Goal: Task Accomplishment & Management: Complete application form

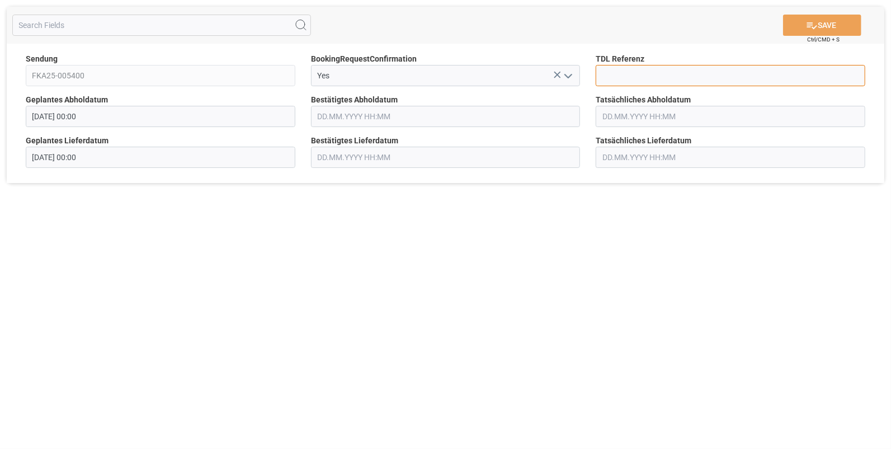
click at [621, 74] on input at bounding box center [731, 75] width 270 height 21
type input "10027880"
click at [343, 112] on input "text" at bounding box center [446, 116] width 270 height 21
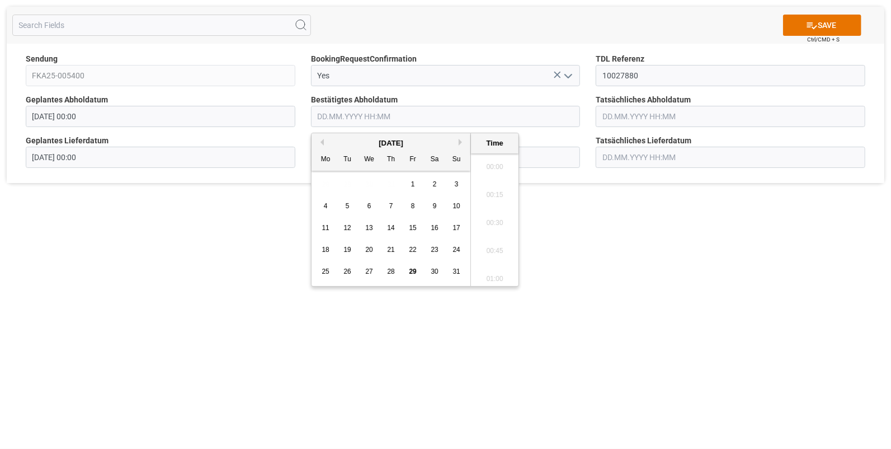
scroll to position [1290, 0]
click at [321, 268] on div "25" at bounding box center [326, 271] width 14 height 13
click at [492, 207] on li "10:15" at bounding box center [495, 210] width 48 height 28
type input "25.08.2025 10:15"
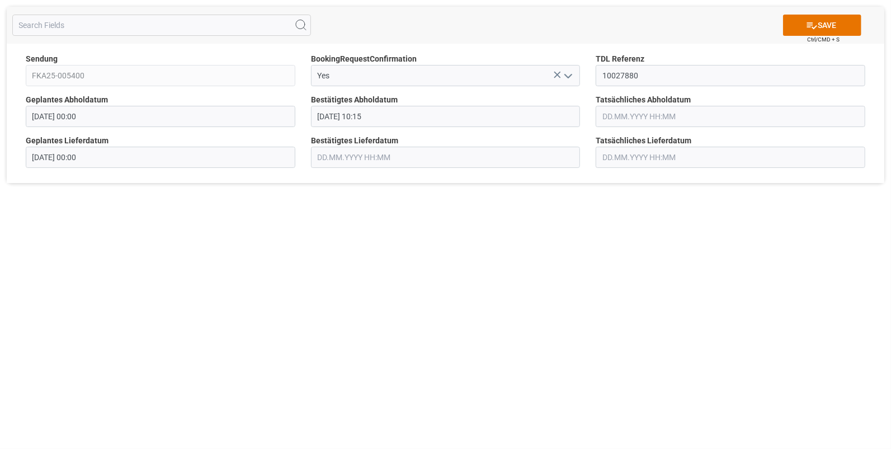
click at [617, 115] on input "text" at bounding box center [731, 116] width 270 height 21
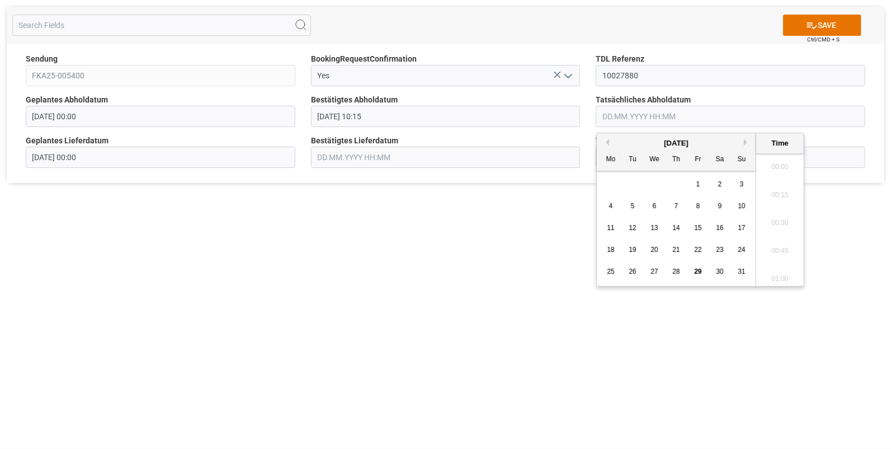
scroll to position [1290, 0]
click at [611, 272] on span "25" at bounding box center [610, 271] width 7 height 8
click at [774, 166] on li "10:15" at bounding box center [781, 164] width 48 height 28
type input "25.08.2025 10:15"
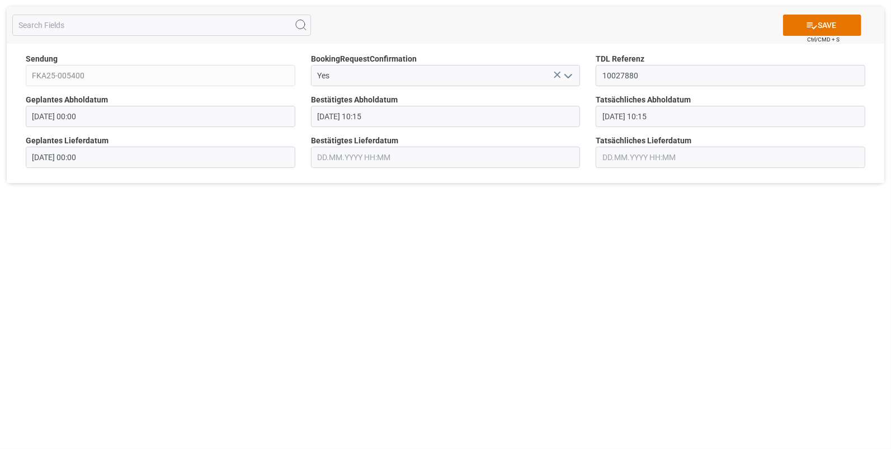
click at [383, 157] on input "text" at bounding box center [446, 157] width 270 height 21
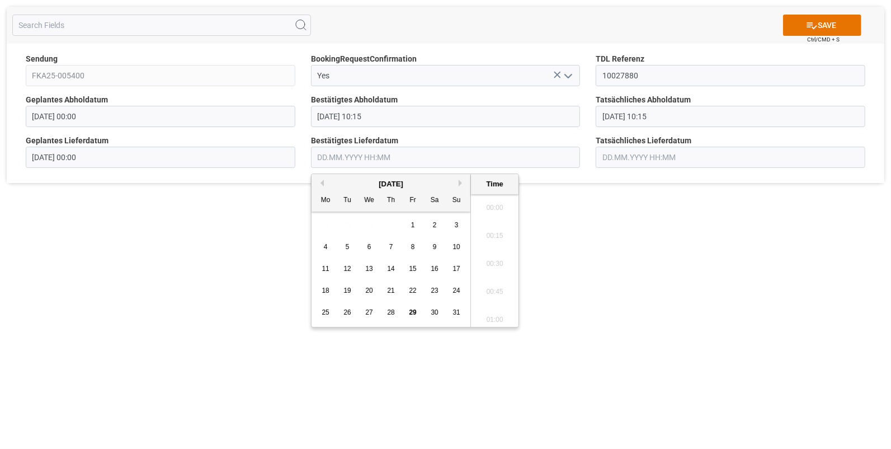
scroll to position [1290, 0]
click at [347, 308] on span "26" at bounding box center [347, 312] width 7 height 8
click at [490, 238] on li "09:45" at bounding box center [495, 242] width 48 height 28
type input "26.08.2025 09:45"
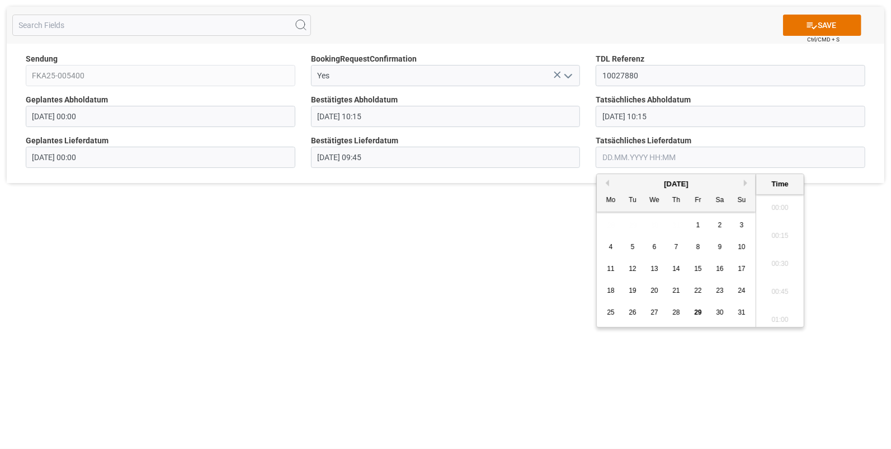
click at [621, 154] on input "text" at bounding box center [731, 157] width 270 height 21
click at [635, 308] on div "26" at bounding box center [633, 312] width 14 height 13
click at [774, 236] on li "09:45" at bounding box center [781, 242] width 48 height 28
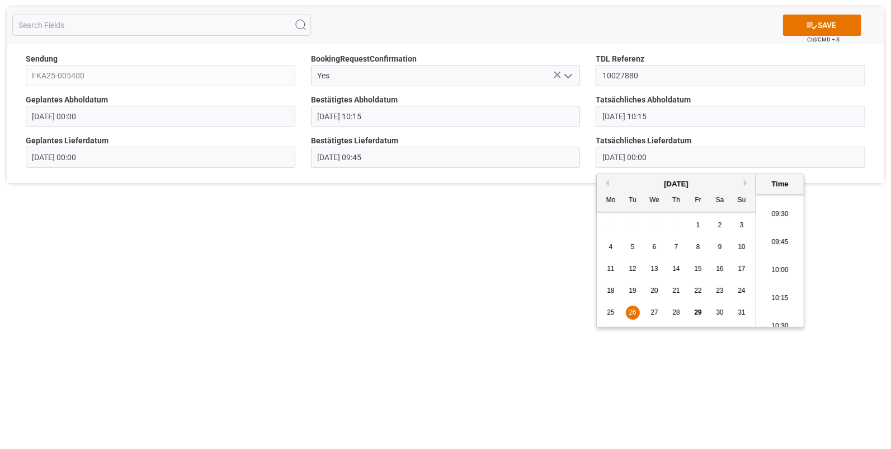
type input "26.08.2025 09:45"
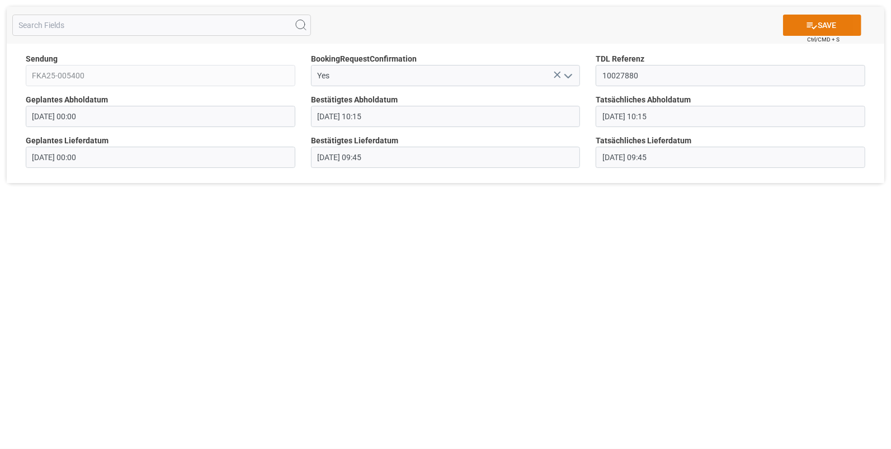
click at [824, 21] on button "SAVE" at bounding box center [822, 25] width 78 height 21
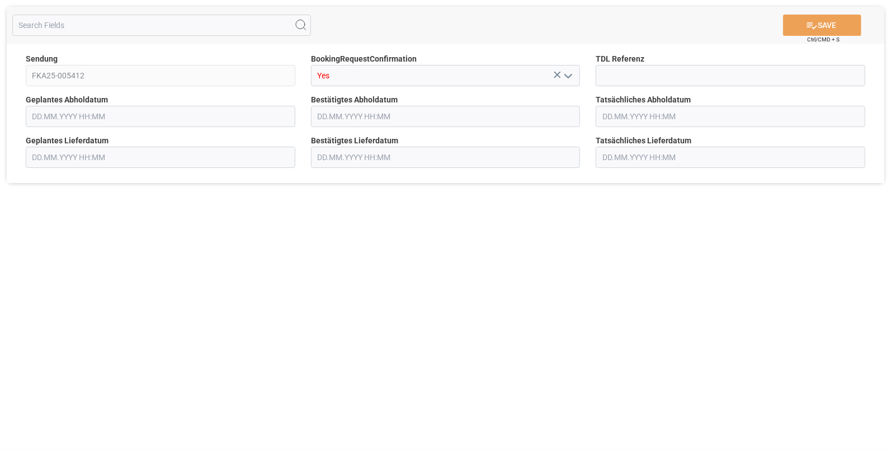
type input "[DATE] 00:00"
click at [616, 75] on input at bounding box center [731, 75] width 270 height 21
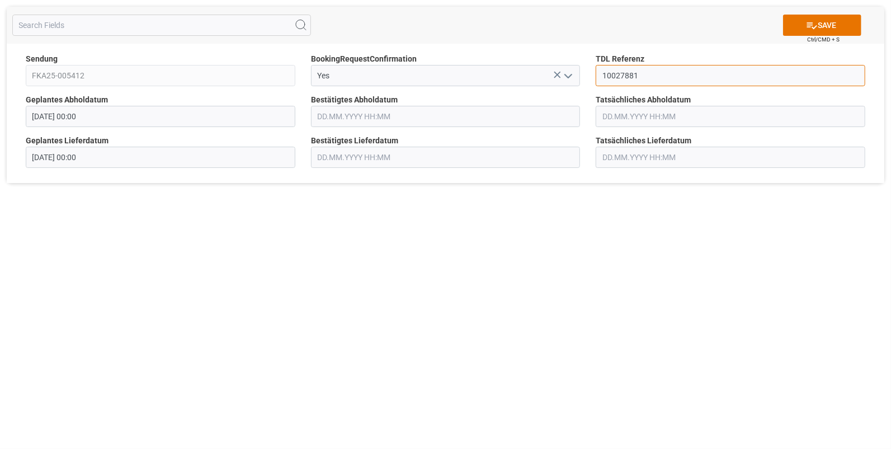
type input "10027881"
click at [370, 116] on input "text" at bounding box center [446, 116] width 270 height 21
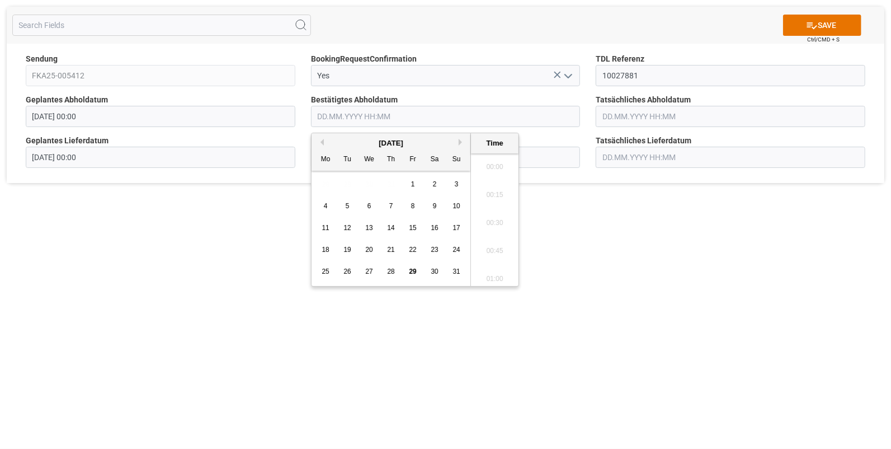
scroll to position [1290, 0]
click at [324, 275] on span "25" at bounding box center [325, 271] width 7 height 8
click at [492, 186] on li "11:15" at bounding box center [495, 182] width 48 height 28
type input "25.08.2025 11:15"
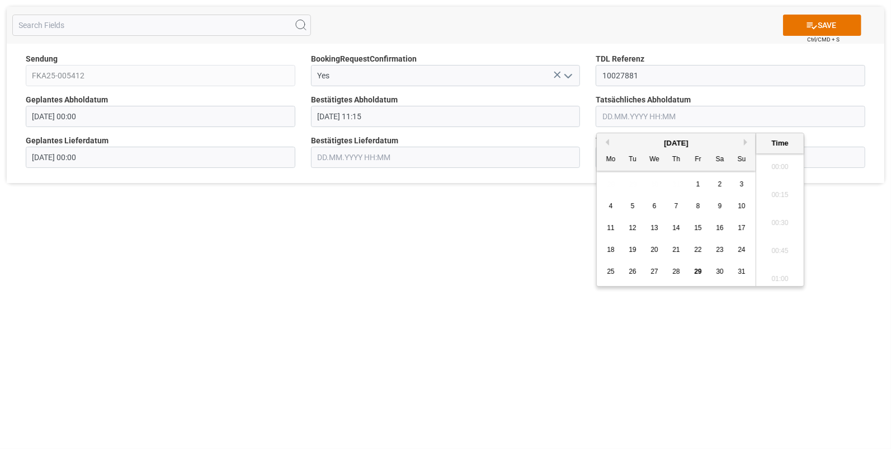
click at [624, 118] on input "text" at bounding box center [731, 116] width 270 height 21
click at [612, 265] on div "25" at bounding box center [611, 271] width 14 height 13
click at [779, 181] on li "11:15" at bounding box center [781, 182] width 48 height 28
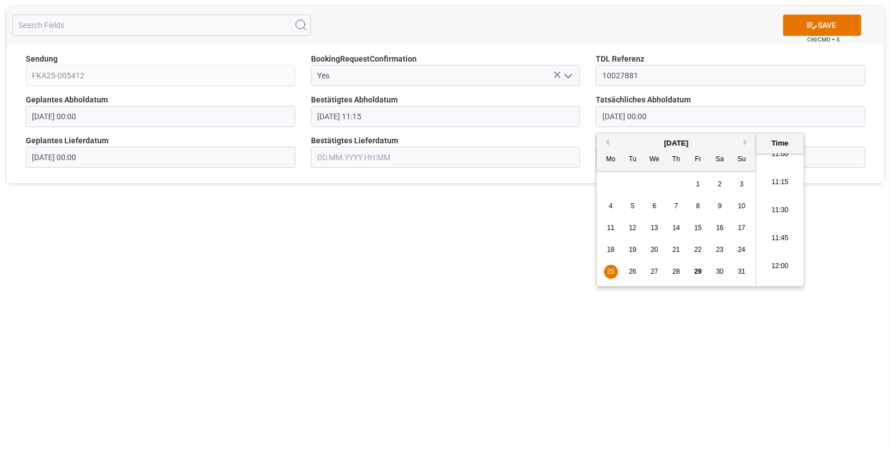
type input "25.08.2025 11:15"
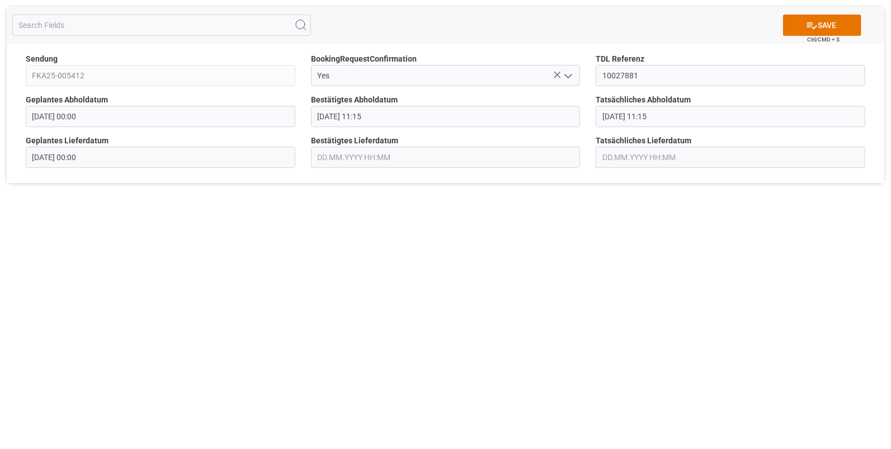
click at [352, 160] on input "text" at bounding box center [446, 157] width 270 height 21
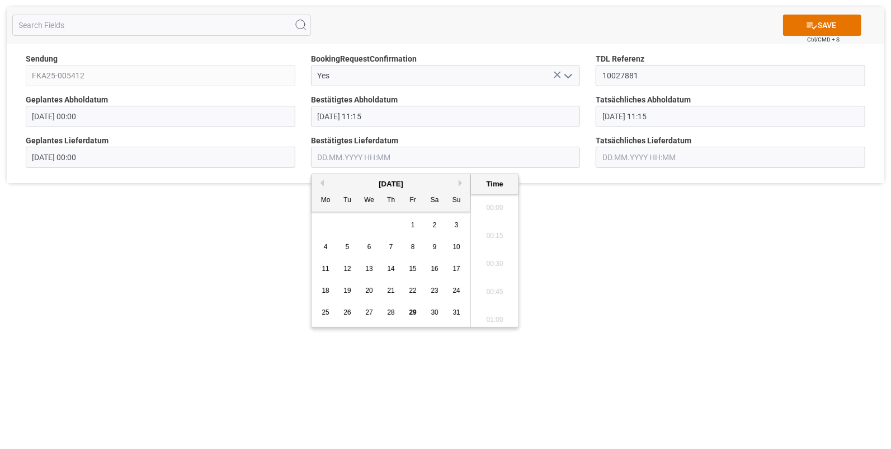
scroll to position [1290, 0]
click at [346, 308] on div "26" at bounding box center [348, 312] width 14 height 13
click at [487, 288] on li "12:15" at bounding box center [495, 289] width 48 height 28
type input "26.08.2025 12:15"
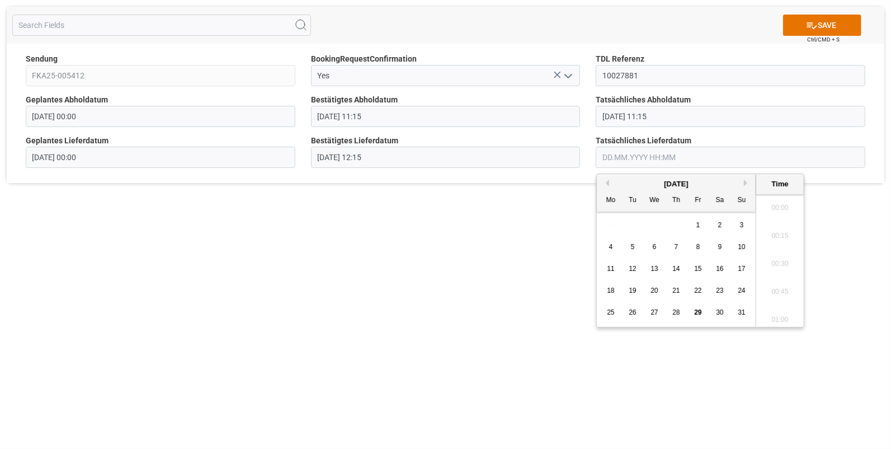
click at [609, 157] on input "text" at bounding box center [731, 157] width 270 height 21
click at [633, 312] on span "26" at bounding box center [632, 312] width 7 height 8
click at [781, 288] on li "12:15" at bounding box center [781, 289] width 48 height 28
type input "26.08.2025 12:15"
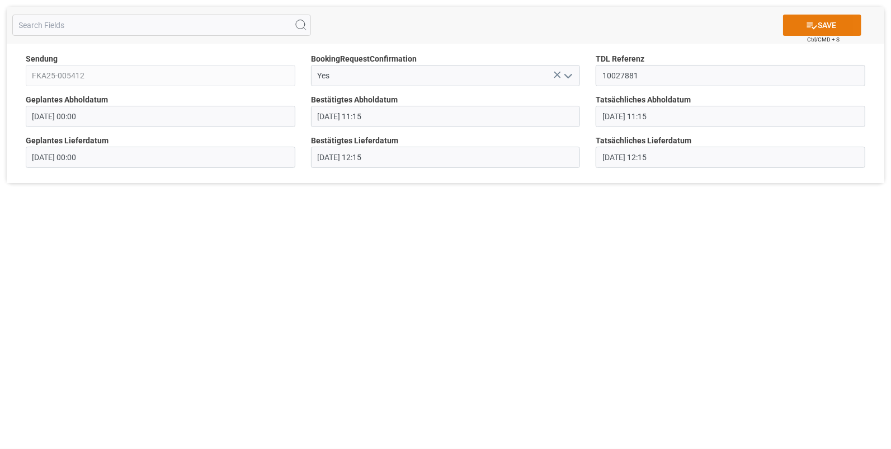
click at [821, 19] on button "SAVE" at bounding box center [822, 25] width 78 height 21
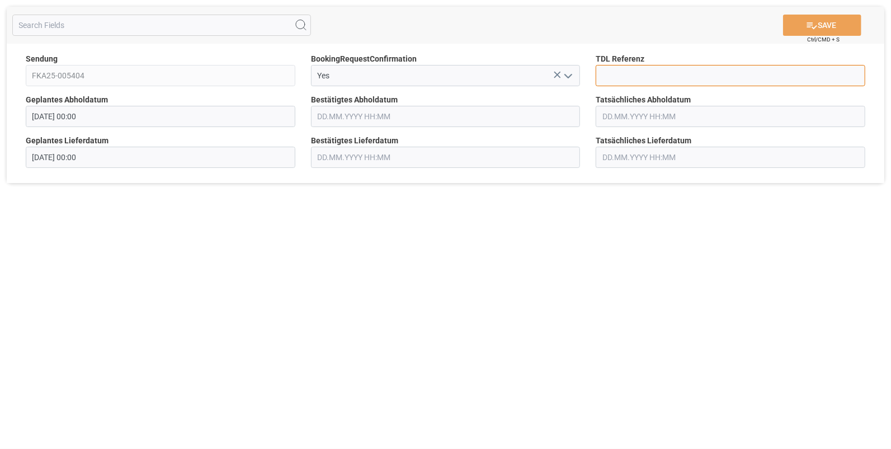
click at [602, 74] on input at bounding box center [731, 75] width 270 height 21
type input "10027887"
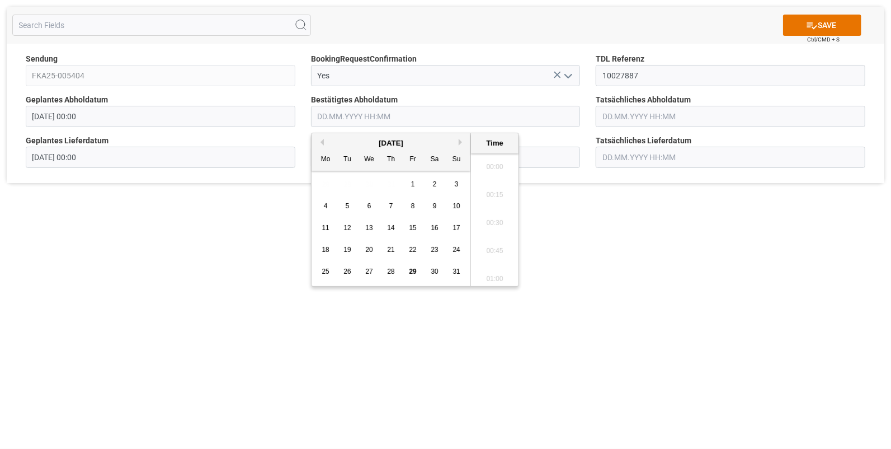
click at [379, 116] on input "text" at bounding box center [446, 116] width 270 height 21
click at [320, 271] on div "25" at bounding box center [326, 271] width 14 height 13
click at [488, 256] on li "12:45" at bounding box center [495, 257] width 48 height 28
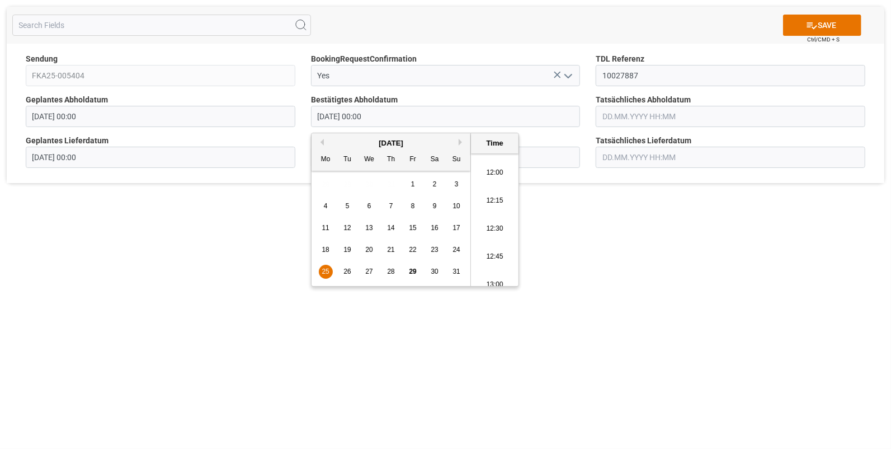
type input "[DATE] 12:45"
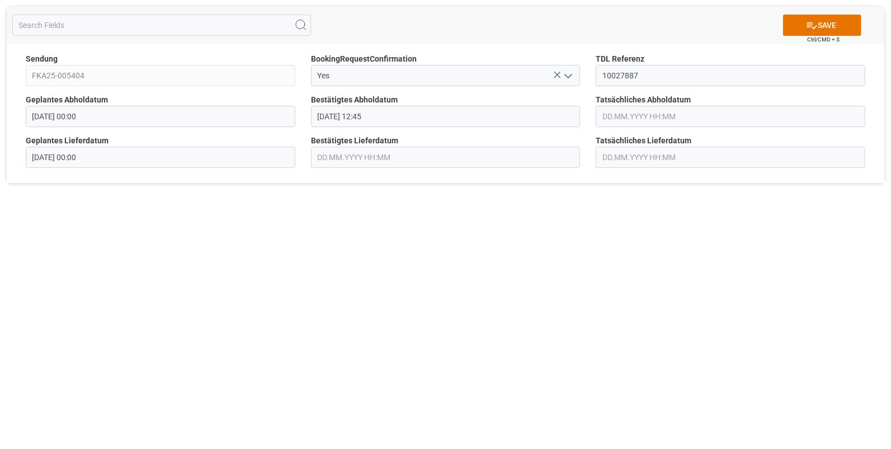
click at [602, 114] on input "text" at bounding box center [731, 116] width 270 height 21
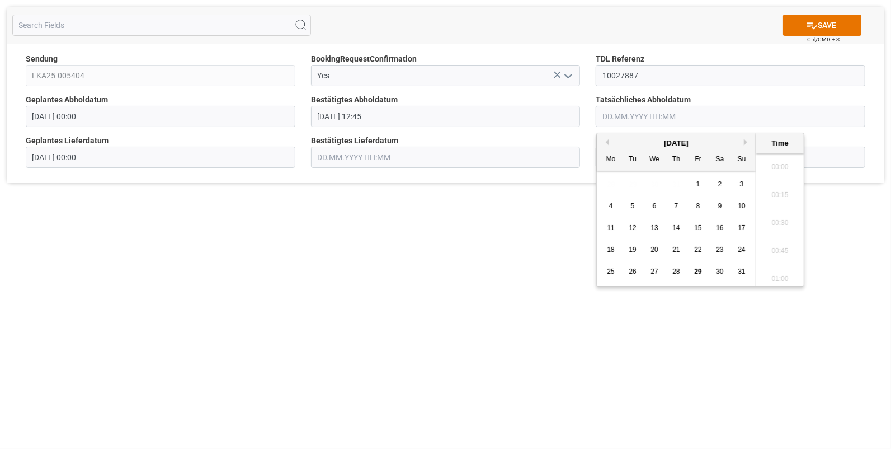
scroll to position [1290, 0]
click at [603, 270] on div "25 26 27 28 29 30 31" at bounding box center [676, 272] width 153 height 22
click at [612, 267] on span "25" at bounding box center [610, 271] width 7 height 8
click at [767, 208] on li "12:45" at bounding box center [781, 210] width 48 height 28
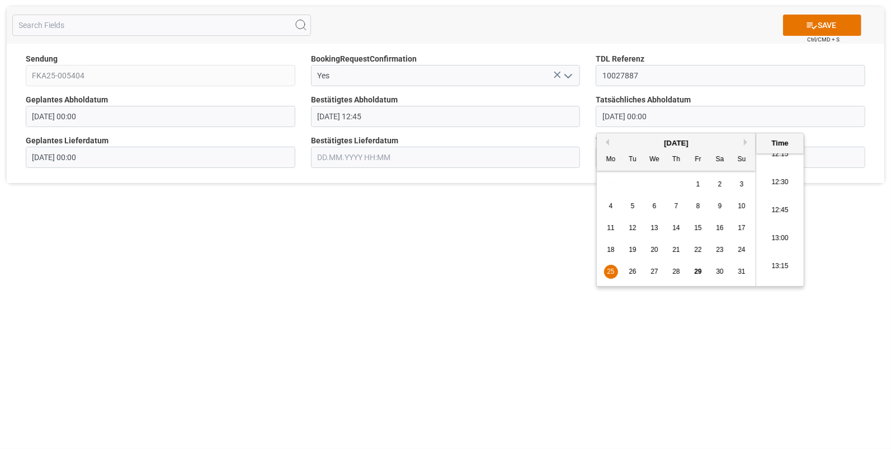
type input "25.08.2025 12:45"
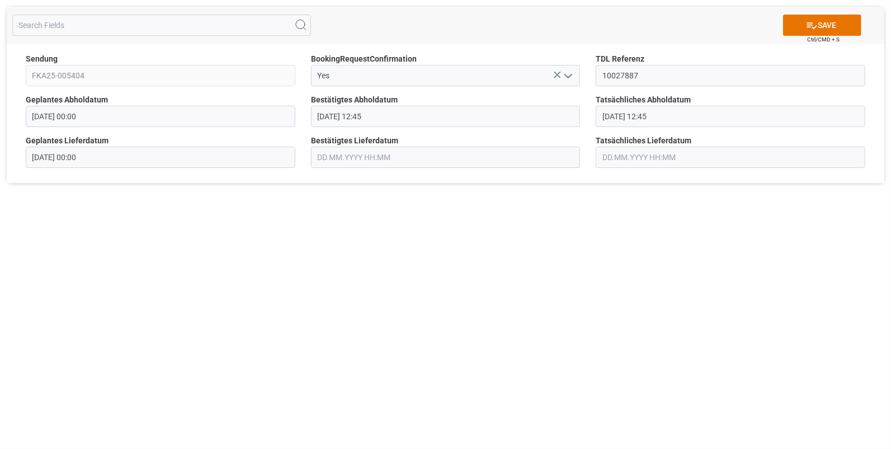
click at [350, 154] on input "text" at bounding box center [446, 157] width 270 height 21
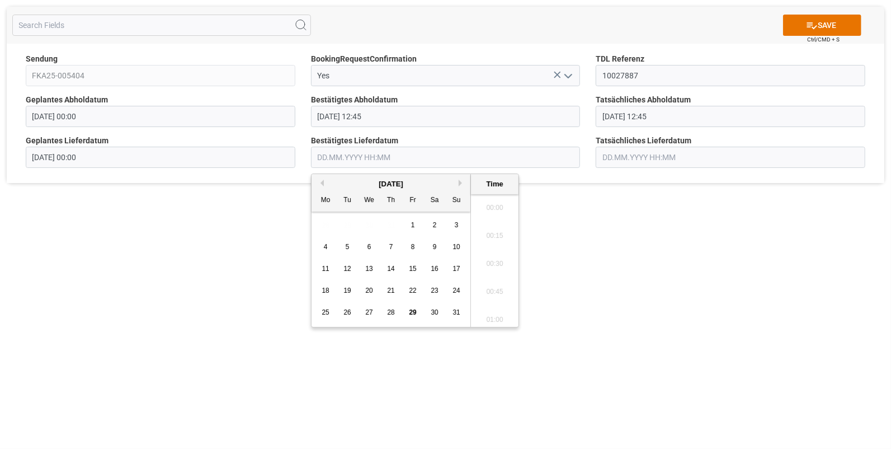
scroll to position [1290, 0]
click at [350, 311] on span "26" at bounding box center [347, 312] width 7 height 8
click at [492, 206] on li "08:15" at bounding box center [495, 214] width 48 height 28
type input "26.08.2025 08:15"
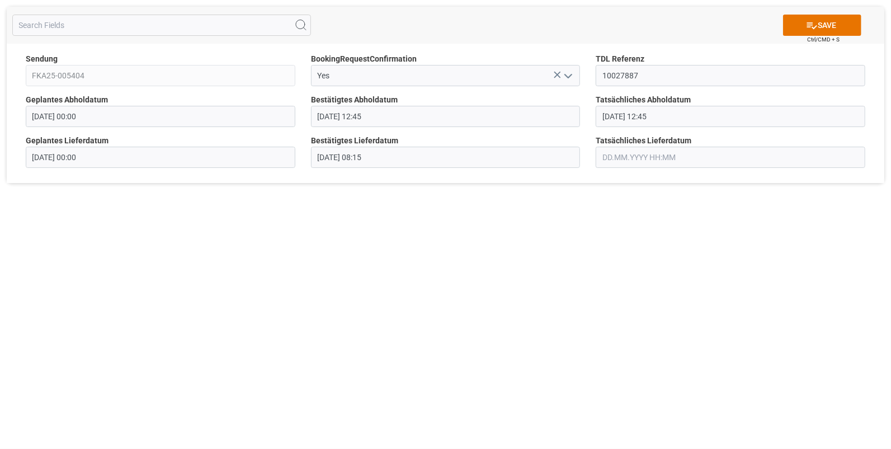
click at [641, 153] on input "text" at bounding box center [731, 157] width 270 height 21
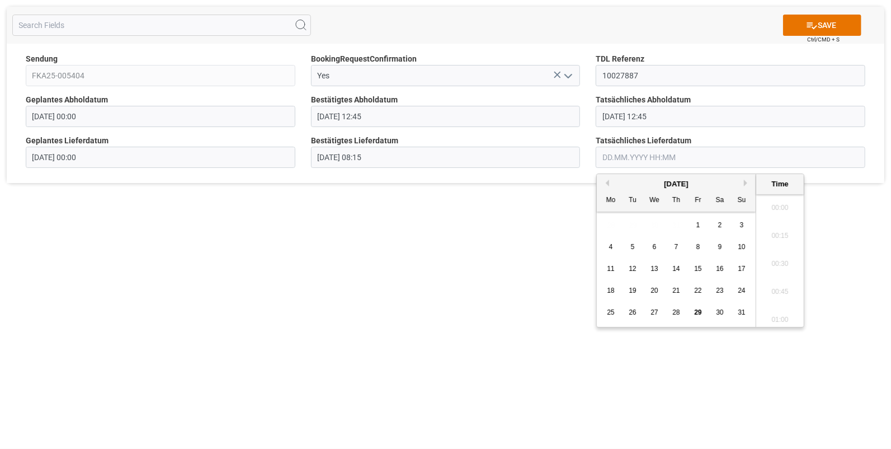
scroll to position [1290, 0]
click at [633, 311] on span "26" at bounding box center [632, 312] width 7 height 8
click at [772, 209] on li "08:15" at bounding box center [781, 214] width 48 height 28
type input "26.08.2025 08:15"
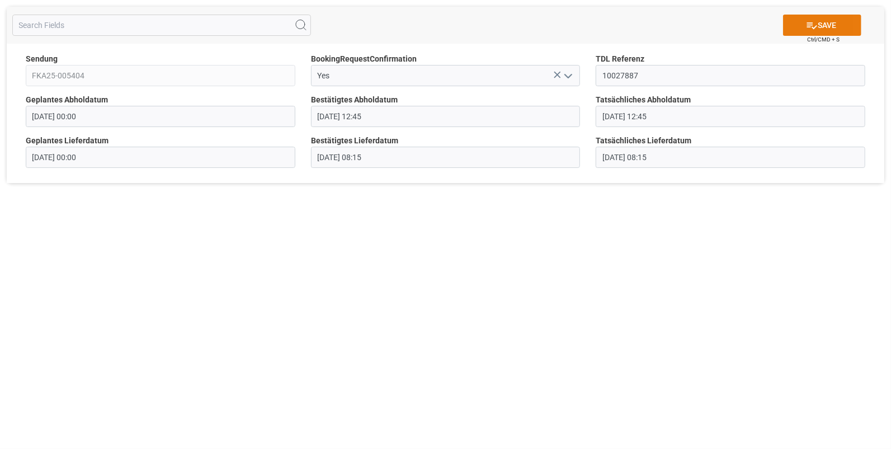
click at [819, 25] on button "SAVE" at bounding box center [822, 25] width 78 height 21
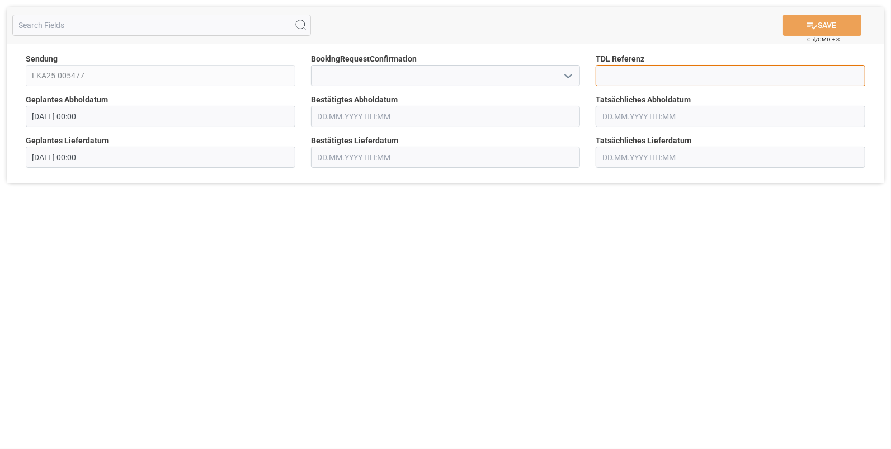
click at [653, 79] on input at bounding box center [731, 75] width 270 height 21
click at [572, 73] on icon "open menu" at bounding box center [568, 75] width 13 height 13
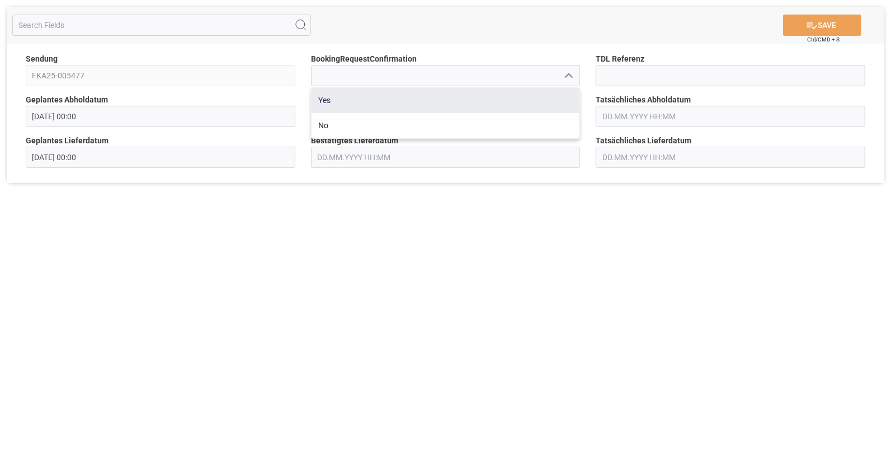
click at [346, 102] on div "Yes" at bounding box center [446, 100] width 269 height 25
type input "Yes"
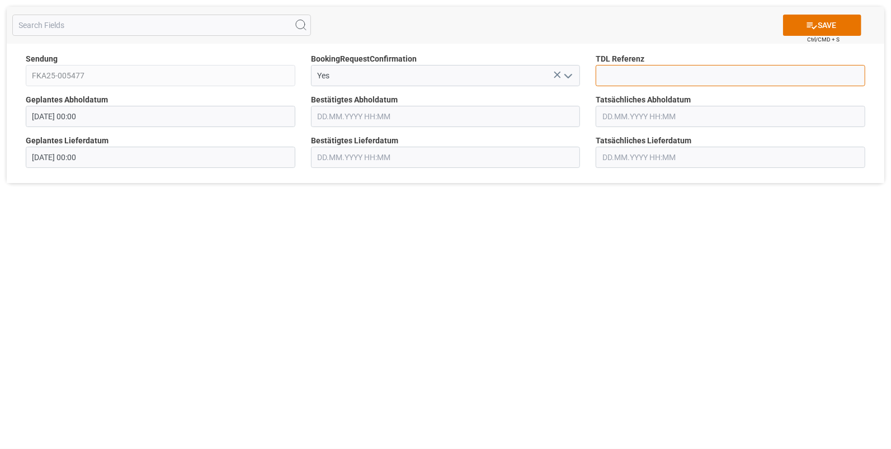
click at [616, 70] on input at bounding box center [731, 75] width 270 height 21
type input "10027888"
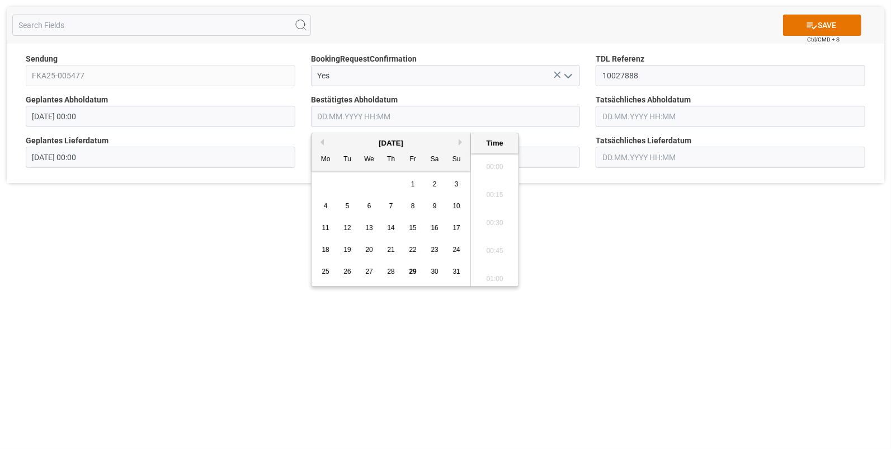
click at [364, 118] on input "text" at bounding box center [446, 116] width 270 height 21
click at [348, 271] on span "26" at bounding box center [347, 271] width 7 height 8
click at [486, 267] on li "14:45" at bounding box center [495, 266] width 48 height 28
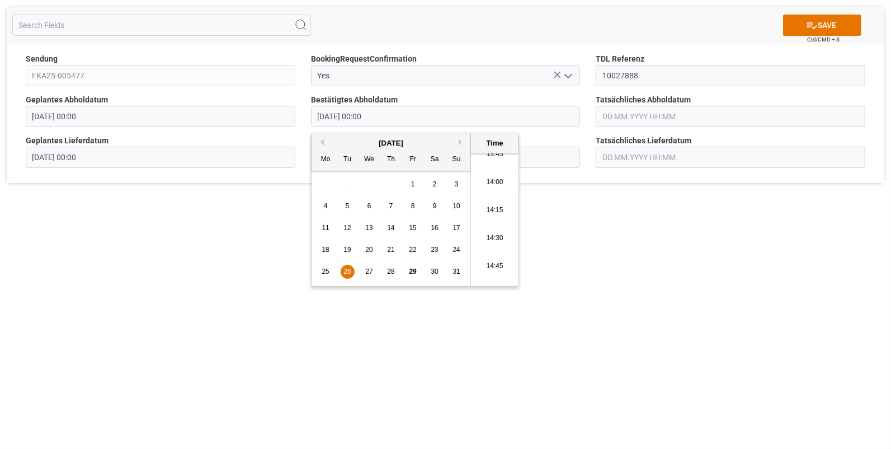
type input "26.08.2025 14:45"
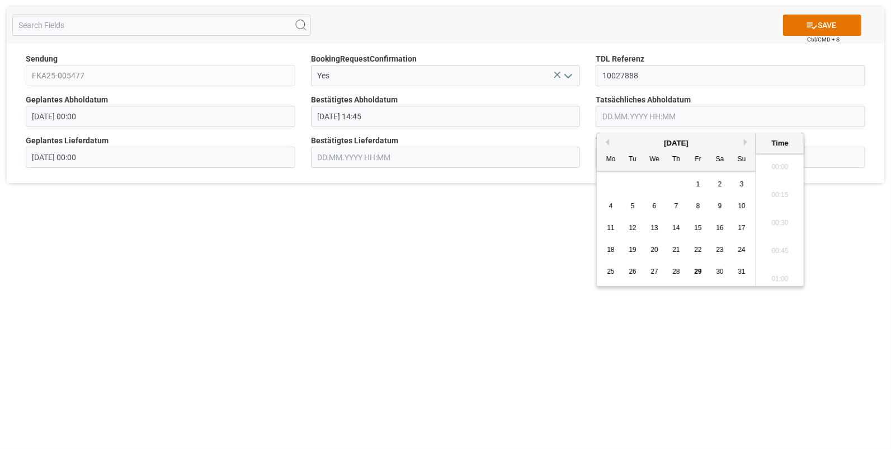
click at [622, 115] on input "text" at bounding box center [731, 116] width 270 height 21
drag, startPoint x: 631, startPoint y: 274, endPoint x: 637, endPoint y: 267, distance: 9.1
click at [631, 274] on span "26" at bounding box center [632, 271] width 7 height 8
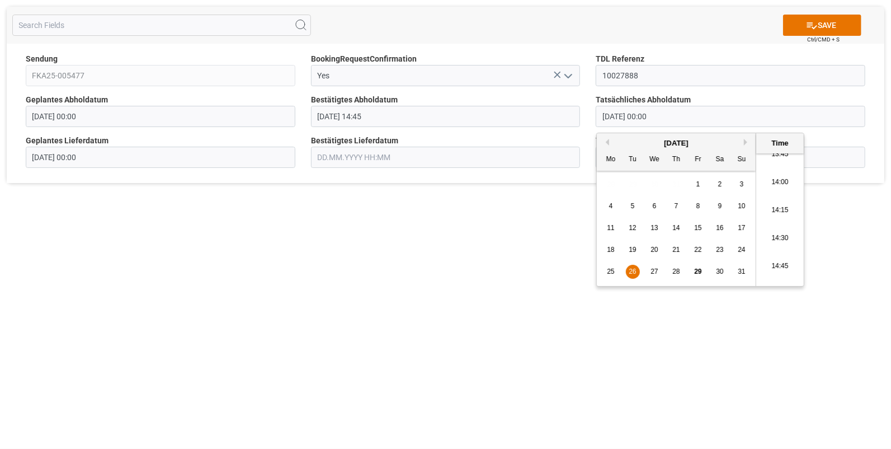
drag, startPoint x: 776, startPoint y: 265, endPoint x: 772, endPoint y: 249, distance: 16.8
click at [776, 264] on li "14:45" at bounding box center [781, 266] width 48 height 28
type input "26.08.2025 14:45"
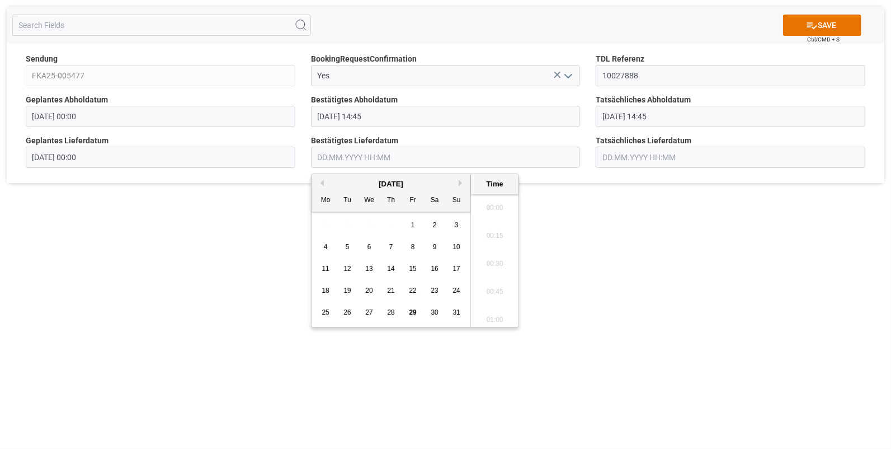
click at [359, 159] on input "text" at bounding box center [446, 157] width 270 height 21
click at [366, 312] on span "27" at bounding box center [368, 312] width 7 height 8
click at [500, 212] on li "07:15" at bounding box center [495, 214] width 48 height 28
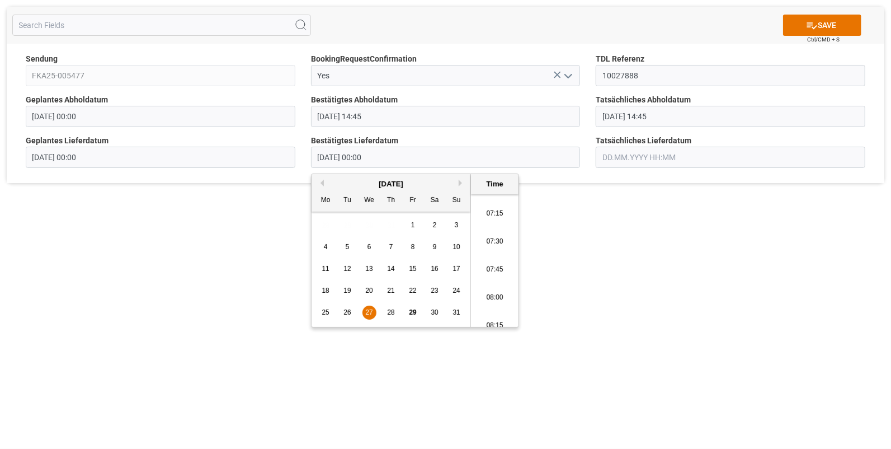
type input "27.08.2025 07:15"
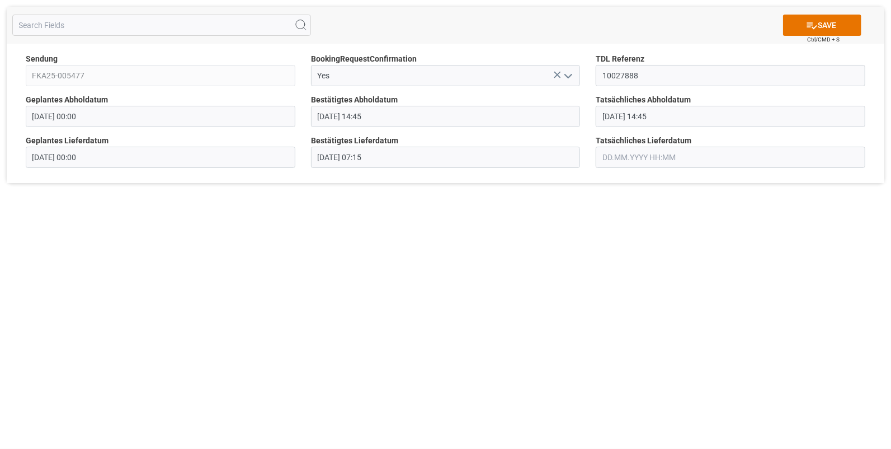
click at [626, 151] on input "text" at bounding box center [731, 157] width 270 height 21
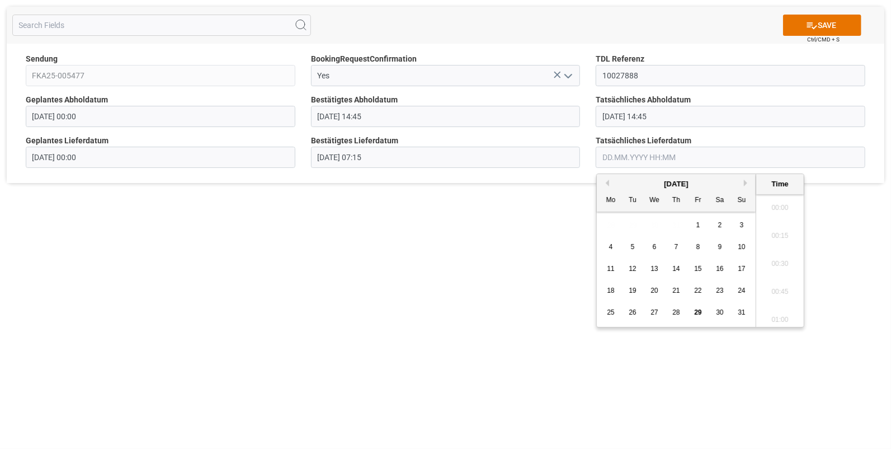
scroll to position [1318, 0]
click at [658, 309] on span "27" at bounding box center [654, 312] width 7 height 8
click at [781, 213] on li "07:15" at bounding box center [781, 214] width 48 height 28
type input "27.08.2025 07:15"
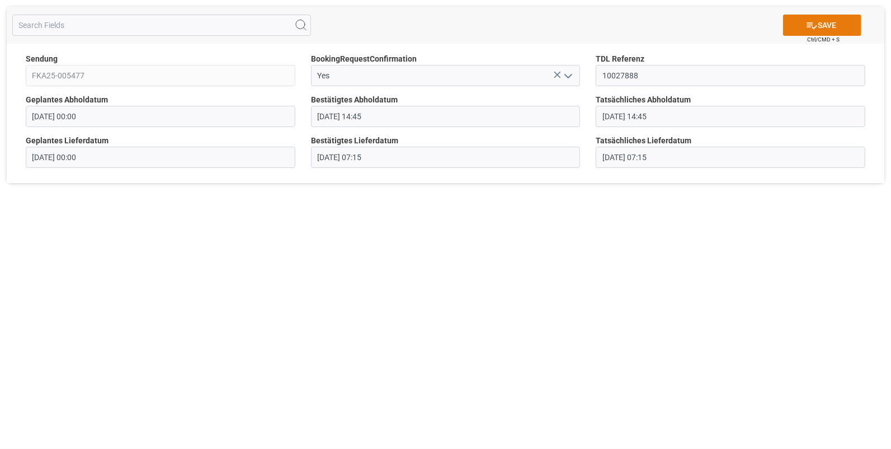
click at [829, 24] on button "SAVE" at bounding box center [822, 25] width 78 height 21
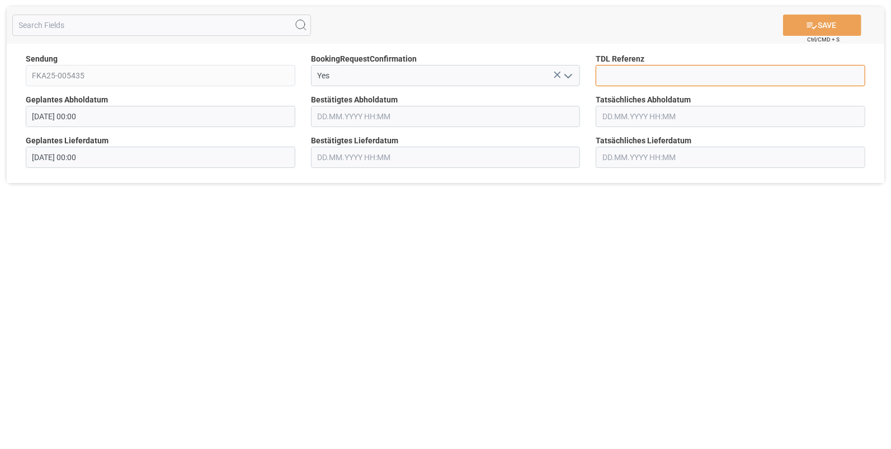
click at [617, 77] on input at bounding box center [731, 75] width 270 height 21
type input "10027889"
click at [358, 120] on input "text" at bounding box center [446, 116] width 270 height 21
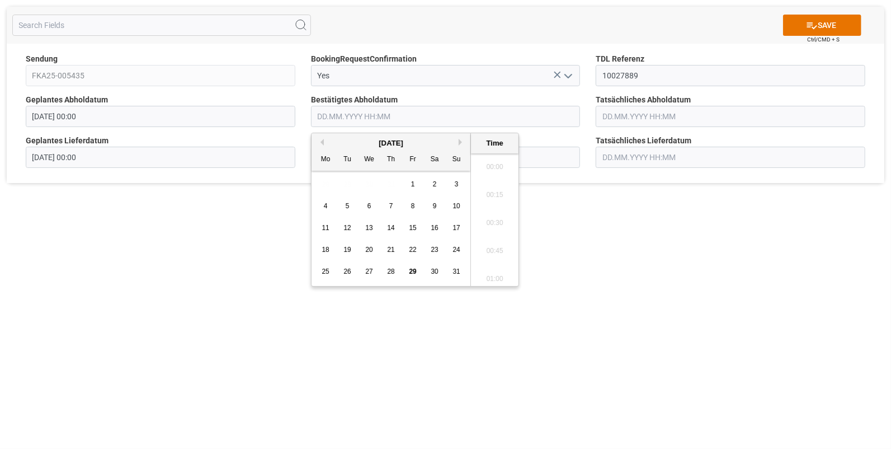
scroll to position [1318, 0]
click at [328, 269] on span "25" at bounding box center [325, 271] width 7 height 8
click at [492, 269] on li "15:15" at bounding box center [495, 276] width 48 height 28
type input "25.08.2025 15:15"
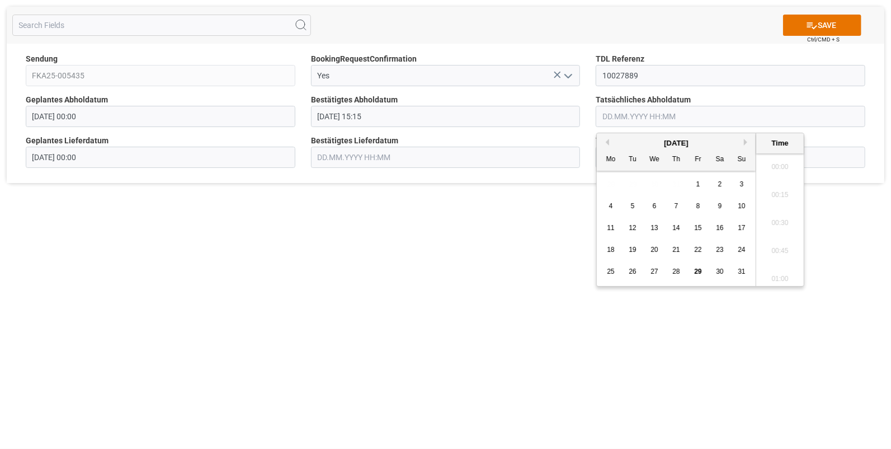
click at [655, 109] on input "text" at bounding box center [731, 116] width 270 height 21
drag, startPoint x: 633, startPoint y: 270, endPoint x: 603, endPoint y: 271, distance: 29.7
click at [603, 271] on div "25 26 27 28 29 30 31" at bounding box center [676, 272] width 153 height 22
click at [607, 271] on span "25" at bounding box center [610, 271] width 7 height 8
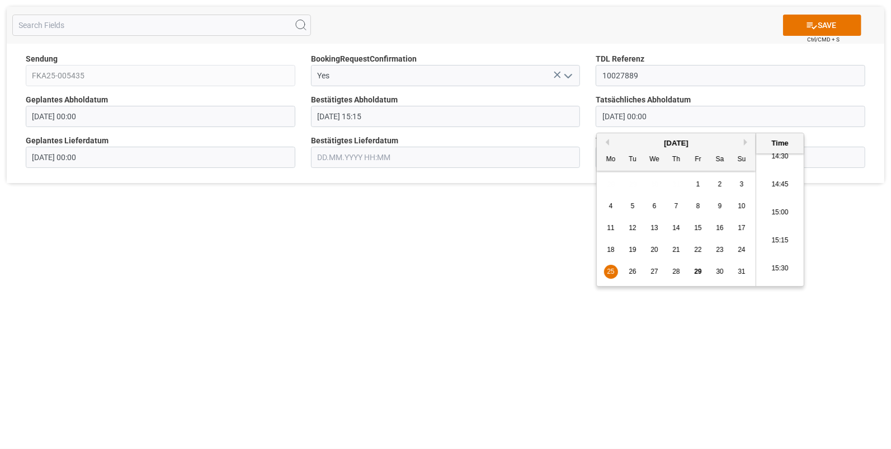
scroll to position [1645, 0]
click at [776, 223] on li "15:15" at bounding box center [781, 229] width 48 height 28
type input "25.08.2025 15:15"
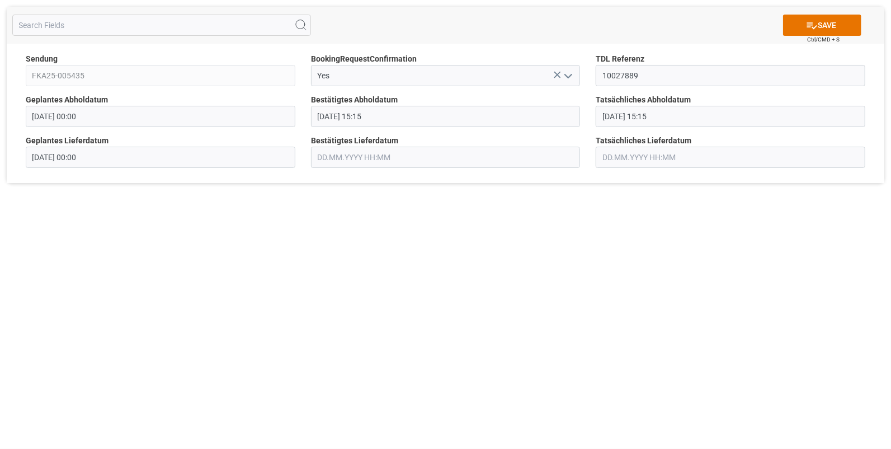
click at [325, 156] on input "text" at bounding box center [446, 157] width 270 height 21
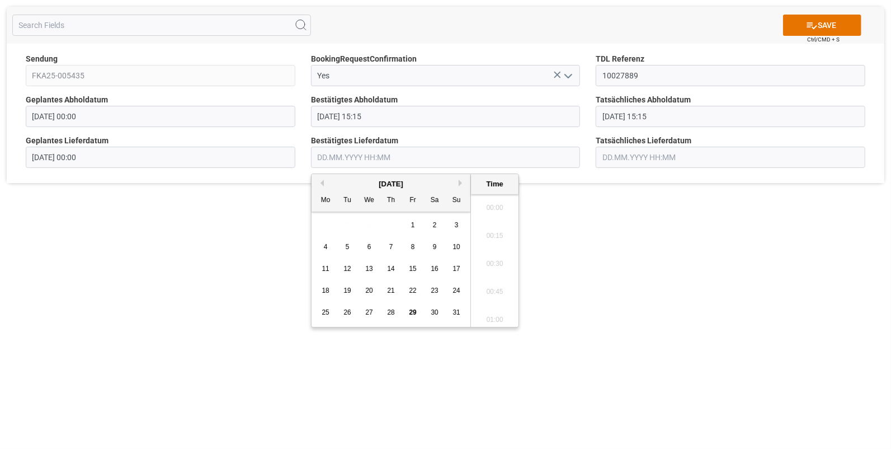
scroll to position [1318, 0]
click at [350, 310] on span "26" at bounding box center [347, 312] width 7 height 8
click at [492, 196] on li "08:45" at bounding box center [495, 195] width 48 height 28
type input "26.08.2025 08:45"
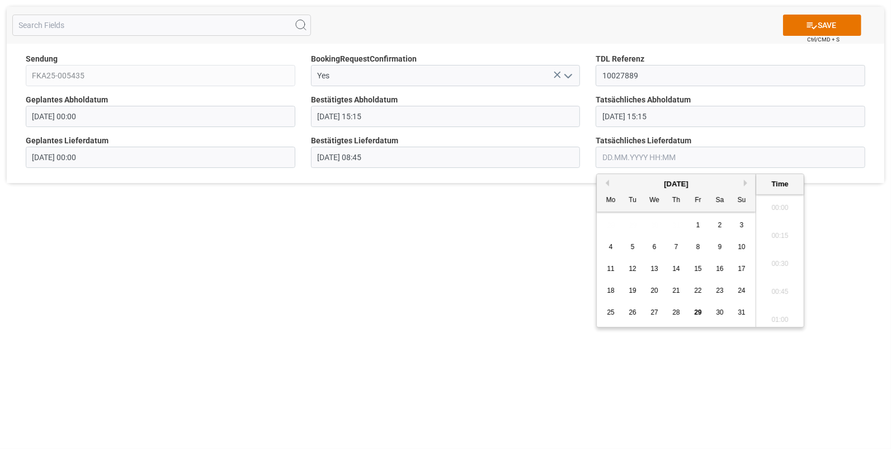
click at [630, 159] on input "text" at bounding box center [731, 157] width 270 height 21
click at [630, 311] on span "26" at bounding box center [632, 312] width 7 height 8
click at [781, 287] on li "08:45" at bounding box center [781, 289] width 48 height 28
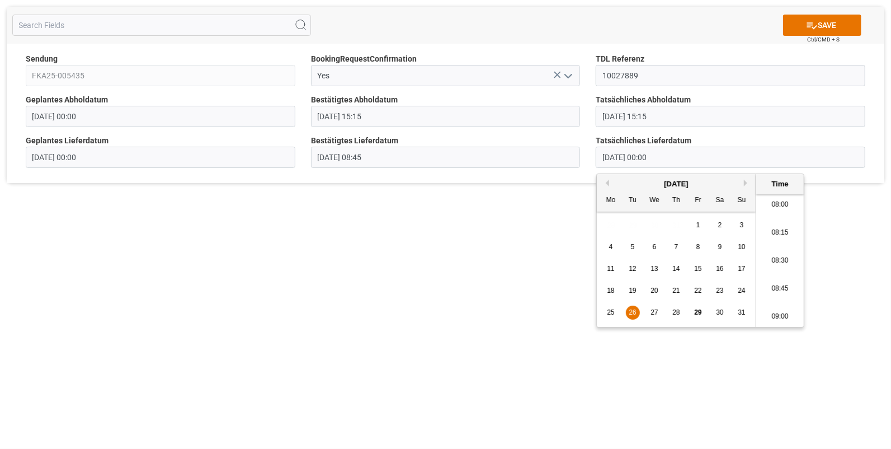
type input "26.08.2025 08:45"
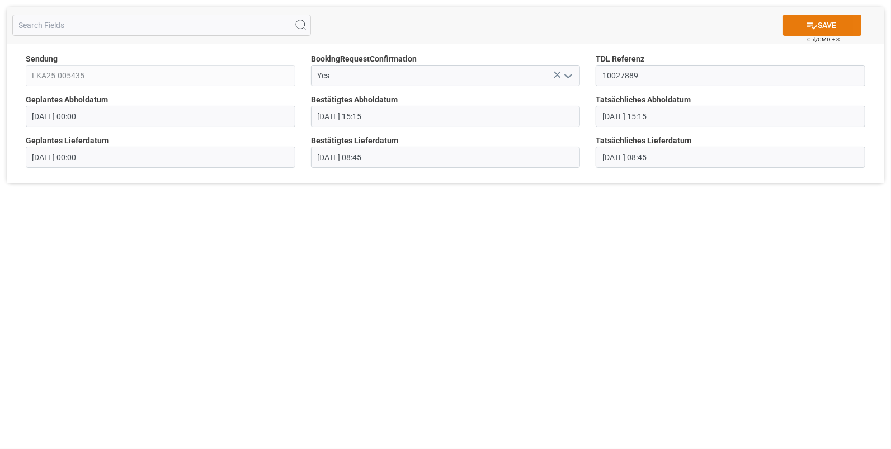
click at [813, 22] on icon at bounding box center [812, 26] width 12 height 12
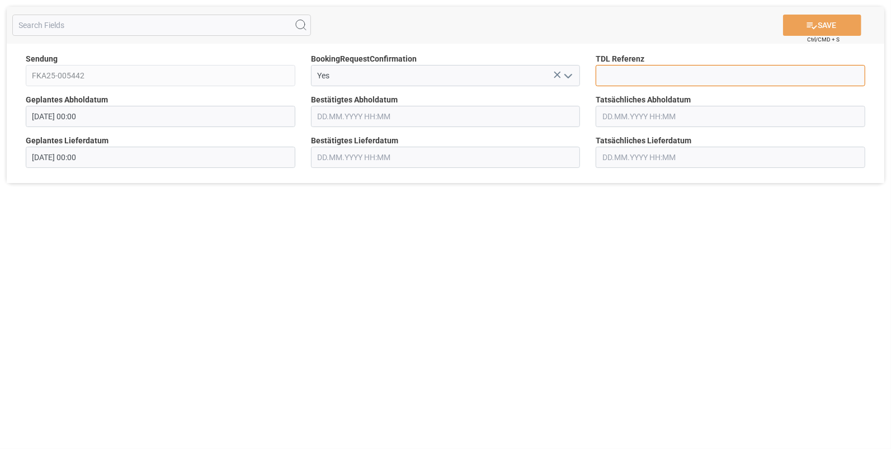
click at [613, 72] on input at bounding box center [731, 75] width 270 height 21
type input "10027901"
click at [344, 119] on input "text" at bounding box center [446, 116] width 270 height 21
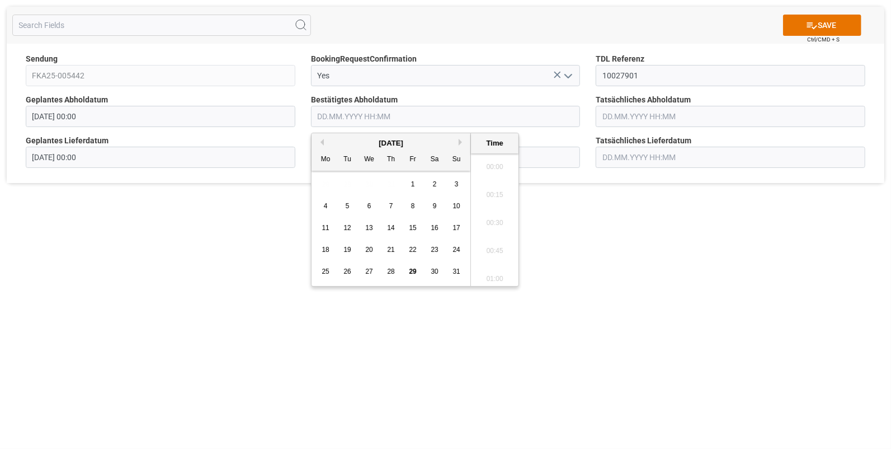
scroll to position [1318, 0]
click at [350, 269] on span "26" at bounding box center [347, 271] width 7 height 8
click at [487, 239] on li "14:30" at bounding box center [495, 238] width 48 height 28
type input "[DATE] 14:30"
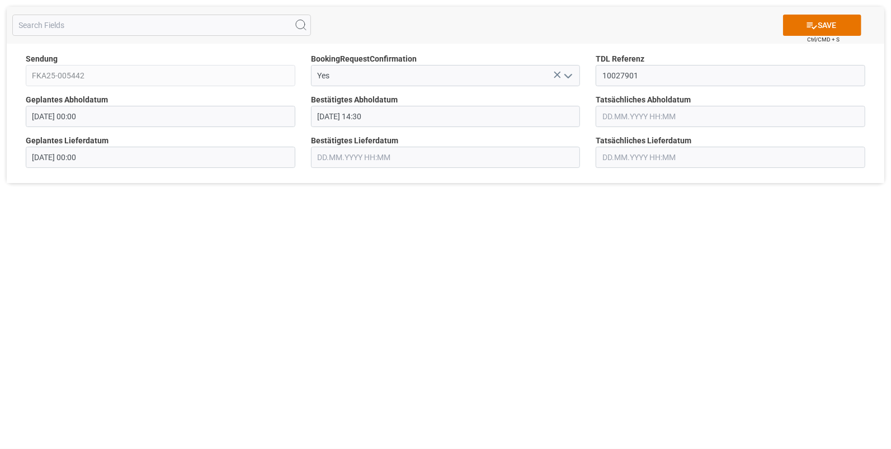
click at [621, 124] on input "text" at bounding box center [731, 116] width 270 height 21
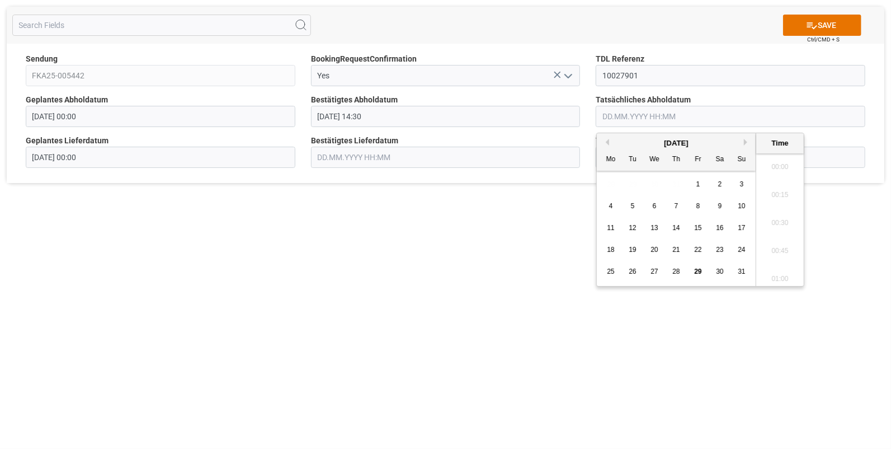
scroll to position [1318, 0]
click at [631, 266] on div "26" at bounding box center [633, 271] width 14 height 13
click at [786, 193] on li "14:30" at bounding box center [781, 192] width 48 height 28
type input "[DATE] 14:30"
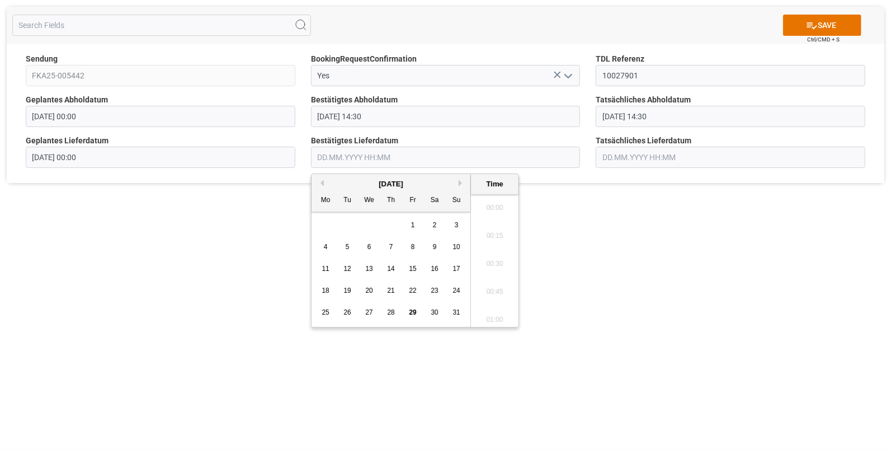
click at [361, 157] on input "text" at bounding box center [446, 157] width 270 height 21
click at [364, 308] on div "27" at bounding box center [370, 312] width 14 height 13
click at [496, 201] on li "09:15" at bounding box center [495, 205] width 48 height 28
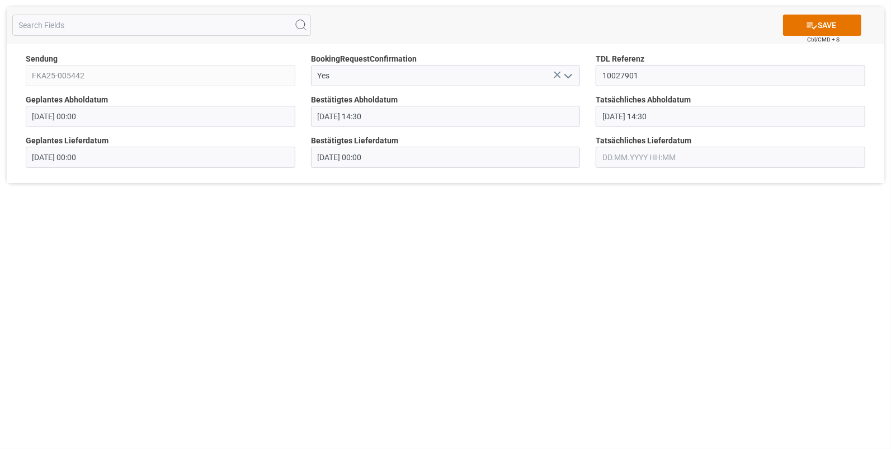
type input "[DATE] 09:15"
click at [618, 160] on input "text" at bounding box center [731, 157] width 270 height 21
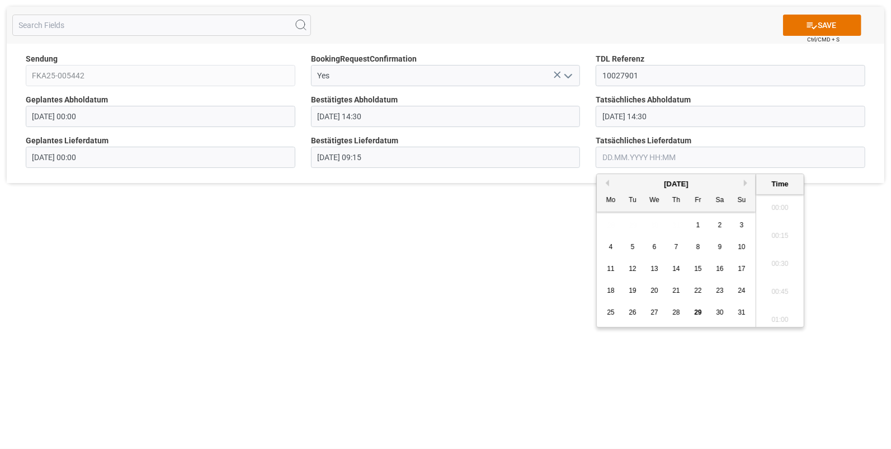
scroll to position [1318, 0]
click at [649, 311] on div "27" at bounding box center [655, 312] width 14 height 13
drag, startPoint x: 778, startPoint y: 241, endPoint x: 783, endPoint y: 201, distance: 40.1
click at [778, 241] on li "09:15" at bounding box center [781, 251] width 48 height 28
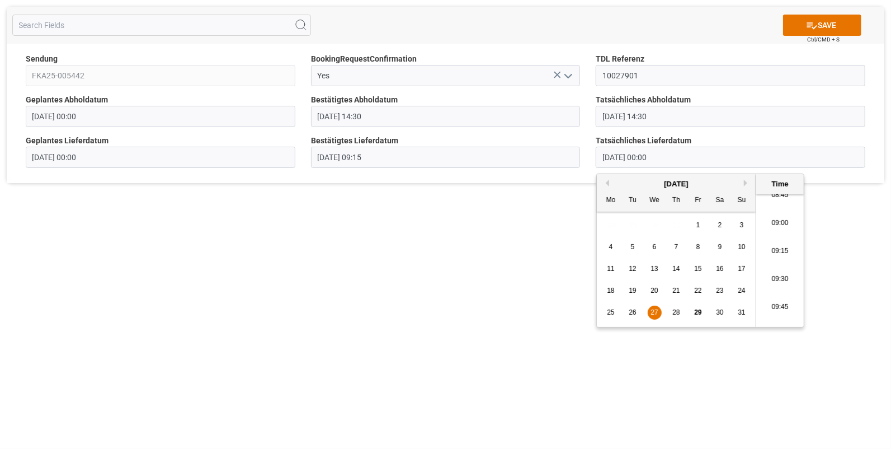
type input "27.08.2025 09:15"
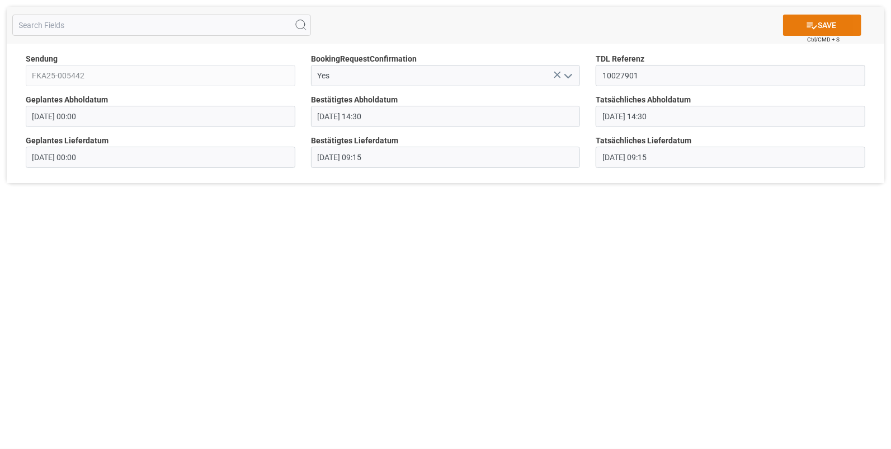
click at [809, 21] on icon at bounding box center [812, 26] width 12 height 12
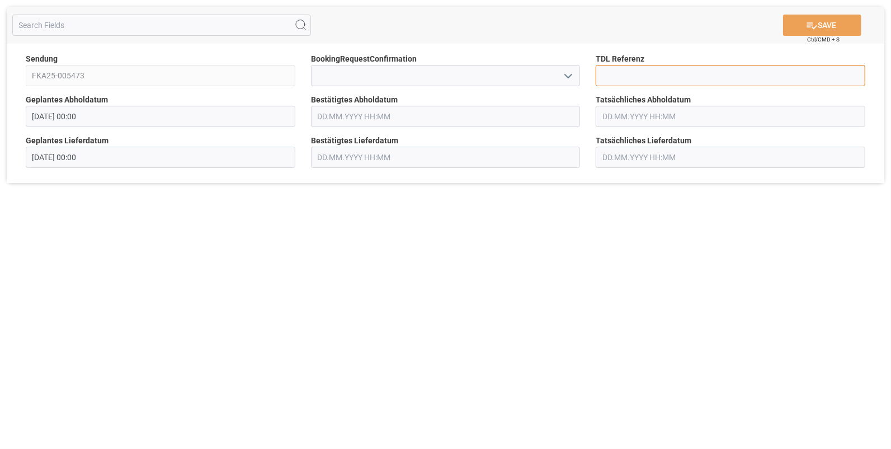
click at [625, 76] on input at bounding box center [731, 75] width 270 height 21
type input "10027902"
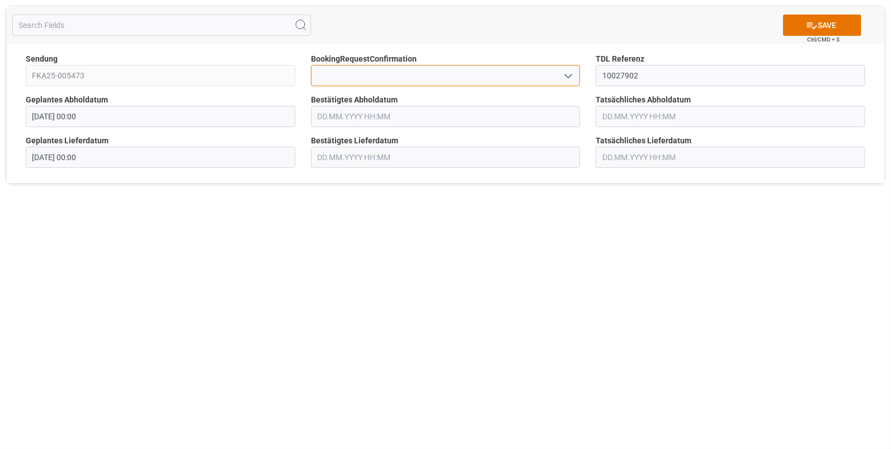
click at [335, 79] on input at bounding box center [446, 75] width 270 height 21
drag, startPoint x: 570, startPoint y: 75, endPoint x: 562, endPoint y: 76, distance: 7.9
click at [571, 74] on icon "open menu" at bounding box center [568, 75] width 13 height 13
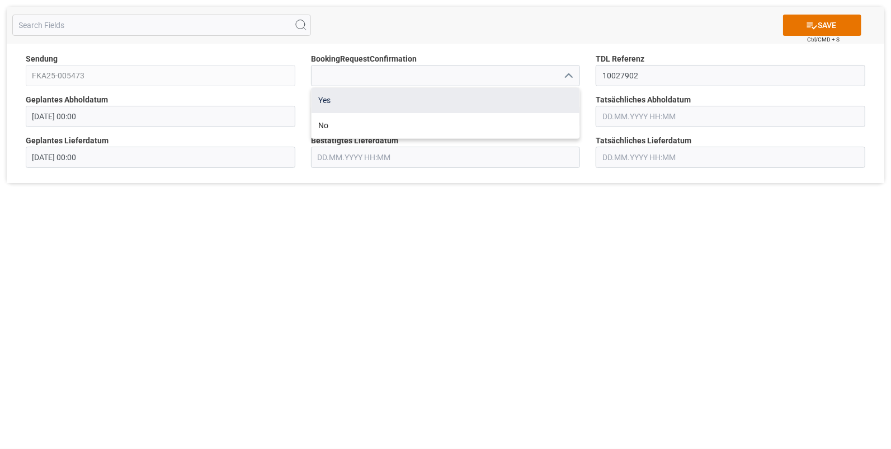
click at [323, 97] on div "Yes" at bounding box center [446, 100] width 269 height 25
type input "Yes"
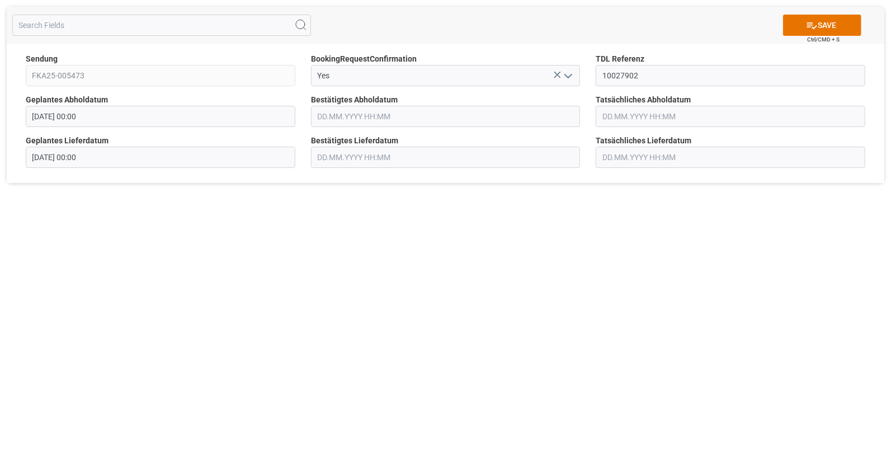
click at [325, 126] on input "text" at bounding box center [446, 116] width 270 height 21
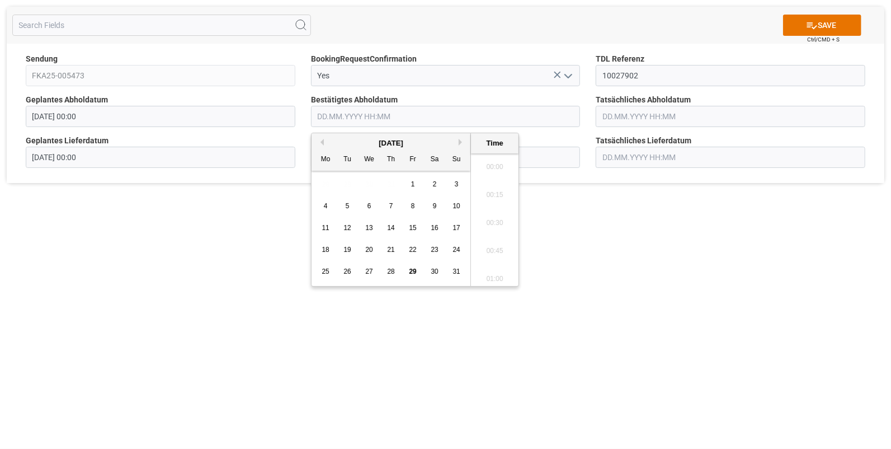
scroll to position [1318, 0]
click at [348, 270] on span "26" at bounding box center [347, 271] width 7 height 8
click at [487, 167] on li "11:45" at bounding box center [495, 164] width 48 height 28
type input "26.08.2025 11:45"
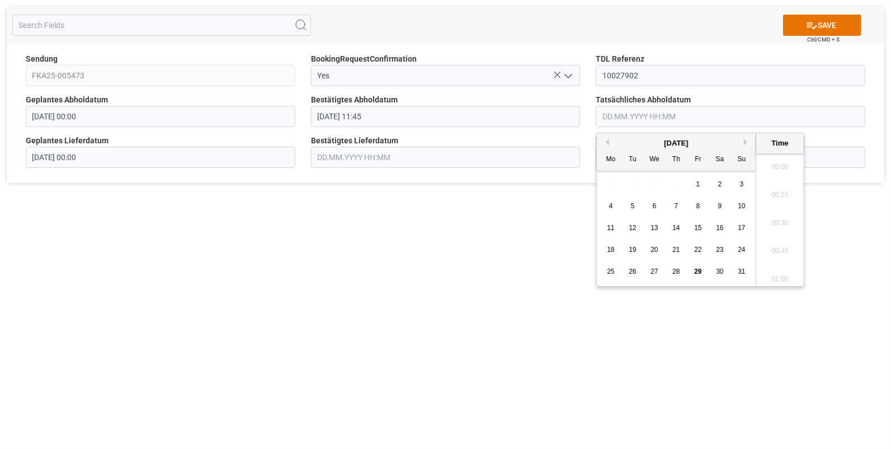
click at [628, 114] on input "text" at bounding box center [731, 116] width 270 height 21
click at [635, 270] on span "26" at bounding box center [632, 271] width 7 height 8
click at [781, 160] on li "11:45" at bounding box center [781, 164] width 48 height 28
type input "26.08.2025 11:45"
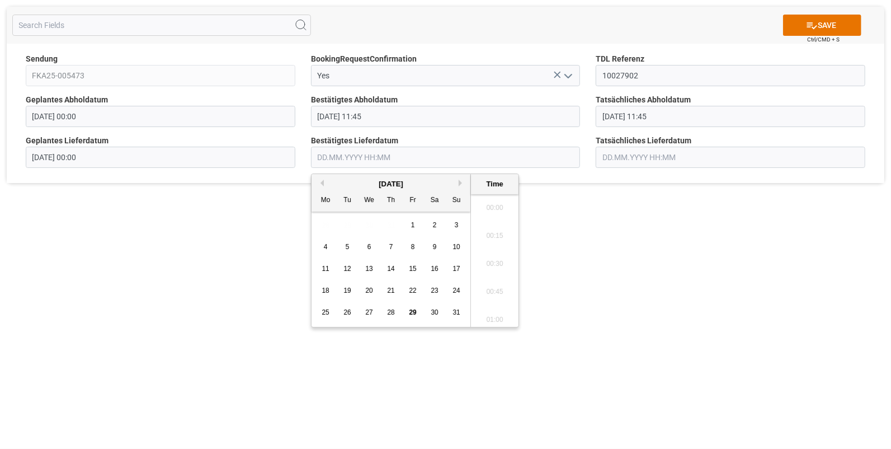
click at [325, 158] on input "text" at bounding box center [446, 157] width 270 height 21
click at [364, 311] on div "27" at bounding box center [370, 312] width 14 height 13
click at [493, 200] on li "10:30" at bounding box center [495, 205] width 48 height 28
type input "27.08.2025 10:30"
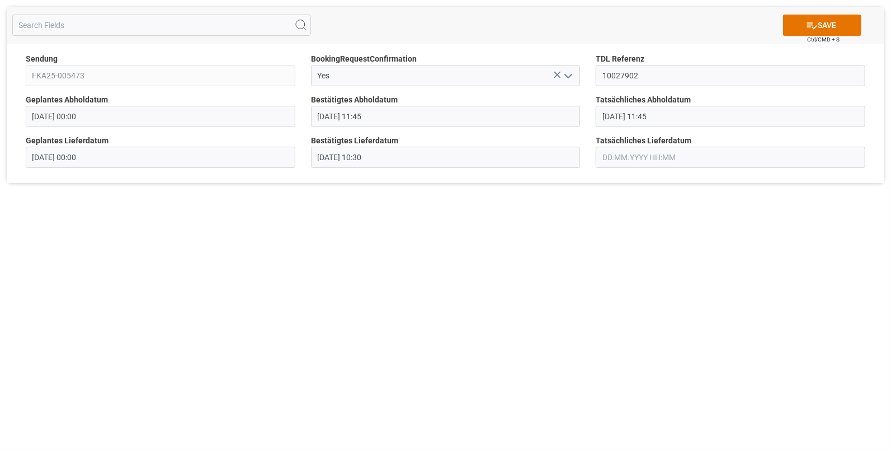
click at [609, 158] on input "text" at bounding box center [731, 157] width 270 height 21
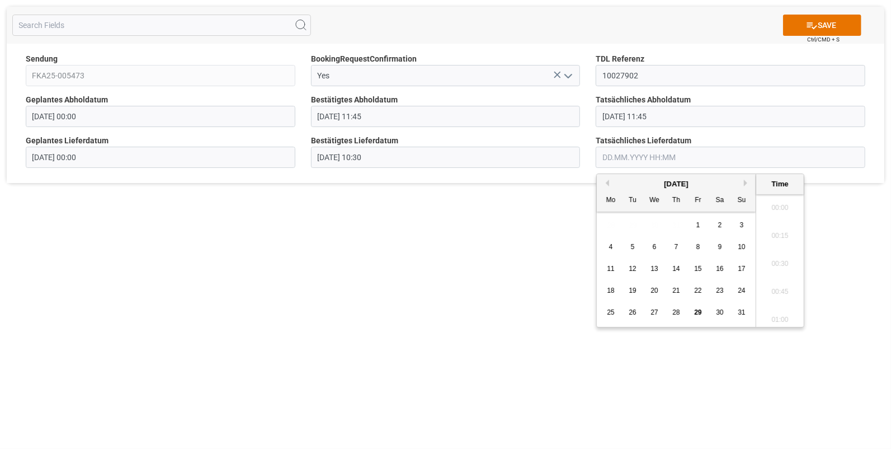
scroll to position [1318, 0]
click at [657, 311] on span "27" at bounding box center [654, 312] width 7 height 8
click at [776, 290] on li "10:30" at bounding box center [781, 298] width 48 height 28
type input "27.08.2025 10:30"
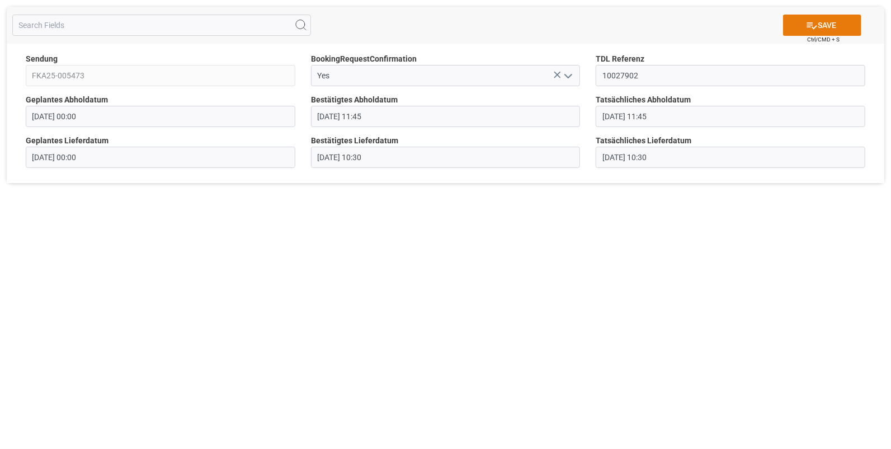
click at [824, 22] on button "SAVE" at bounding box center [822, 25] width 78 height 21
click at [568, 74] on icon "open menu" at bounding box center [568, 75] width 13 height 13
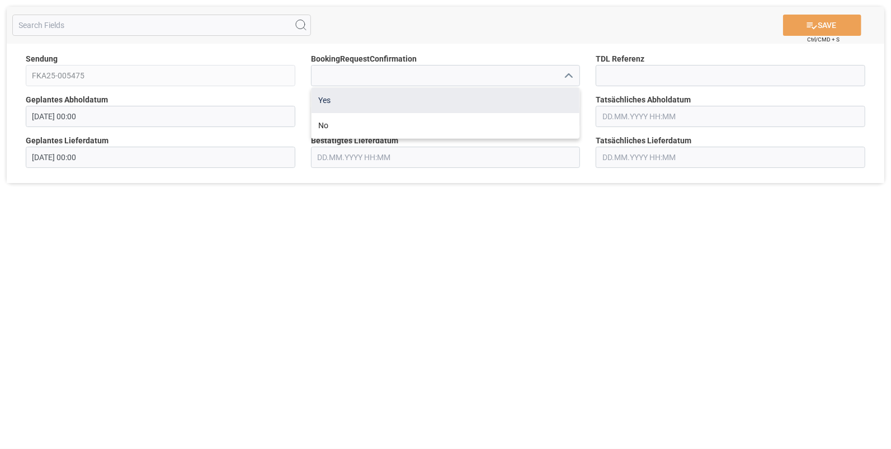
click at [366, 95] on div "Yes" at bounding box center [446, 100] width 269 height 25
type input "Yes"
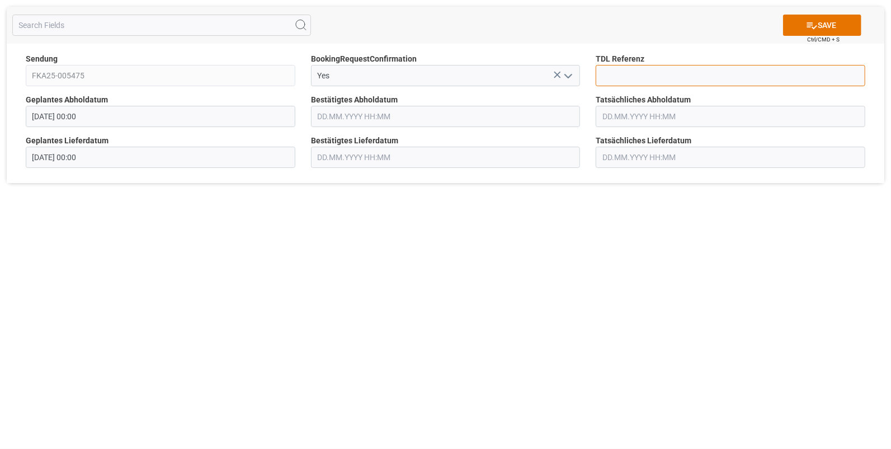
click at [599, 71] on input at bounding box center [731, 75] width 270 height 21
type input "10027903"
click at [393, 117] on input "text" at bounding box center [446, 116] width 270 height 21
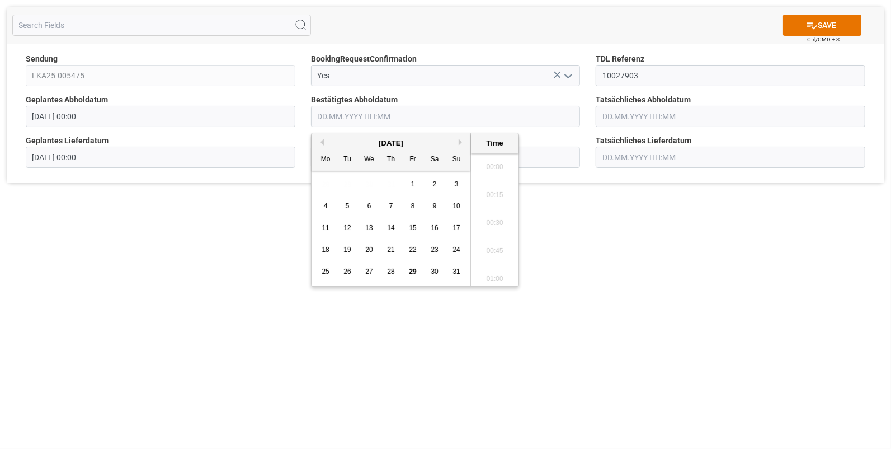
scroll to position [1318, 0]
click at [350, 273] on span "26" at bounding box center [347, 271] width 7 height 8
click at [490, 159] on li "11:45" at bounding box center [495, 164] width 48 height 28
type input "26.08.2025 11:45"
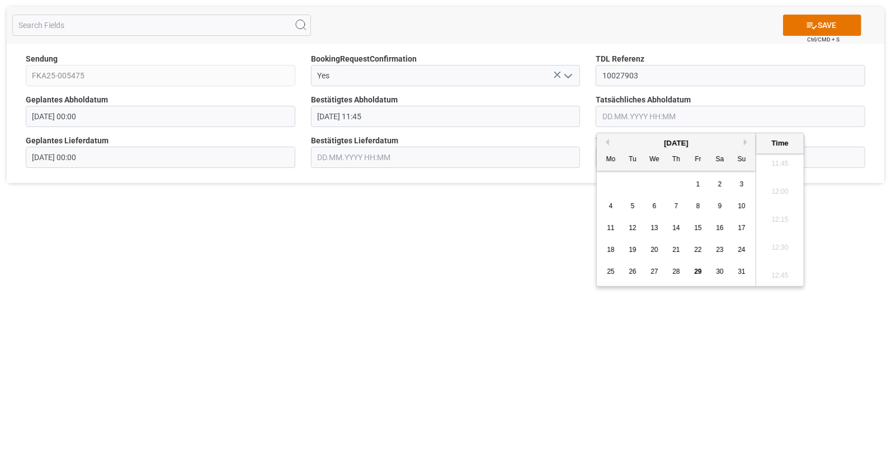
click at [600, 120] on input "text" at bounding box center [731, 116] width 270 height 21
click at [628, 269] on div "26" at bounding box center [633, 271] width 14 height 13
click at [782, 158] on li "11:45" at bounding box center [781, 164] width 48 height 28
type input "26.08.2025 11:45"
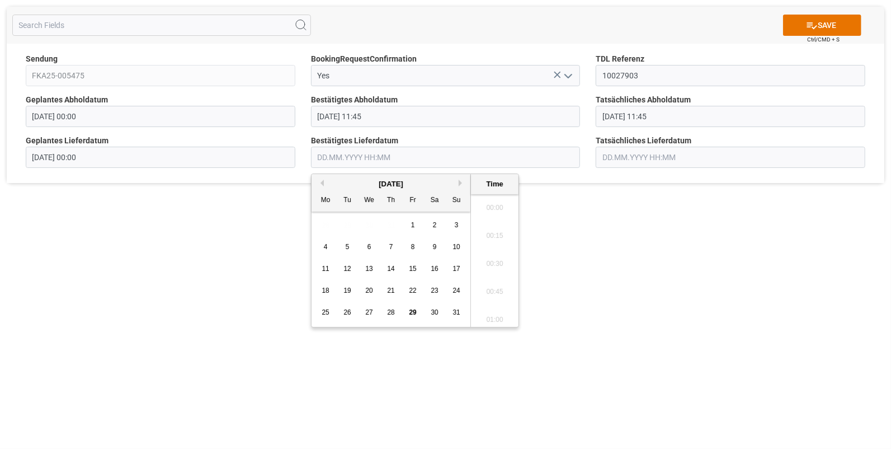
click at [403, 157] on input "text" at bounding box center [446, 157] width 270 height 21
click at [372, 315] on span "27" at bounding box center [368, 312] width 7 height 8
click at [481, 251] on li "12:15" at bounding box center [495, 261] width 48 height 28
type input "27.08.2025 12:15"
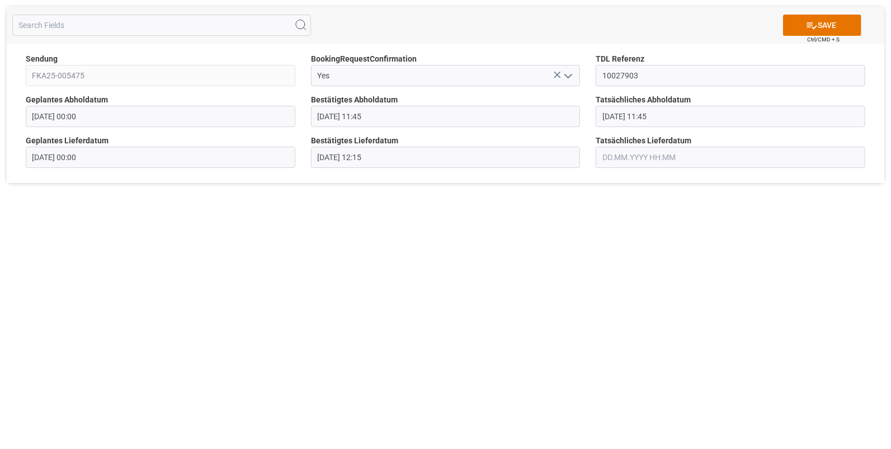
click at [611, 152] on input "text" at bounding box center [731, 157] width 270 height 21
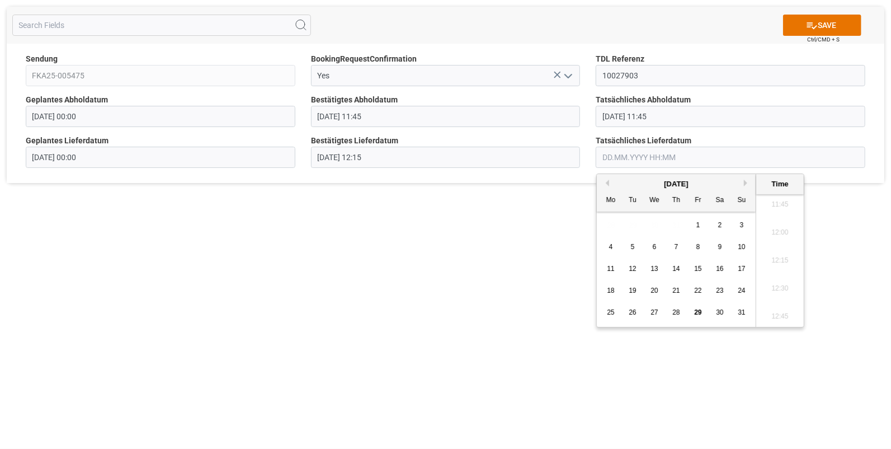
click at [652, 316] on div "27" at bounding box center [655, 312] width 14 height 13
drag, startPoint x: 767, startPoint y: 255, endPoint x: 782, endPoint y: 173, distance: 83.2
click at [767, 255] on li "12:15" at bounding box center [781, 261] width 48 height 28
type input "27.08.2025 12:15"
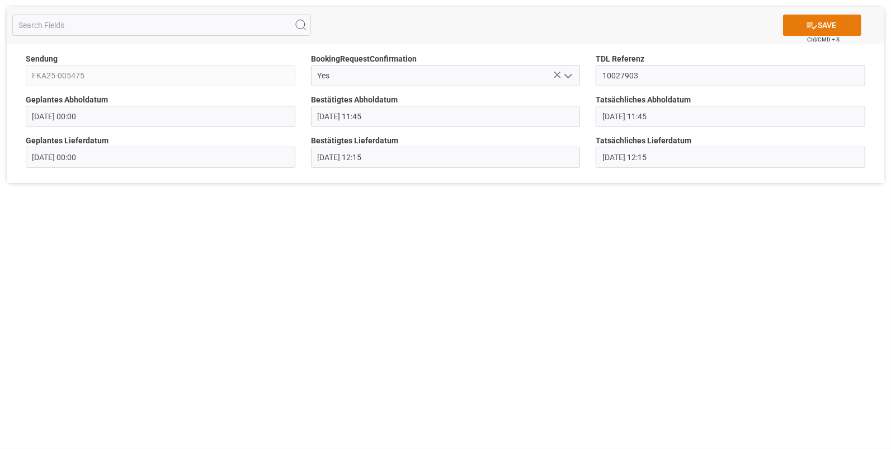
click at [801, 27] on button "SAVE" at bounding box center [822, 25] width 78 height 21
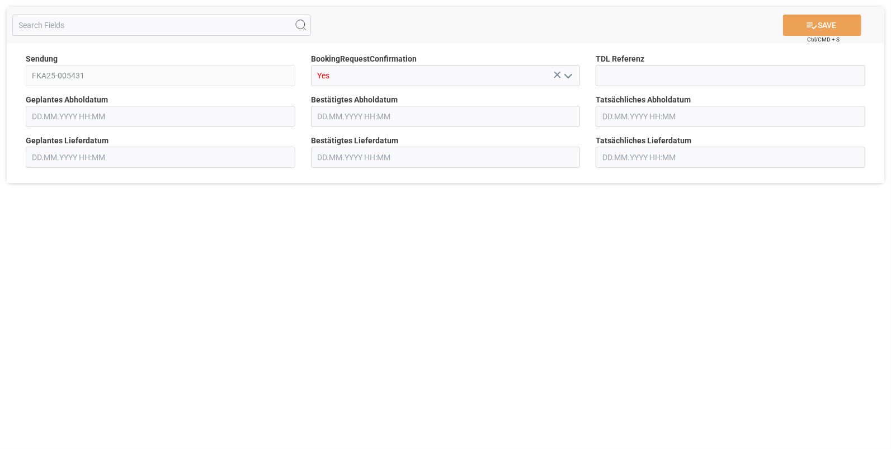
type input "[DATE] 00:00"
click at [647, 71] on input at bounding box center [731, 75] width 270 height 21
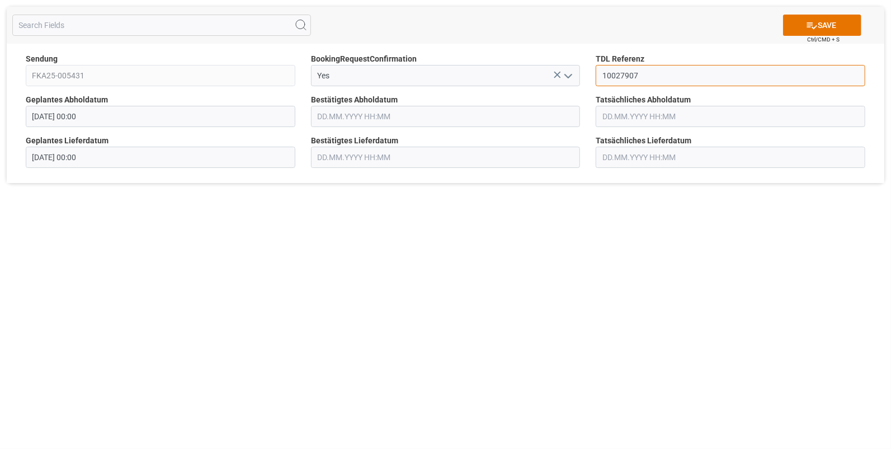
type input "10027907"
click at [315, 118] on input "text" at bounding box center [446, 116] width 270 height 21
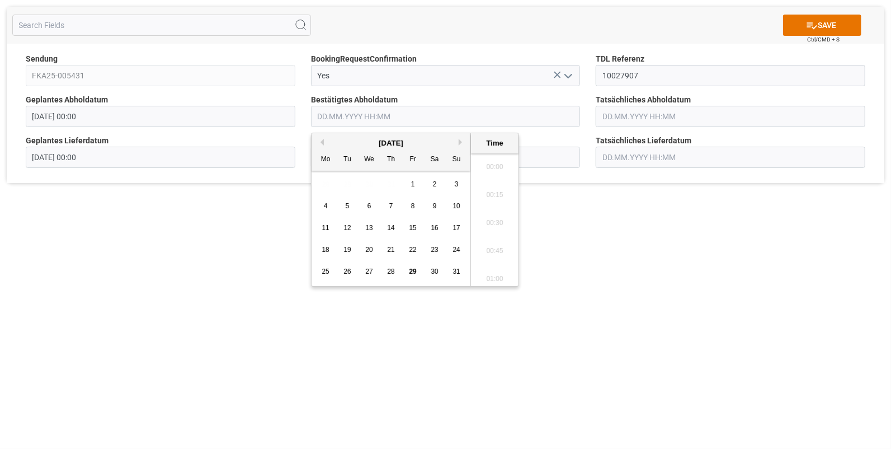
scroll to position [1318, 0]
click at [369, 270] on span "27" at bounding box center [368, 271] width 7 height 8
drag, startPoint x: 484, startPoint y: 266, endPoint x: 536, endPoint y: 225, distance: 66.1
click at [485, 266] on li "15:15" at bounding box center [495, 276] width 48 height 28
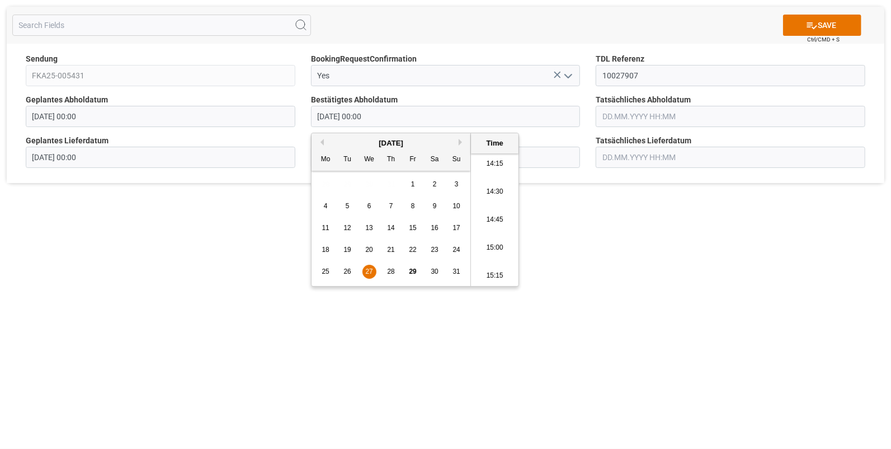
type input "[DATE] 15:15"
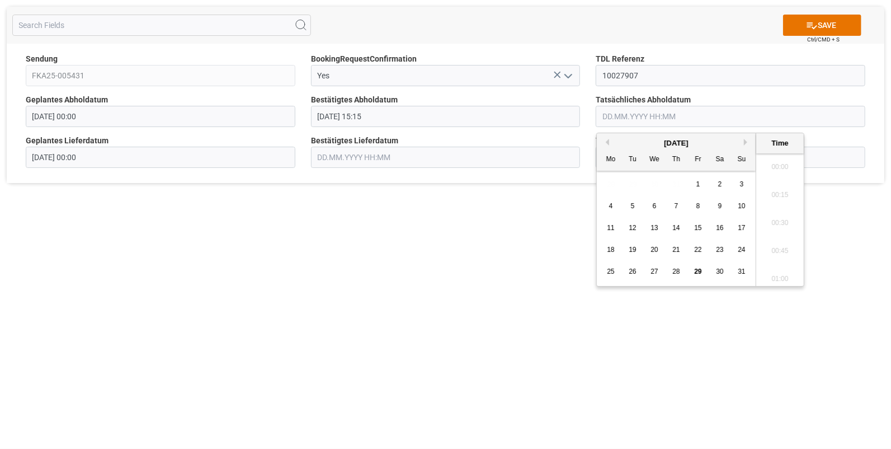
scroll to position [1318, 0]
click at [598, 116] on input "text" at bounding box center [731, 116] width 270 height 21
click at [653, 269] on span "27" at bounding box center [654, 271] width 7 height 8
click at [781, 179] on li "15:15" at bounding box center [781, 182] width 48 height 28
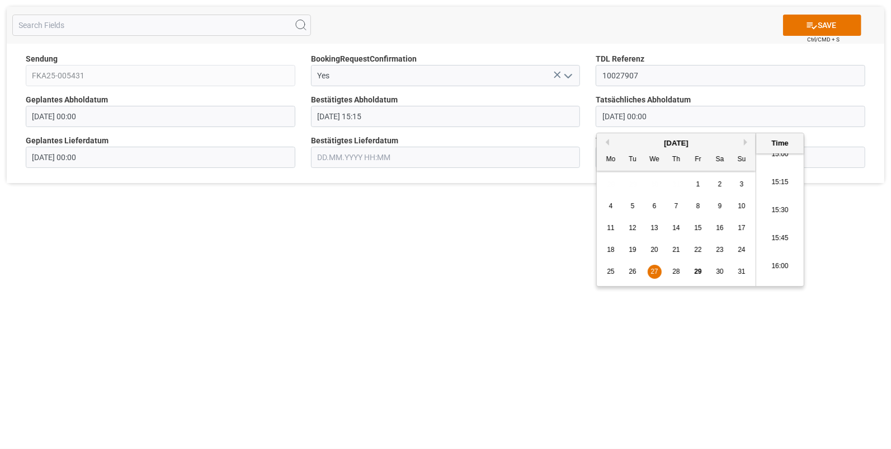
type input "[DATE] 15:15"
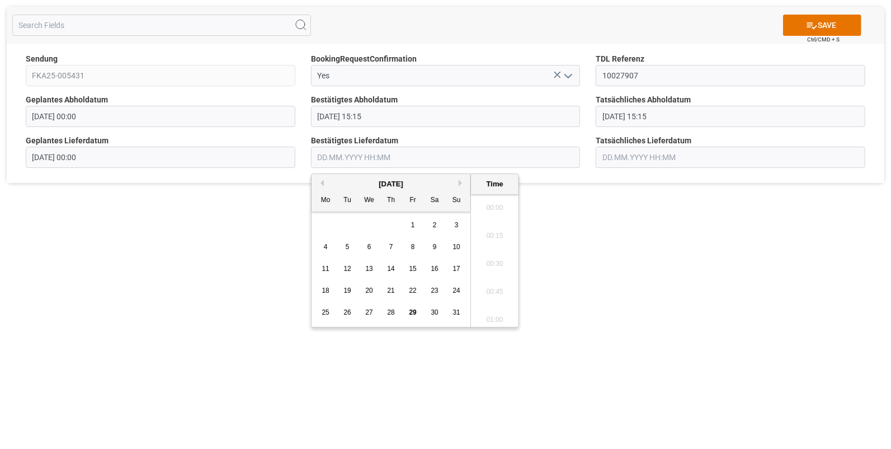
click at [327, 155] on input "text" at bounding box center [446, 157] width 270 height 21
click at [386, 311] on div "28" at bounding box center [391, 312] width 14 height 13
click at [494, 245] on li "06:45" at bounding box center [495, 251] width 48 height 28
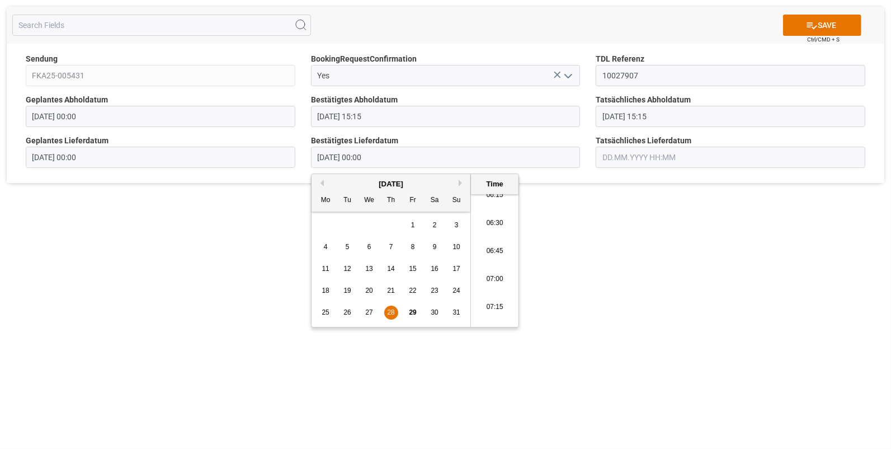
type input "28.08.2025 06:45"
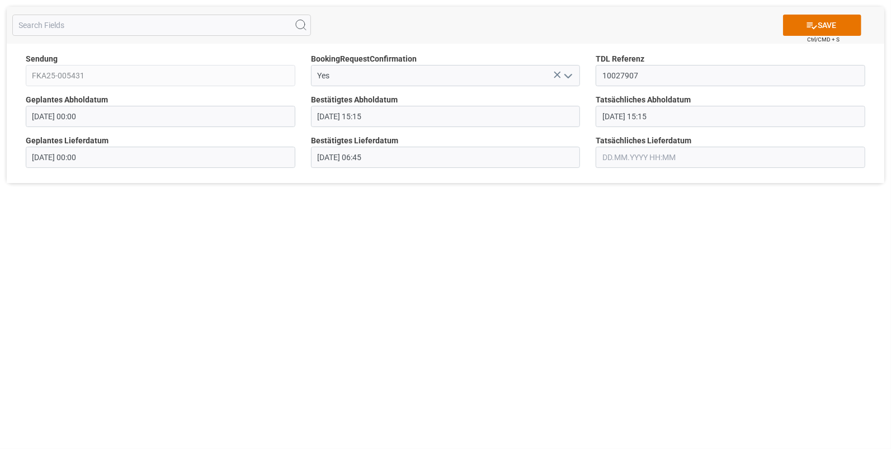
click at [609, 157] on input "text" at bounding box center [731, 157] width 270 height 21
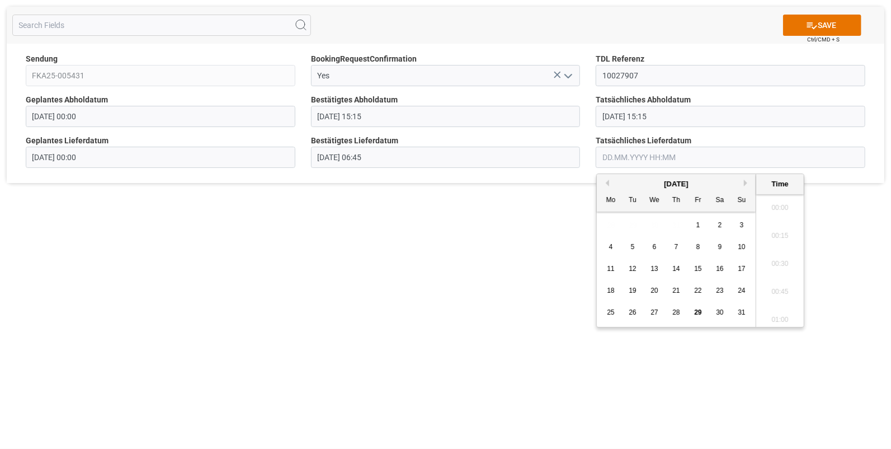
scroll to position [1318, 0]
click at [683, 309] on div "28" at bounding box center [677, 312] width 14 height 13
drag, startPoint x: 772, startPoint y: 246, endPoint x: 764, endPoint y: 228, distance: 20.3
click at [772, 246] on li "06:45" at bounding box center [781, 251] width 48 height 28
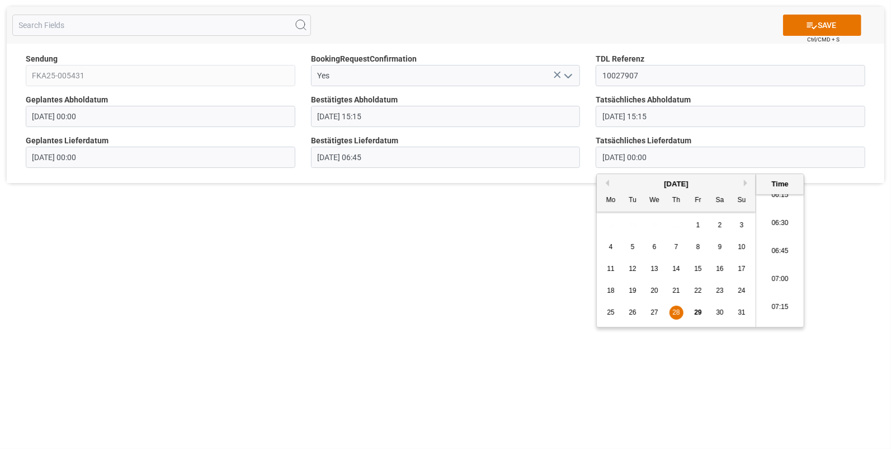
type input "28.08.2025 06:45"
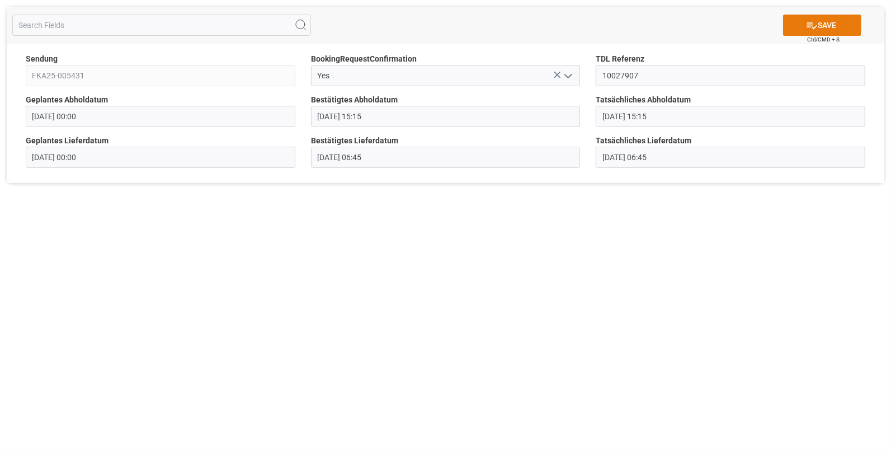
click at [789, 25] on button "SAVE" at bounding box center [822, 25] width 78 height 21
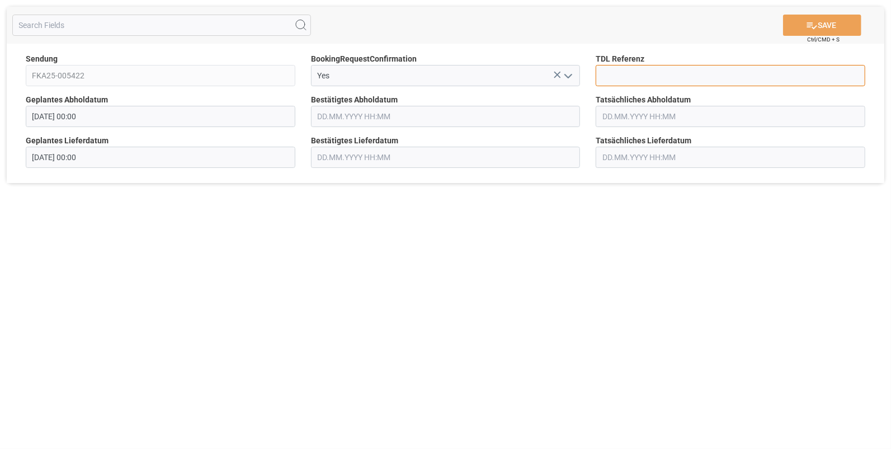
click at [619, 75] on input at bounding box center [731, 75] width 270 height 21
type input "10027911"
click at [383, 123] on input "text" at bounding box center [446, 116] width 270 height 21
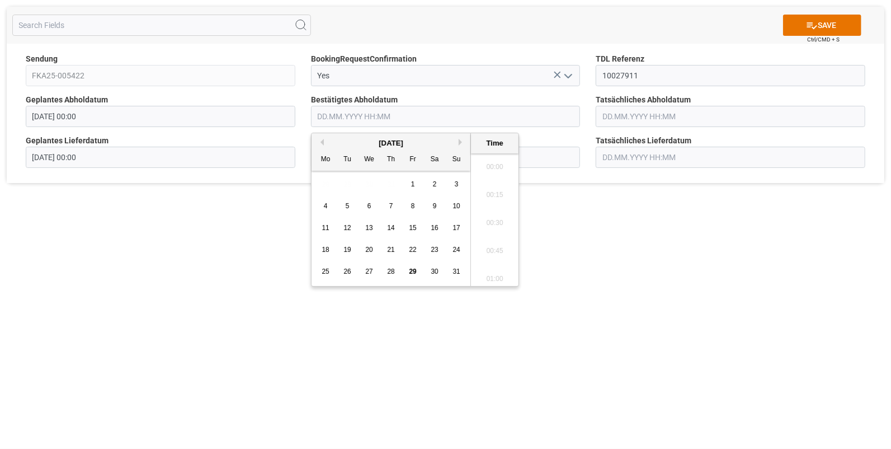
scroll to position [1318, 0]
click at [342, 271] on div "26" at bounding box center [348, 271] width 14 height 13
click at [501, 180] on li "15:45" at bounding box center [495, 192] width 48 height 28
type input "26.08.2025 15:45"
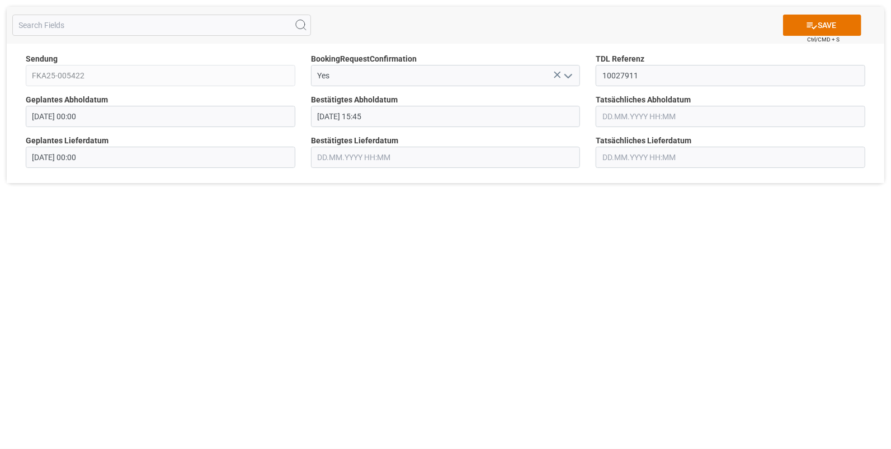
click at [625, 115] on input "text" at bounding box center [731, 116] width 270 height 21
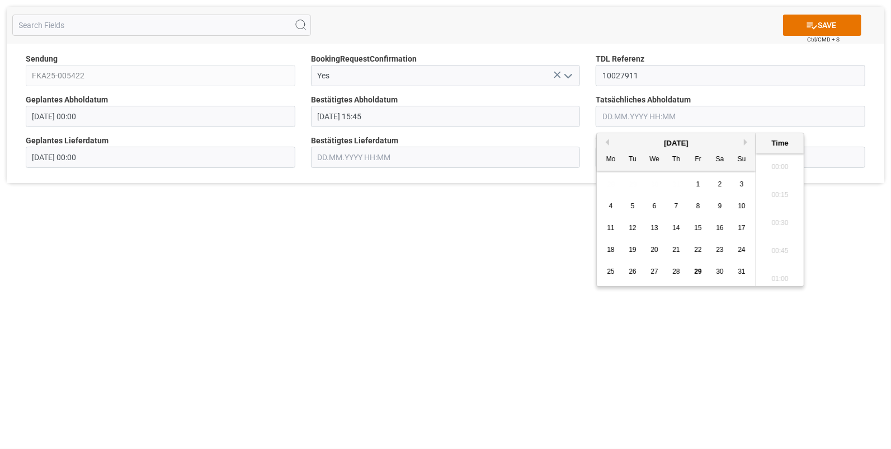
scroll to position [1318, 0]
click at [630, 271] on span "26" at bounding box center [632, 271] width 7 height 8
click at [777, 236] on li "15:45" at bounding box center [781, 238] width 48 height 28
type input "26.08.2025 15:45"
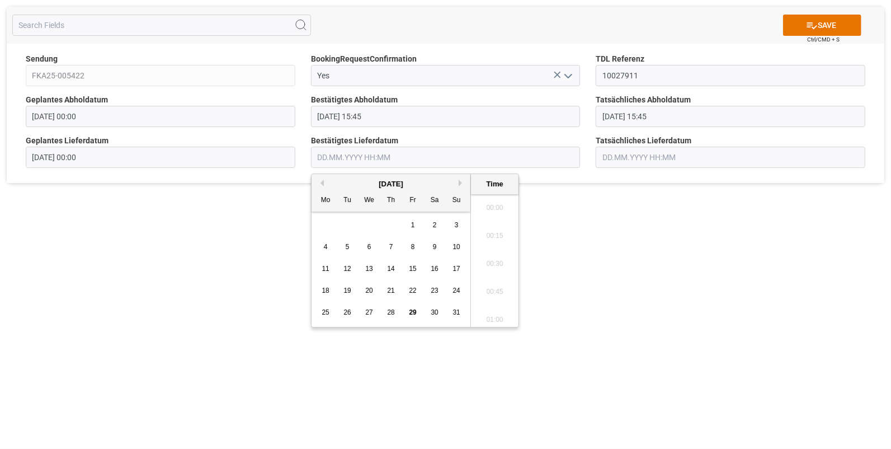
click at [335, 157] on input "text" at bounding box center [446, 157] width 270 height 21
click at [366, 311] on span "27" at bounding box center [368, 312] width 7 height 8
click at [488, 228] on li "07:00" at bounding box center [495, 233] width 48 height 28
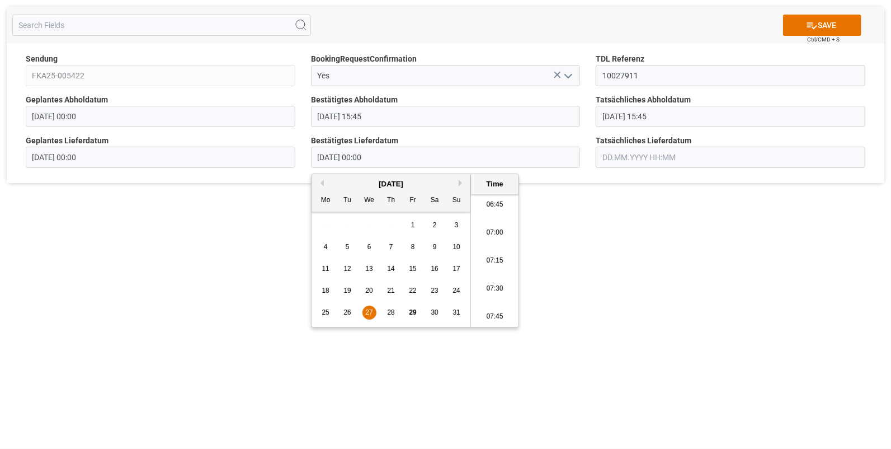
type input "27.08.2025 07:00"
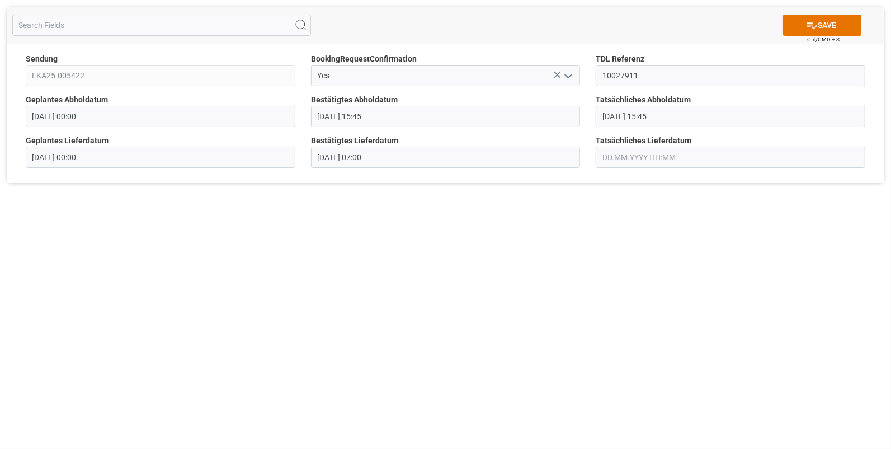
click at [605, 153] on input "text" at bounding box center [731, 157] width 270 height 21
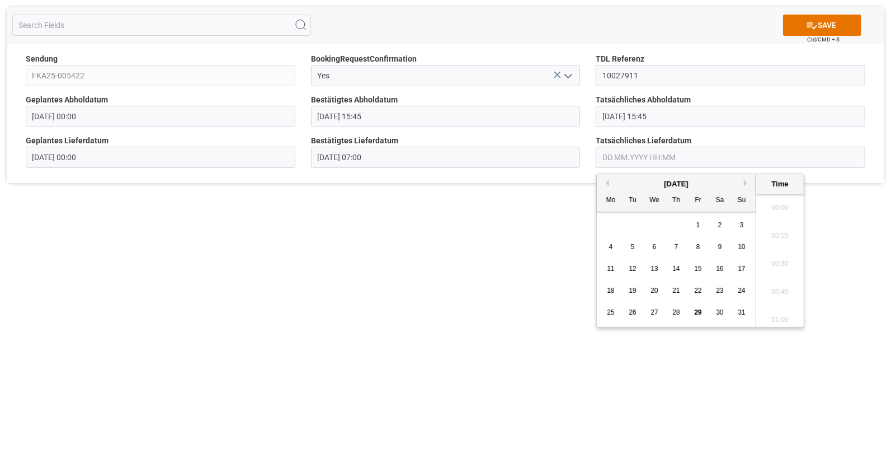
scroll to position [1318, 0]
click at [652, 309] on span "27" at bounding box center [654, 312] width 7 height 8
click at [776, 231] on li "07:00" at bounding box center [781, 233] width 48 height 28
type input "27.08.2025 07:00"
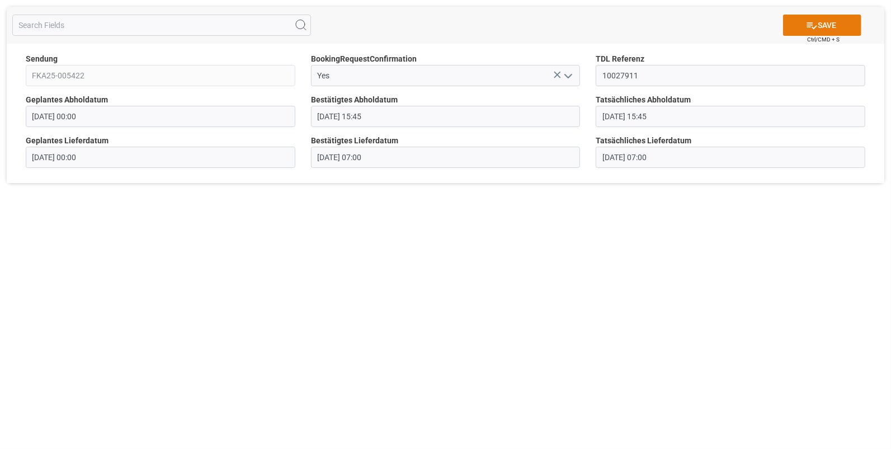
click at [818, 21] on button "SAVE" at bounding box center [822, 25] width 78 height 21
click at [569, 73] on icon "open menu" at bounding box center [568, 75] width 13 height 13
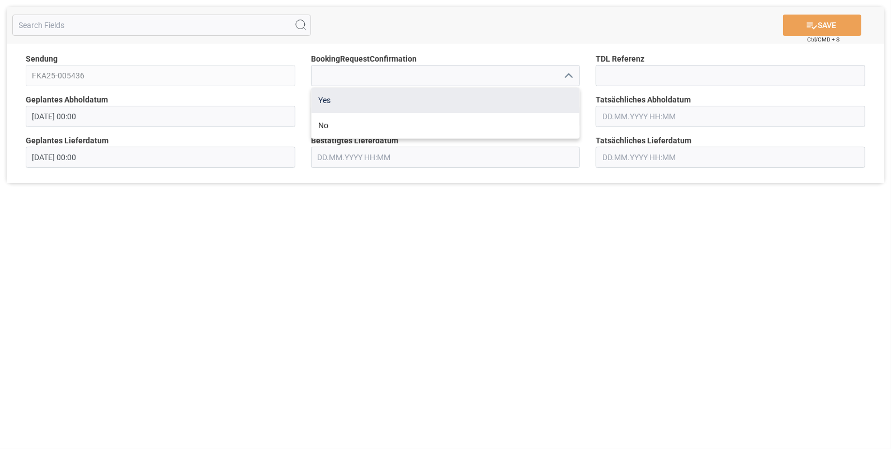
click at [319, 99] on div "Yes" at bounding box center [446, 100] width 269 height 25
type input "Yes"
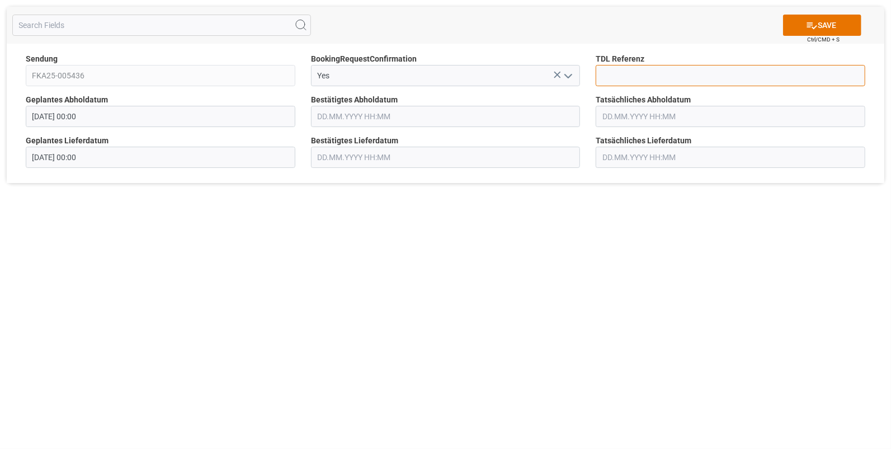
click at [604, 76] on input at bounding box center [731, 75] width 270 height 21
type input "10027912"
click at [379, 120] on input "text" at bounding box center [446, 116] width 270 height 21
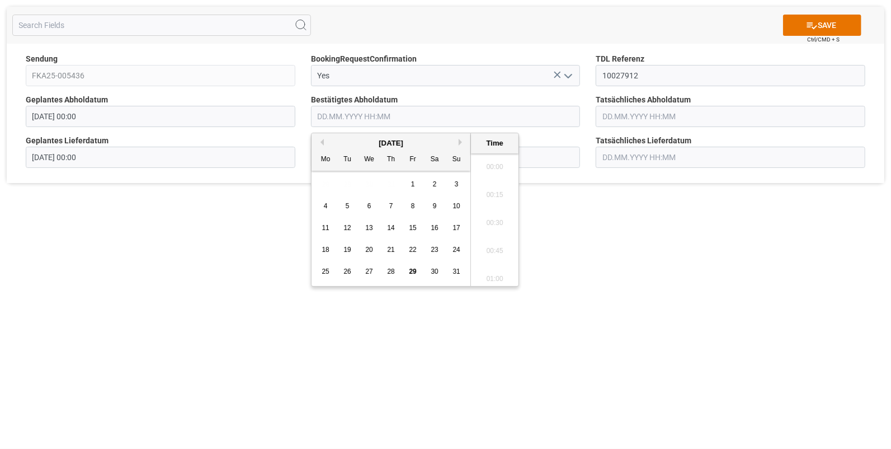
scroll to position [1318, 0]
click at [346, 266] on div "26" at bounding box center [348, 271] width 14 height 13
click at [480, 256] on li "15:30" at bounding box center [495, 257] width 48 height 28
type input "26.08.2025 15:30"
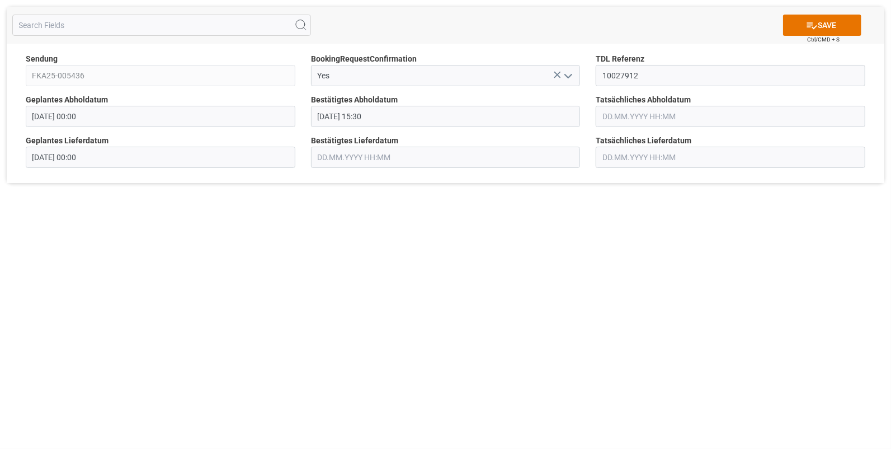
click at [613, 118] on input "text" at bounding box center [731, 116] width 270 height 21
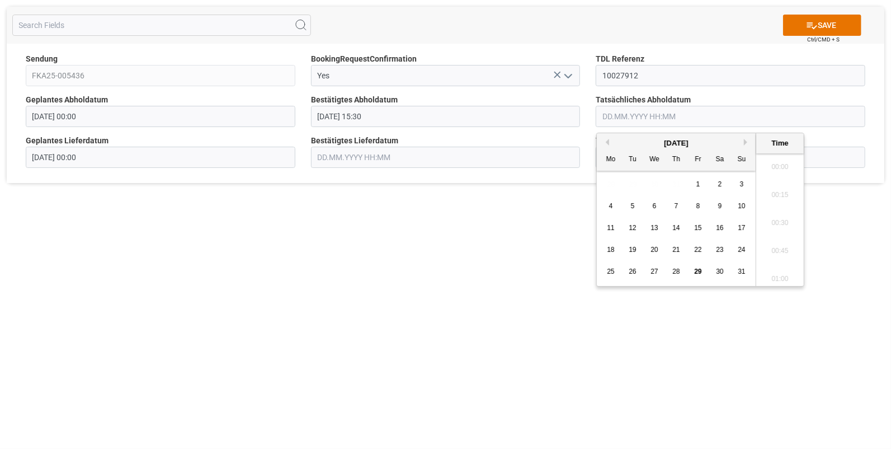
scroll to position [1318, 0]
click at [636, 267] on span "26" at bounding box center [632, 271] width 7 height 8
click at [778, 208] on li "15:30" at bounding box center [781, 210] width 48 height 28
type input "26.08.2025 15:30"
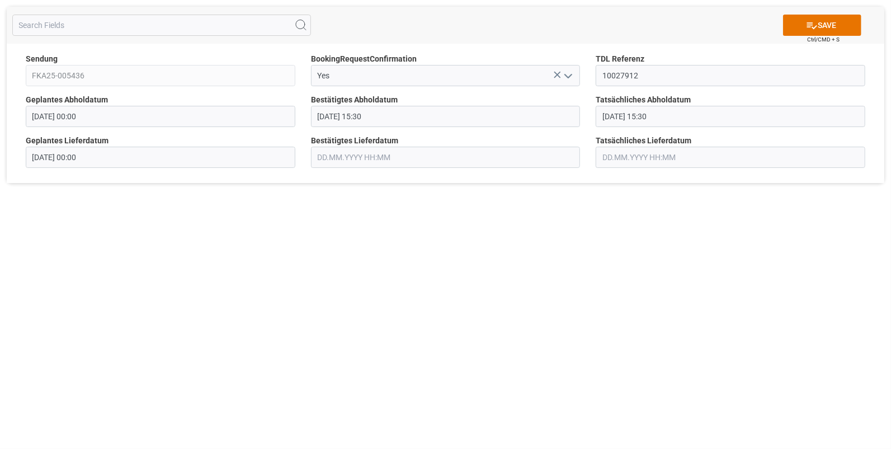
click at [333, 153] on input "text" at bounding box center [446, 157] width 270 height 21
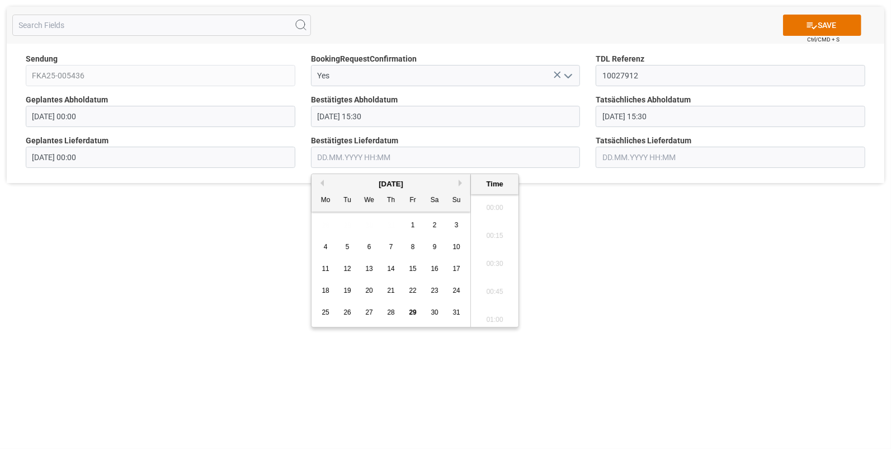
scroll to position [1318, 0]
click at [372, 311] on span "27" at bounding box center [368, 312] width 7 height 8
click at [486, 210] on li "07:15" at bounding box center [495, 214] width 48 height 28
type input "27.08.2025 07:15"
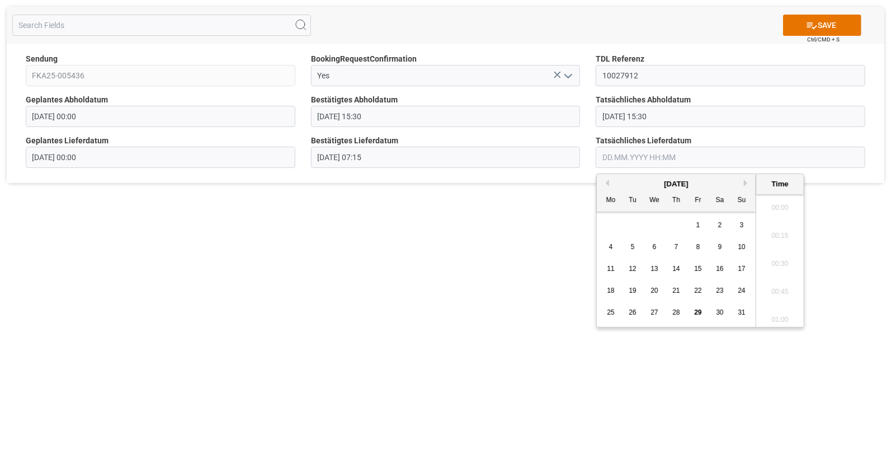
click at [616, 153] on input "text" at bounding box center [731, 157] width 270 height 21
click at [656, 310] on span "27" at bounding box center [654, 312] width 7 height 8
click at [766, 212] on li "07:15" at bounding box center [781, 214] width 48 height 28
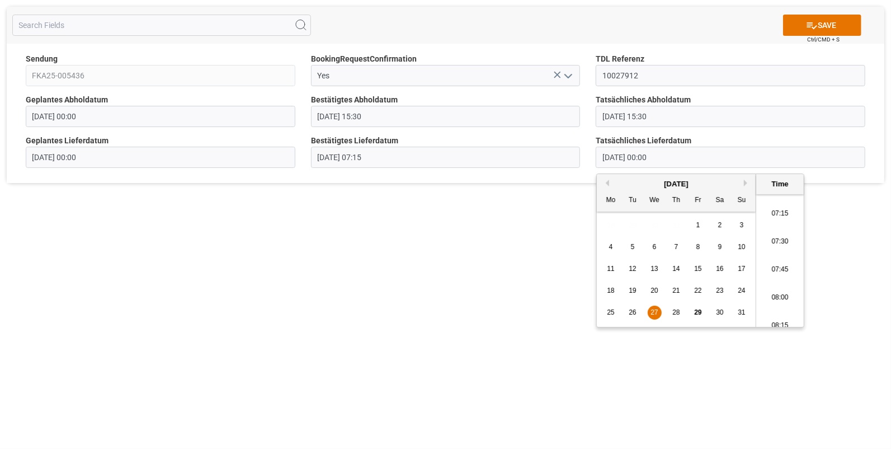
type input "27.08.2025 07:15"
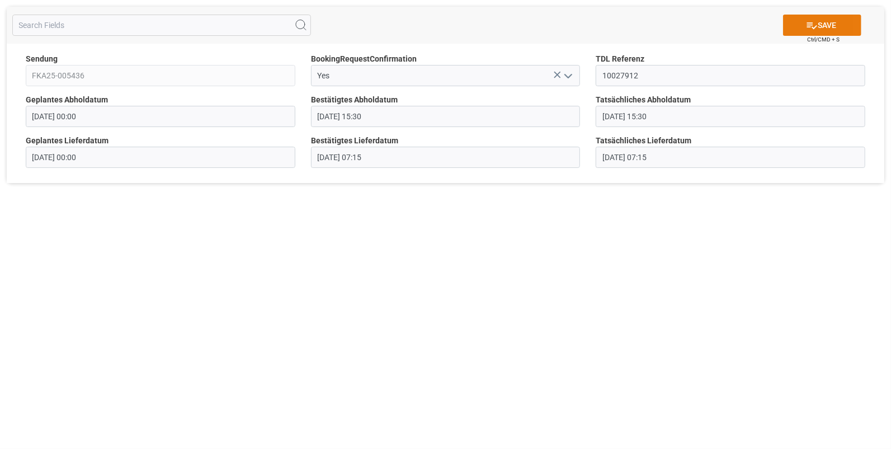
click at [815, 20] on icon at bounding box center [812, 26] width 12 height 12
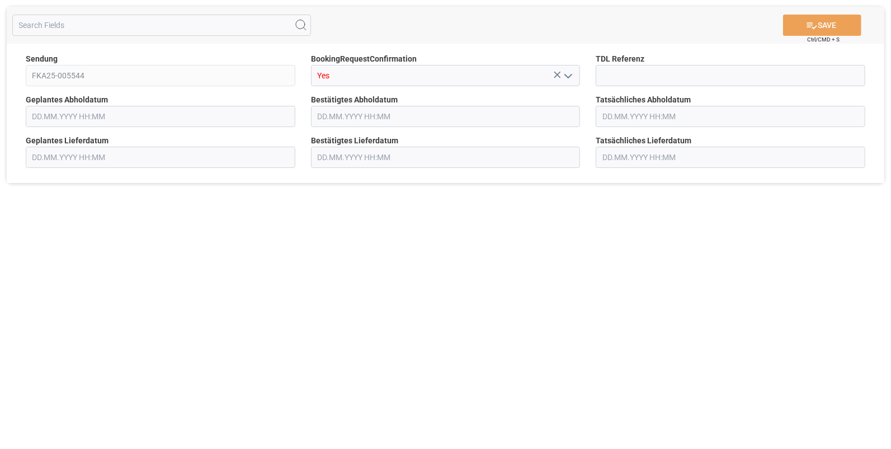
type input "[DATE] 00:00"
click at [617, 74] on input at bounding box center [731, 75] width 270 height 21
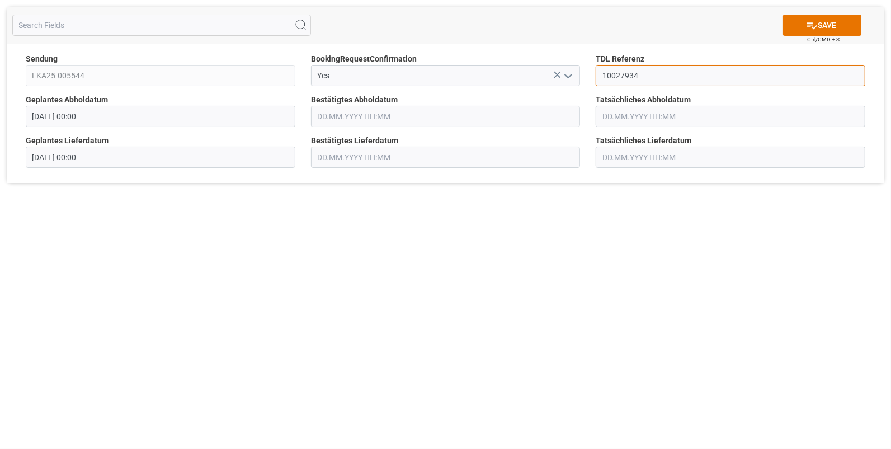
type input "10027934"
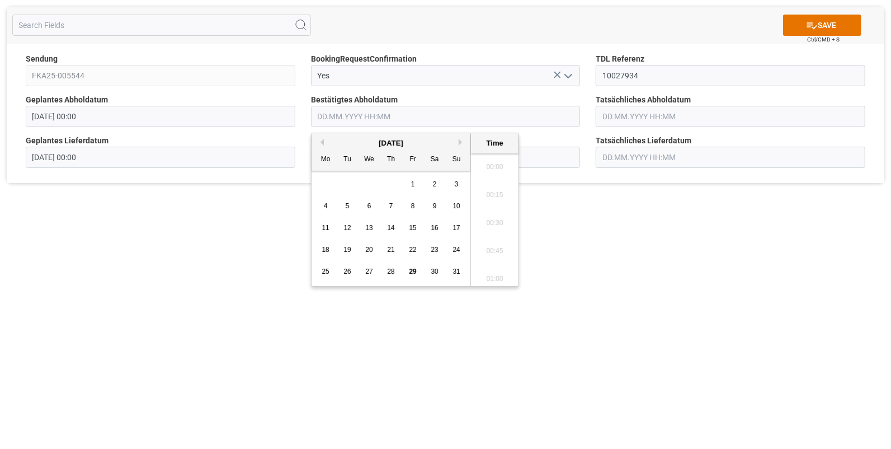
click at [384, 120] on input "text" at bounding box center [446, 116] width 270 height 21
click at [389, 271] on span "28" at bounding box center [390, 271] width 7 height 8
click at [499, 240] on li "12:30" at bounding box center [495, 248] width 48 height 28
type input "28.08.2025 12:30"
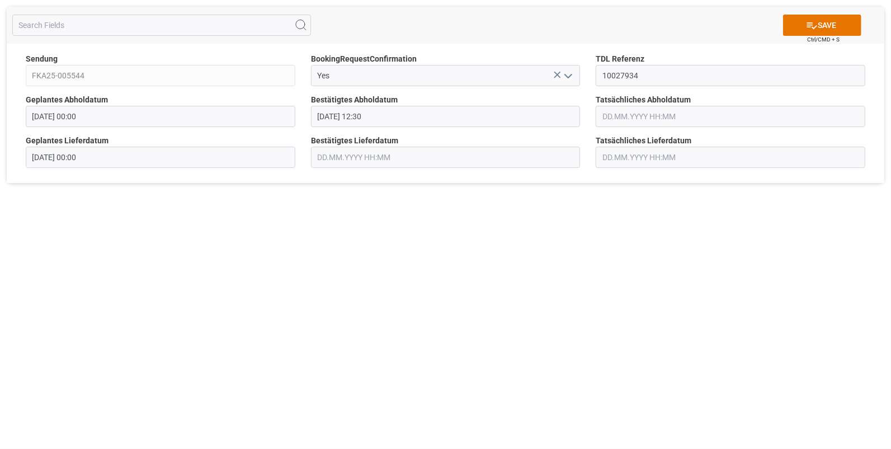
click at [609, 114] on input "text" at bounding box center [731, 116] width 270 height 21
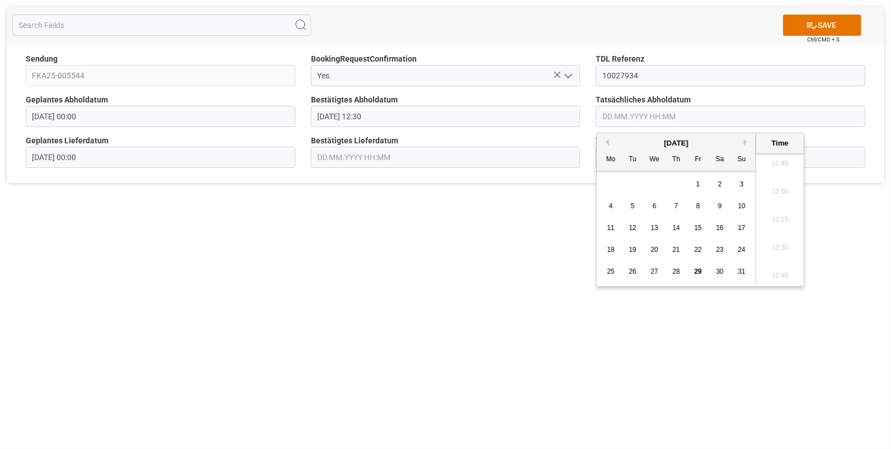
click at [677, 269] on span "28" at bounding box center [676, 271] width 7 height 8
click at [767, 242] on li "12:30" at bounding box center [781, 248] width 48 height 28
type input "28.08.2025 12:30"
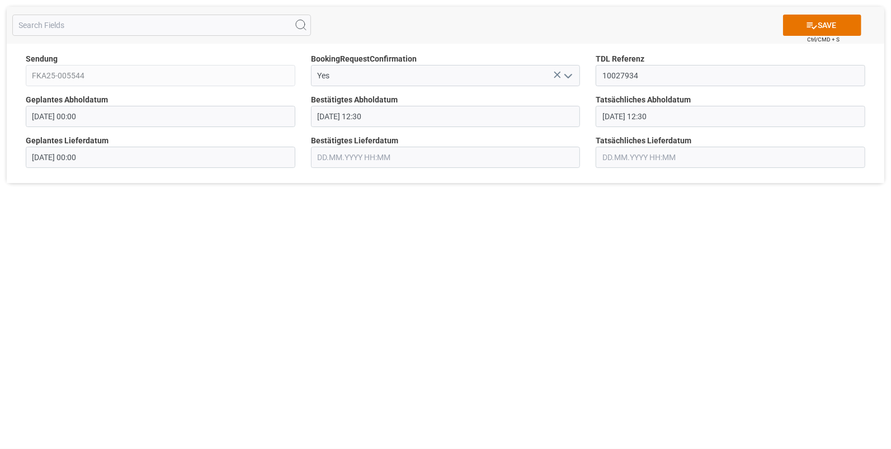
click at [381, 155] on input "text" at bounding box center [446, 157] width 270 height 21
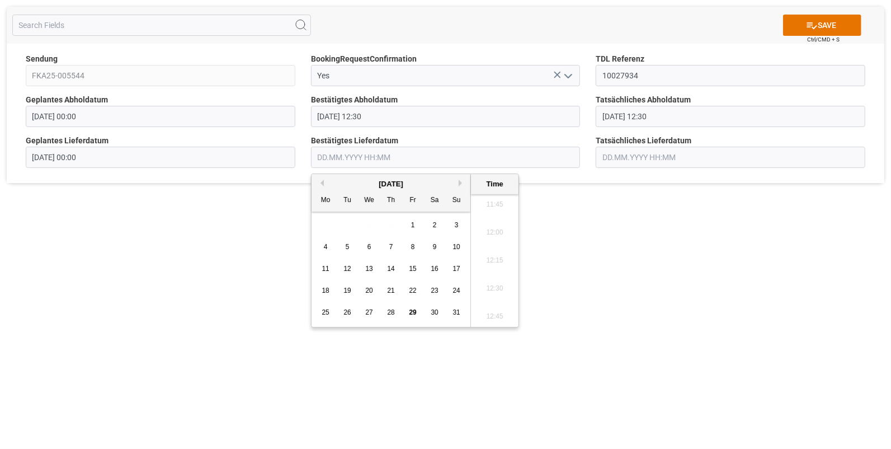
click at [387, 311] on span "28" at bounding box center [390, 312] width 7 height 8
click at [489, 258] on li "14:45" at bounding box center [495, 261] width 48 height 28
type input "28.08.2025 14:45"
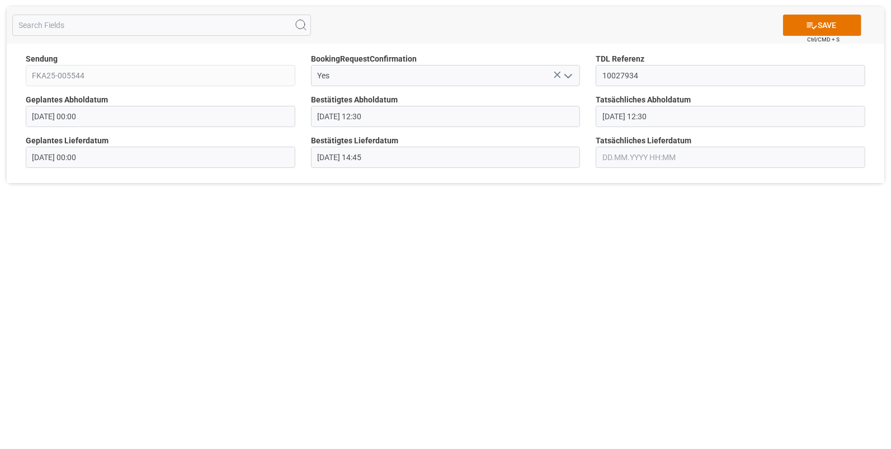
click at [616, 152] on input "text" at bounding box center [731, 157] width 270 height 21
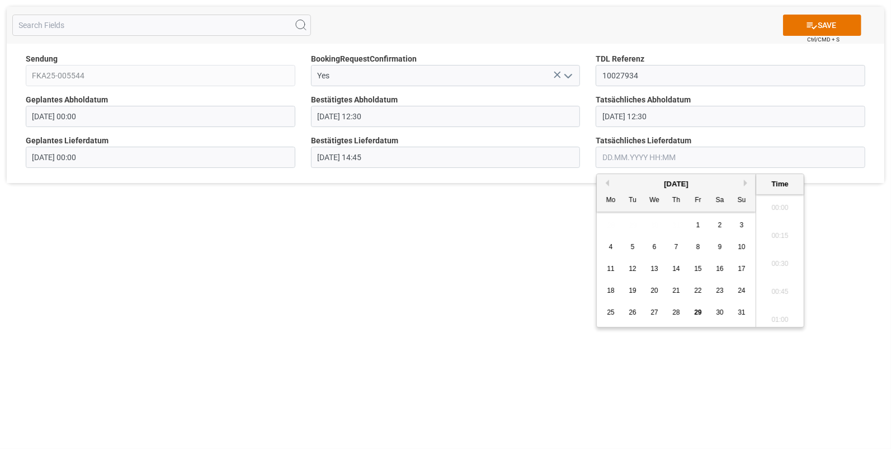
scroll to position [1318, 0]
click at [681, 311] on div "28" at bounding box center [677, 312] width 14 height 13
click at [764, 207] on li "14:45" at bounding box center [781, 214] width 48 height 28
type input "28.08.2025 14:45"
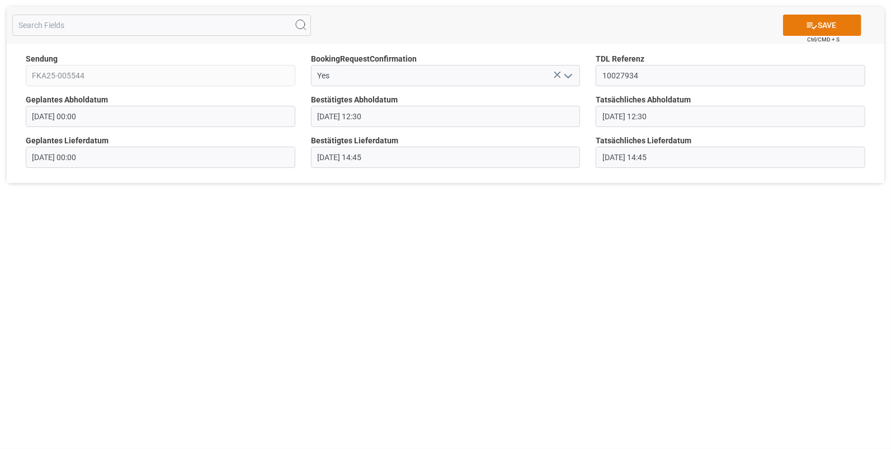
click at [816, 21] on button "SAVE" at bounding box center [822, 25] width 78 height 21
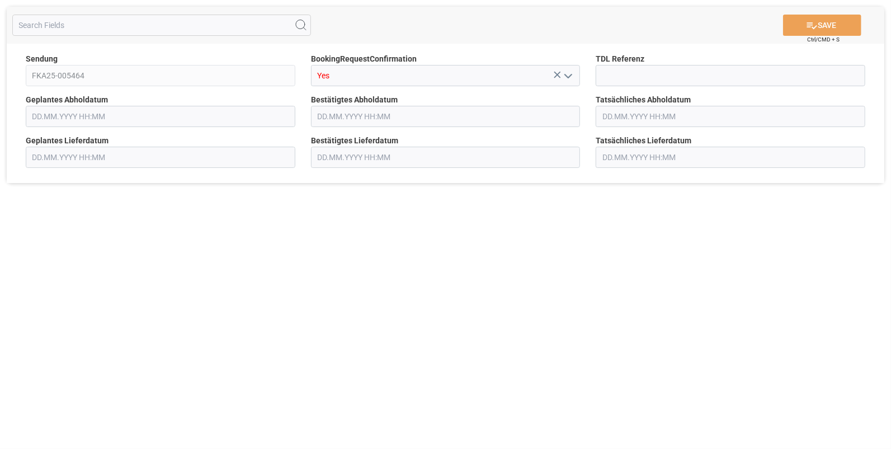
type input "[DATE] 00:00"
click at [604, 81] on input at bounding box center [731, 75] width 270 height 21
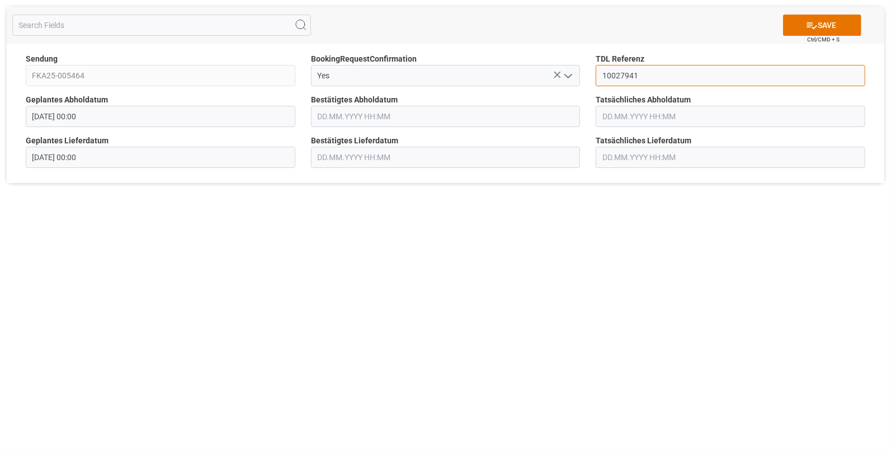
type input "10027941"
click at [340, 115] on input "text" at bounding box center [446, 116] width 270 height 21
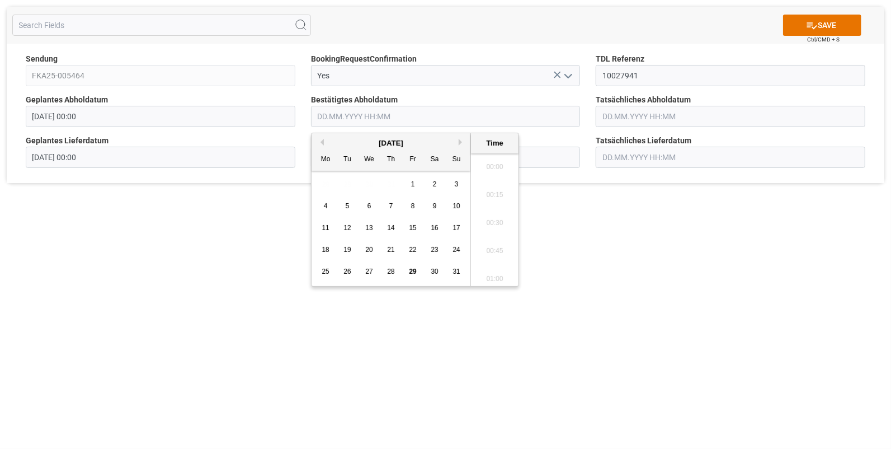
scroll to position [1318, 0]
click at [388, 267] on div "28" at bounding box center [391, 271] width 14 height 13
click at [496, 256] on li "14:15" at bounding box center [495, 257] width 48 height 28
type input "[DATE] 14:15"
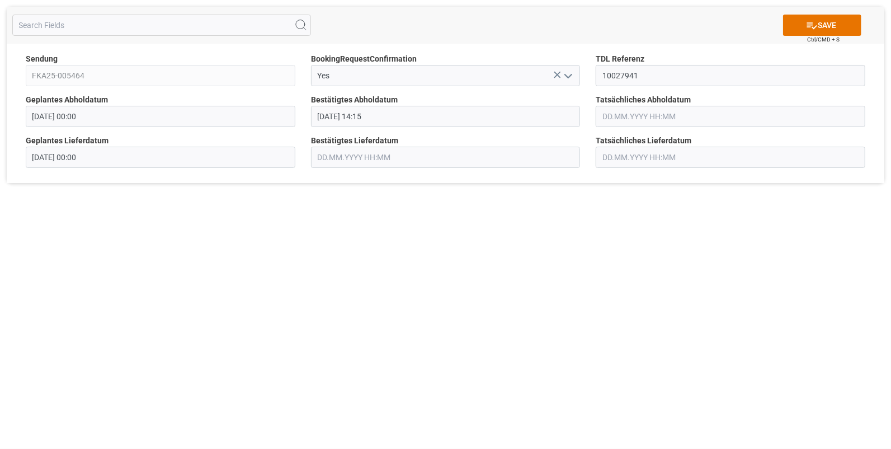
click at [622, 114] on input "text" at bounding box center [731, 116] width 270 height 21
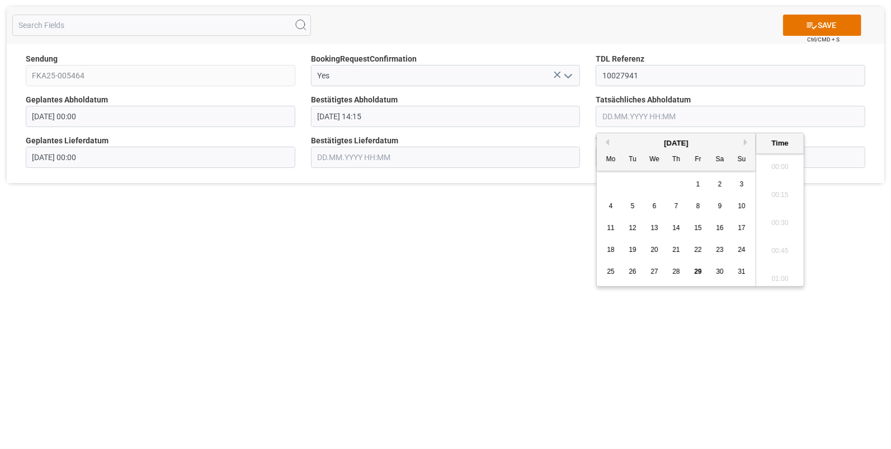
scroll to position [1318, 0]
click at [674, 270] on span "28" at bounding box center [676, 271] width 7 height 8
click at [780, 252] on li "14:15" at bounding box center [781, 257] width 48 height 28
type input "[DATE] 14:15"
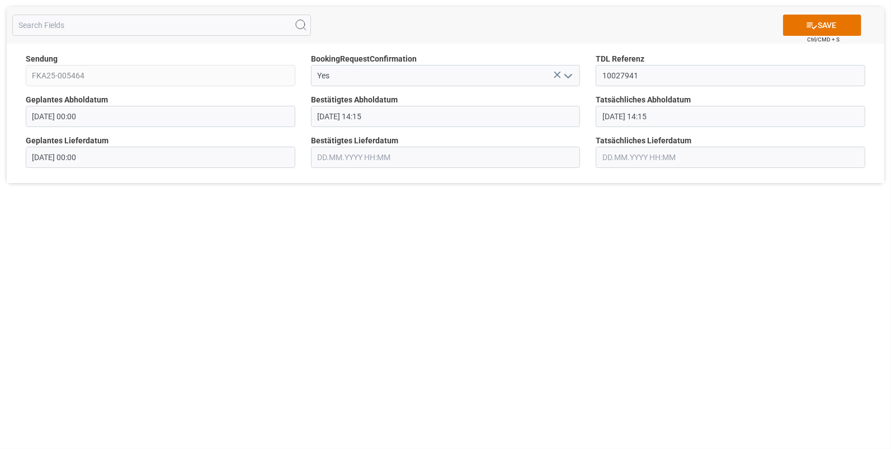
click at [355, 157] on input "text" at bounding box center [446, 157] width 270 height 21
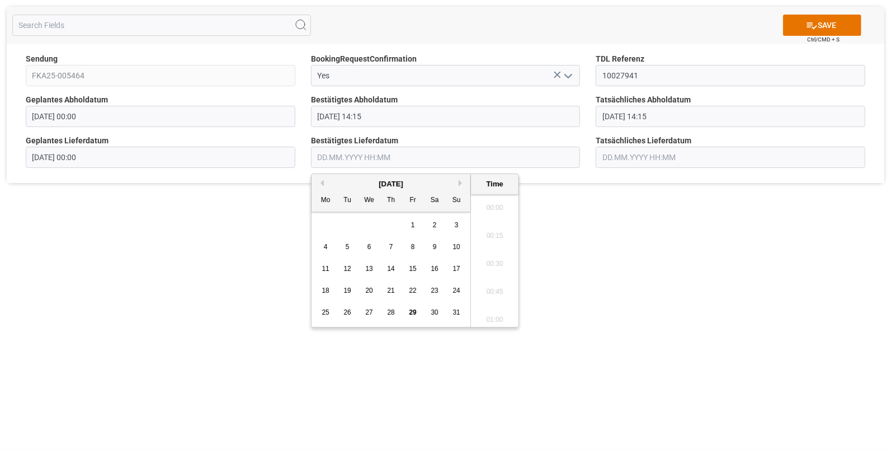
scroll to position [1318, 0]
click at [414, 312] on span "29" at bounding box center [412, 312] width 7 height 8
click at [493, 241] on li "07:30" at bounding box center [495, 242] width 48 height 28
type input "29.08.2025 07:30"
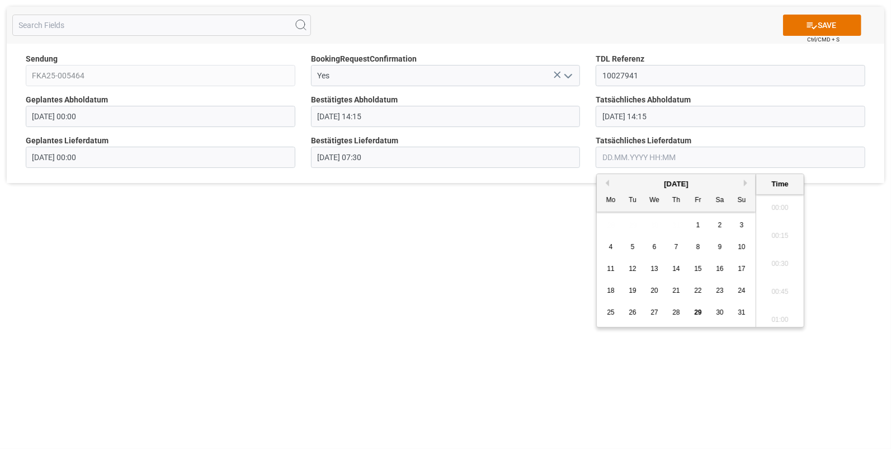
click at [610, 157] on input "text" at bounding box center [731, 157] width 270 height 21
click at [697, 310] on span "29" at bounding box center [697, 312] width 7 height 8
click at [773, 239] on li "07:30" at bounding box center [781, 242] width 48 height 28
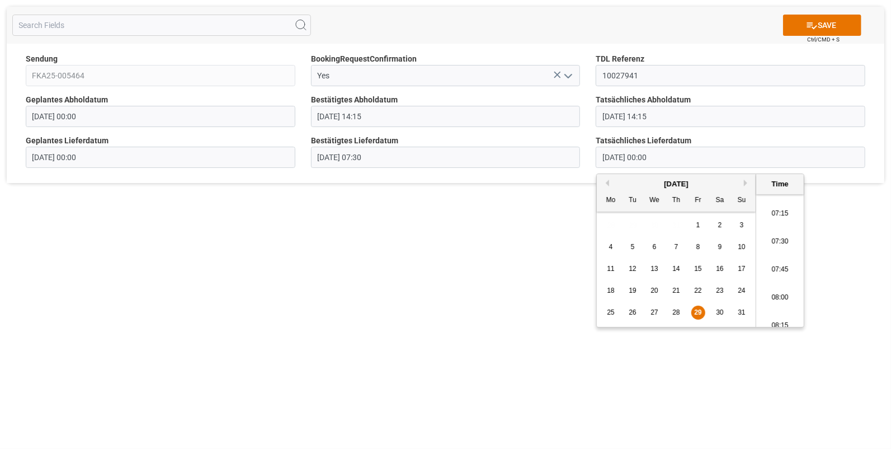
type input "29.08.2025 07:30"
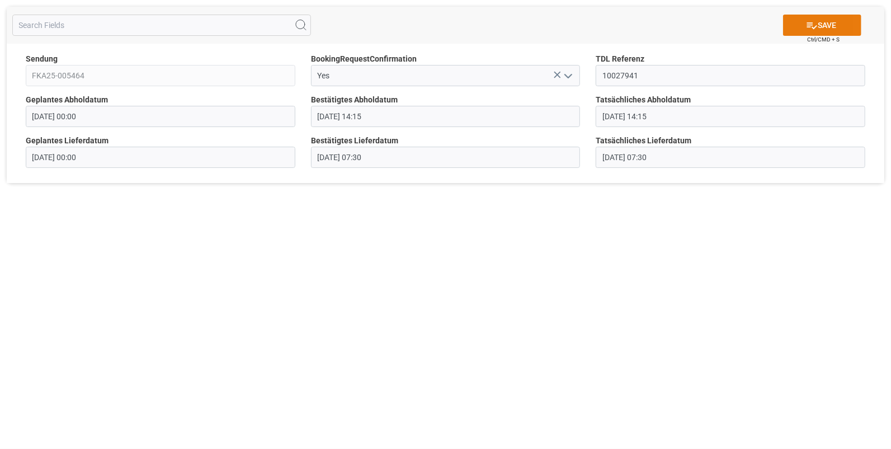
click at [811, 22] on icon at bounding box center [812, 26] width 12 height 12
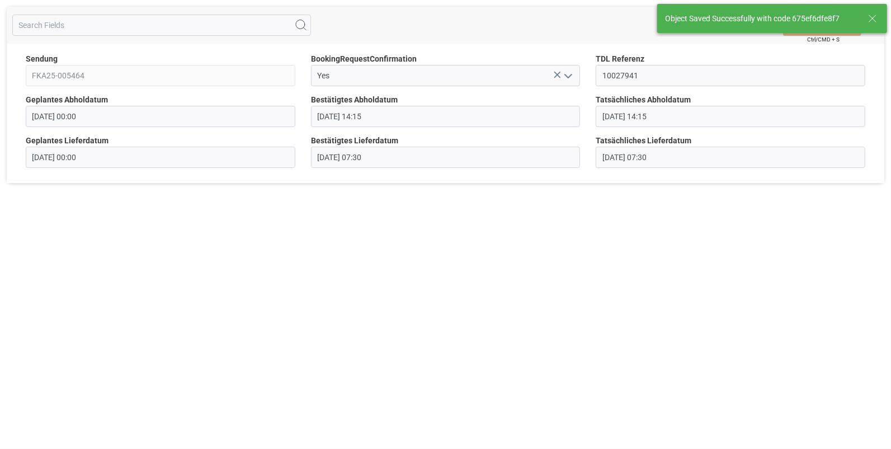
click at [813, 30] on body "SAVE Ctrl/CMD + S Sendung FKA25-005464 BookingRequestConfirmation Yes TDL Refer…" at bounding box center [445, 224] width 891 height 449
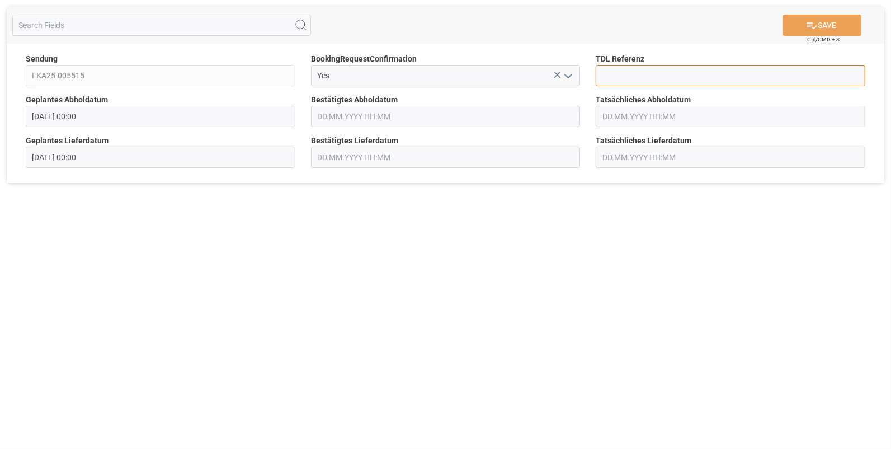
click at [640, 70] on input at bounding box center [731, 75] width 270 height 21
type input "10027942"
click at [358, 120] on input "text" at bounding box center [446, 116] width 270 height 21
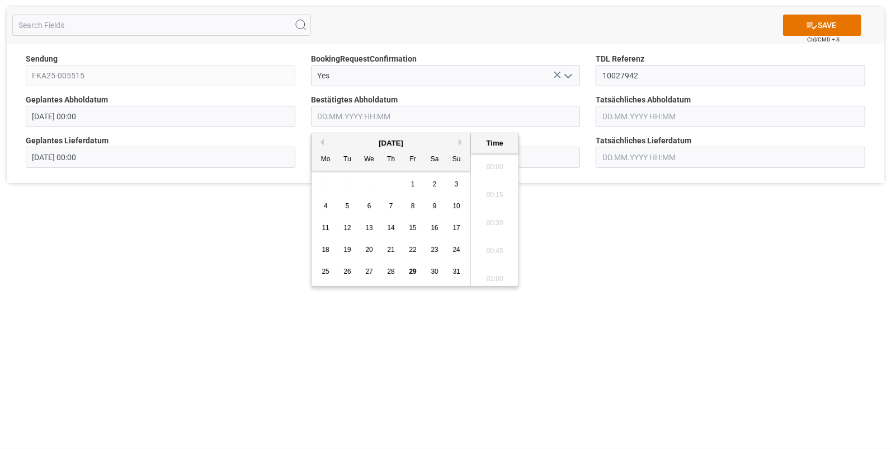
scroll to position [1318, 0]
click at [389, 269] on span "28" at bounding box center [390, 271] width 7 height 8
click at [499, 264] on li "14:45" at bounding box center [495, 266] width 48 height 28
type input "28.08.2025 14:45"
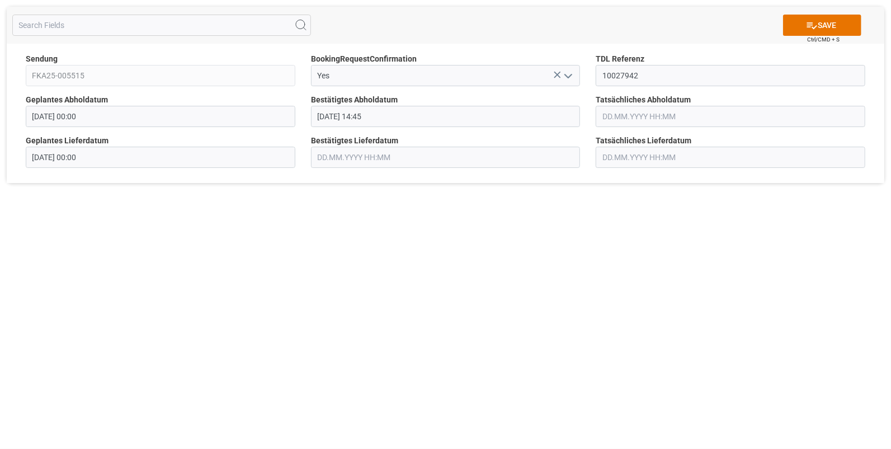
click at [616, 121] on input "text" at bounding box center [731, 116] width 270 height 21
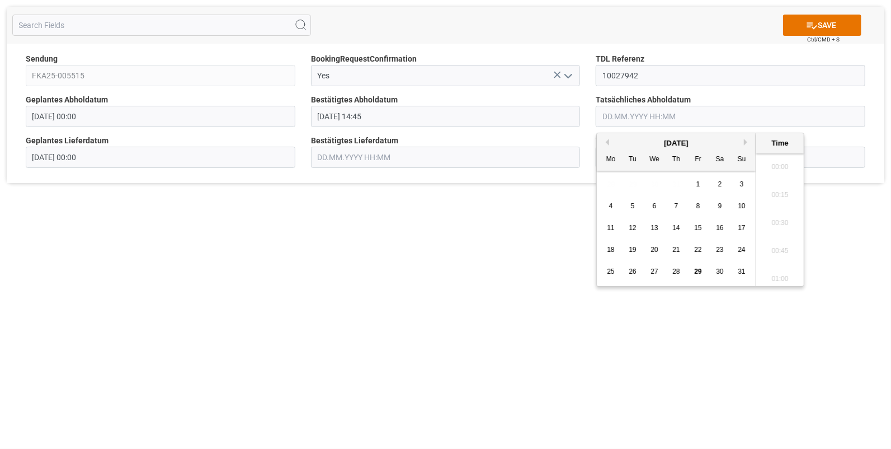
scroll to position [1318, 0]
click at [674, 266] on div "28" at bounding box center [677, 271] width 14 height 13
click at [772, 212] on li "14:45" at bounding box center [781, 220] width 48 height 28
type input "28.08.2025 14:45"
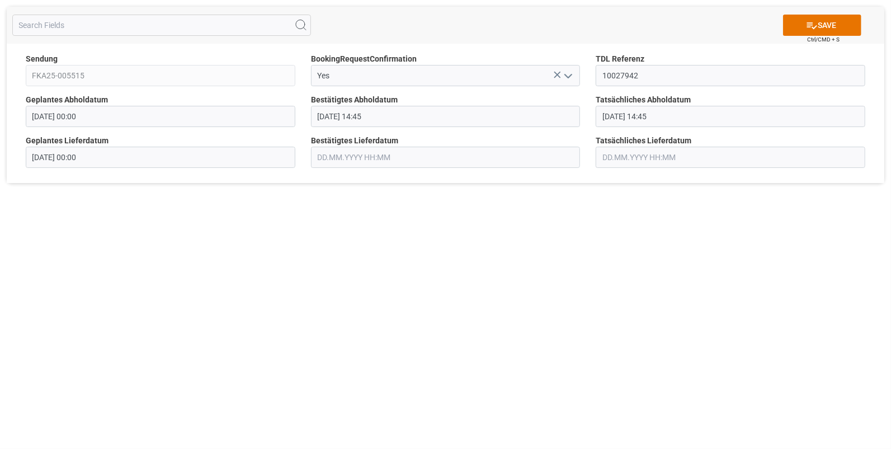
click at [355, 153] on input "text" at bounding box center [446, 157] width 270 height 21
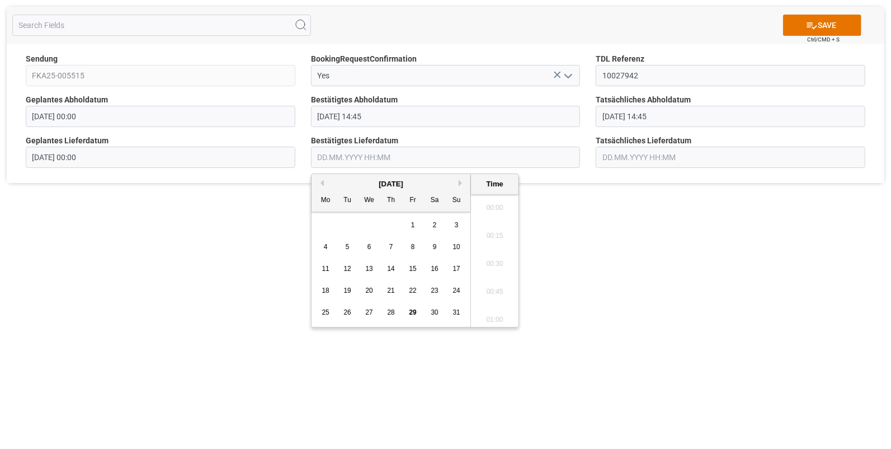
scroll to position [1318, 0]
click at [410, 309] on span "29" at bounding box center [412, 312] width 7 height 8
click at [504, 204] on li "06:45" at bounding box center [495, 205] width 48 height 28
type input "29.08.2025 06:45"
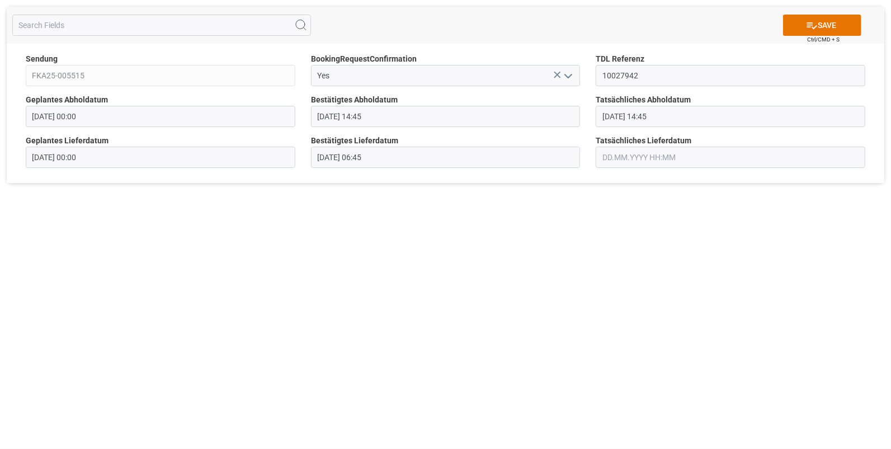
click at [618, 151] on input "text" at bounding box center [731, 157] width 270 height 21
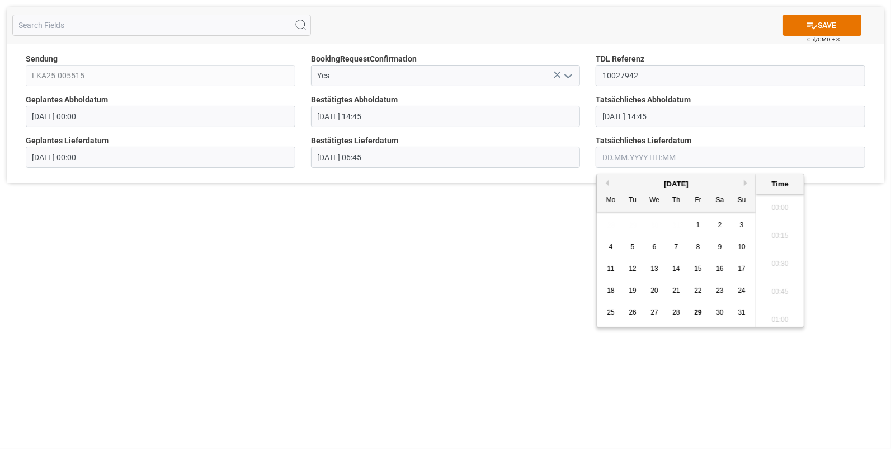
scroll to position [1318, 0]
drag, startPoint x: 697, startPoint y: 309, endPoint x: 780, endPoint y: 257, distance: 97.8
click at [697, 308] on span "29" at bounding box center [697, 312] width 7 height 8
click at [785, 248] on li "06:45" at bounding box center [781, 251] width 48 height 28
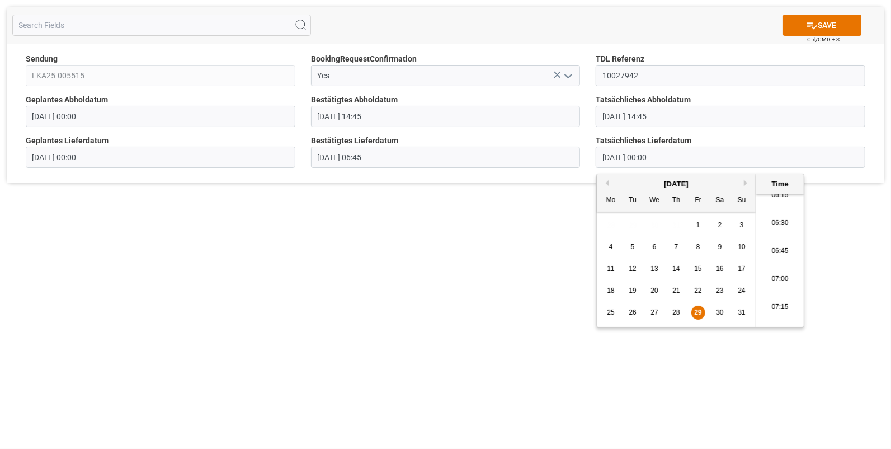
type input "29.08.2025 06:45"
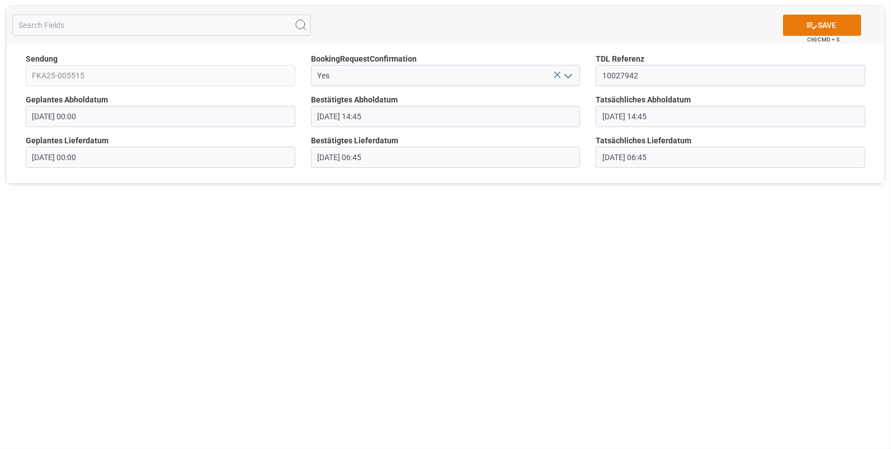
click at [828, 22] on button "SAVE" at bounding box center [822, 25] width 78 height 21
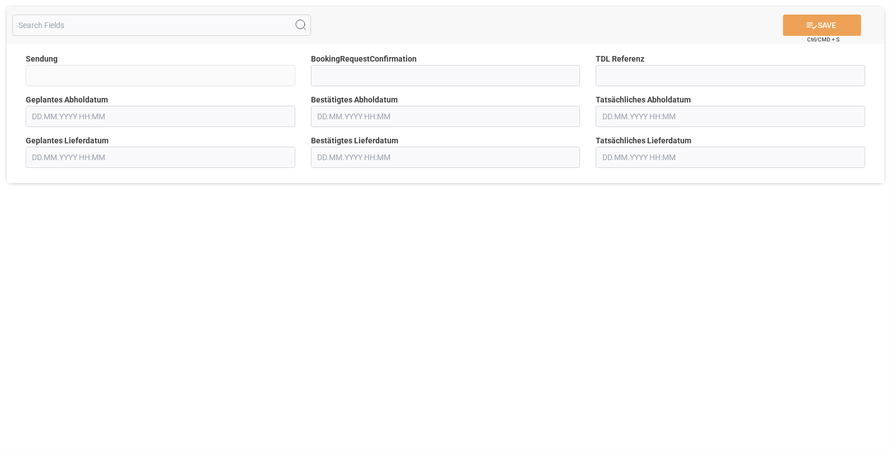
type input "FKA25-005522"
type input "Yes"
type input "[DATE] 00:00"
click at [615, 73] on input at bounding box center [731, 75] width 270 height 21
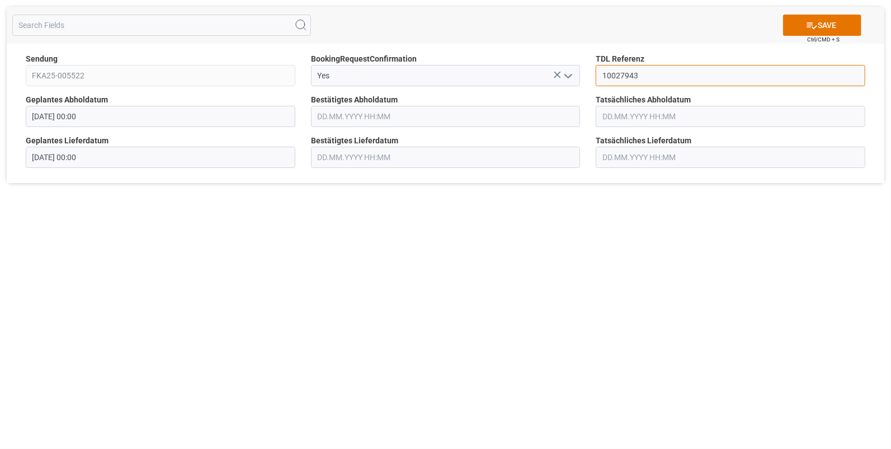
type input "10027943"
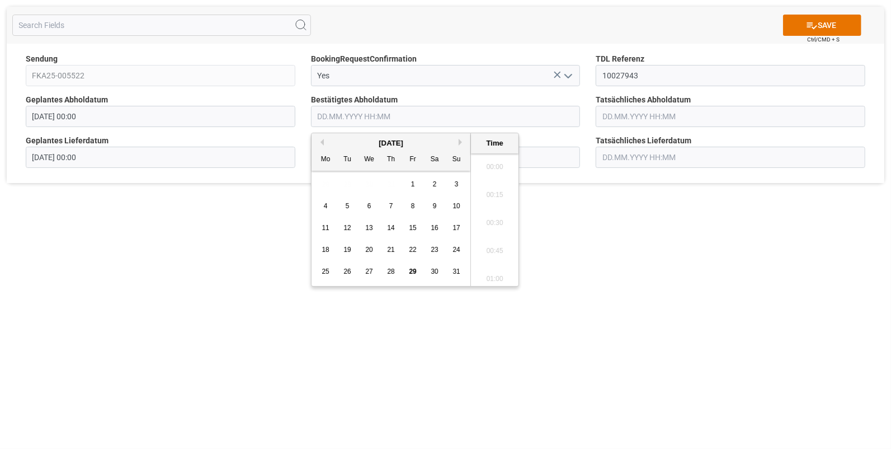
click at [350, 118] on input "text" at bounding box center [446, 116] width 270 height 21
click at [390, 271] on span "28" at bounding box center [390, 271] width 7 height 8
click at [487, 256] on li "14:15" at bounding box center [495, 257] width 48 height 28
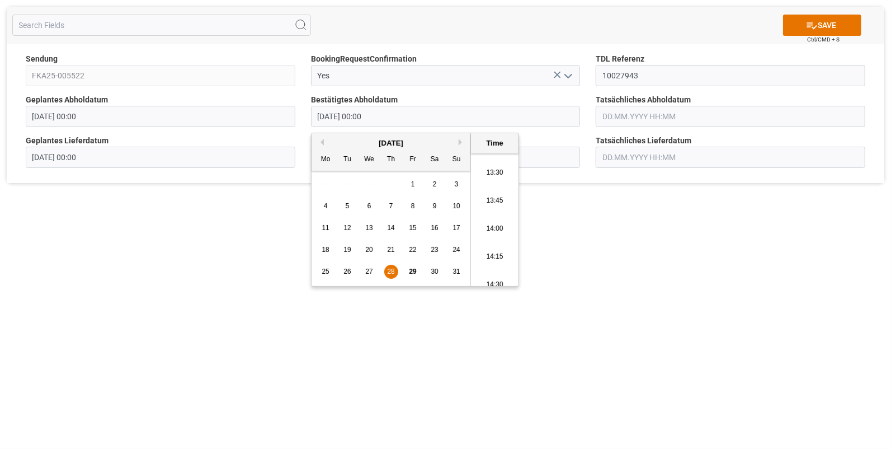
type input "[DATE] 14:15"
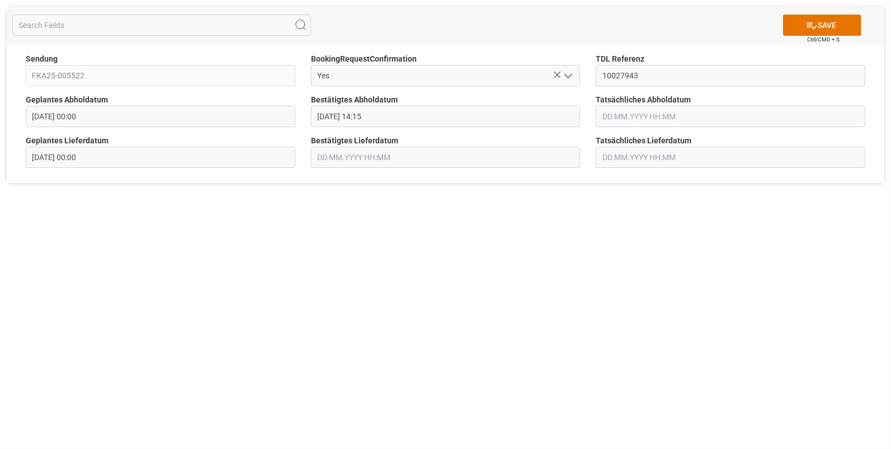
click at [622, 115] on input "text" at bounding box center [731, 116] width 270 height 21
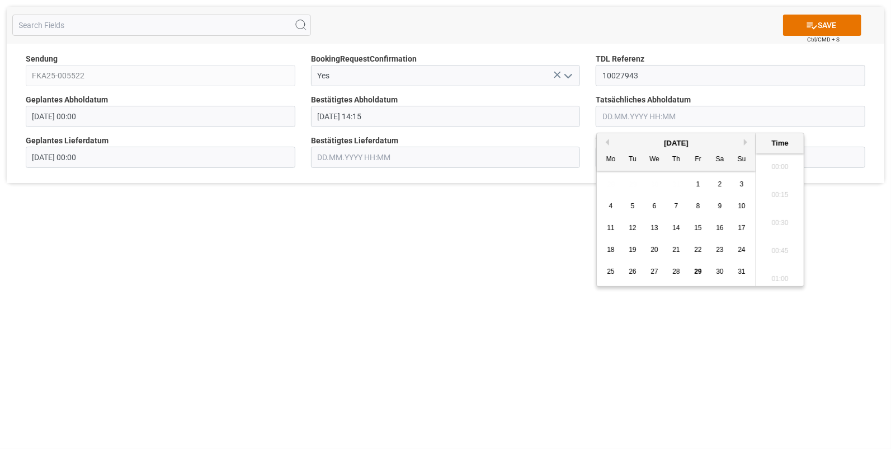
scroll to position [1318, 0]
click at [680, 269] on div "28" at bounding box center [677, 271] width 14 height 13
click at [778, 251] on li "14:15" at bounding box center [781, 257] width 48 height 28
type input "[DATE] 14:15"
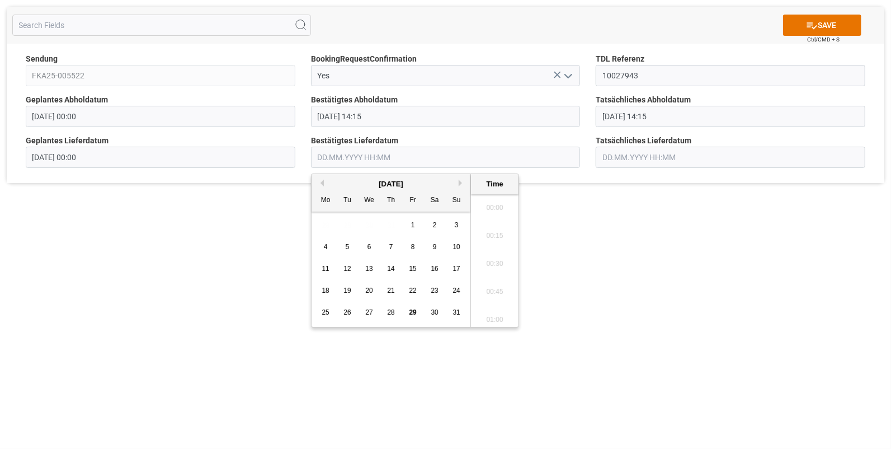
click at [339, 152] on input "text" at bounding box center [446, 157] width 270 height 21
click at [413, 309] on span "29" at bounding box center [412, 312] width 7 height 8
click at [500, 234] on li "06:15" at bounding box center [495, 242] width 48 height 28
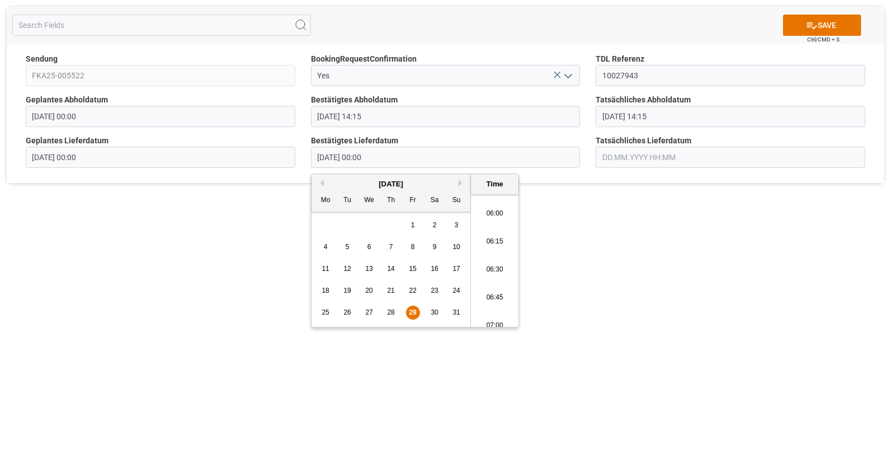
type input "[DATE] 06:15"
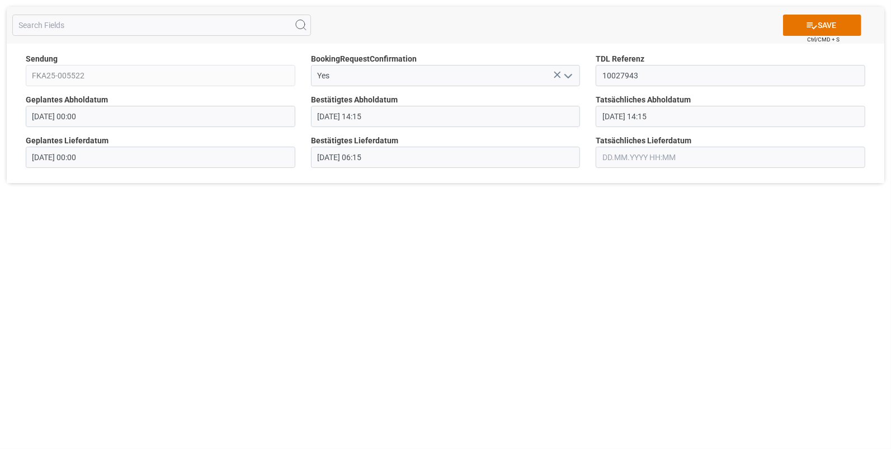
click at [619, 153] on input "text" at bounding box center [731, 157] width 270 height 21
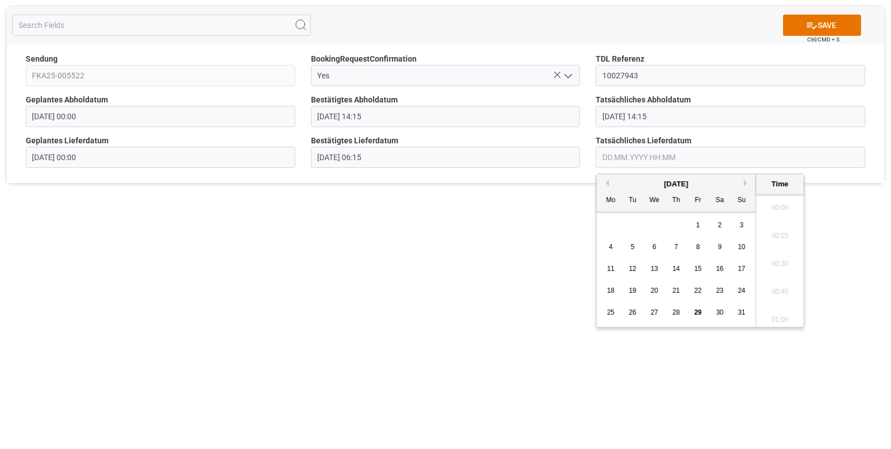
scroll to position [1318, 0]
click at [699, 309] on span "29" at bounding box center [697, 312] width 7 height 8
drag, startPoint x: 775, startPoint y: 285, endPoint x: 783, endPoint y: 239, distance: 46.6
click at [774, 285] on li "06:15" at bounding box center [781, 289] width 48 height 28
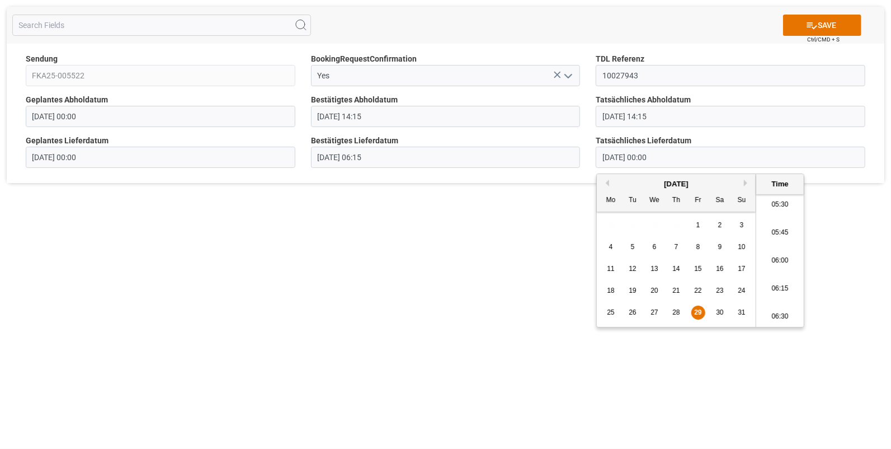
type input "29.08.2025 06:15"
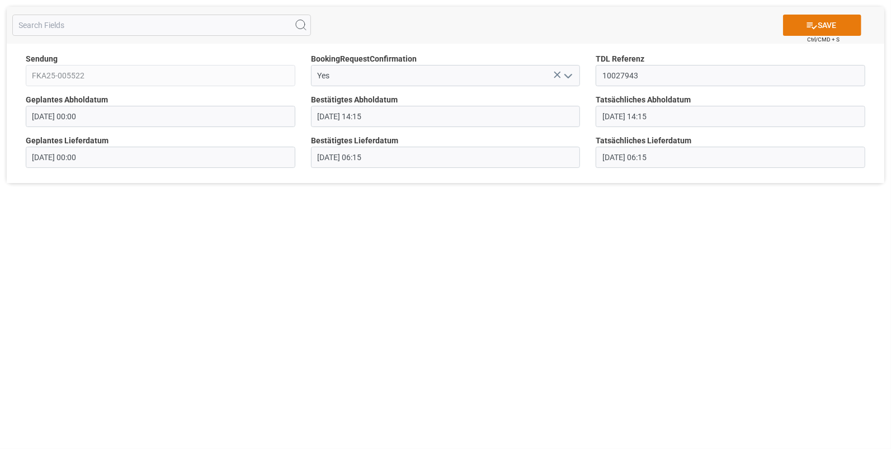
click at [809, 21] on icon at bounding box center [812, 26] width 12 height 12
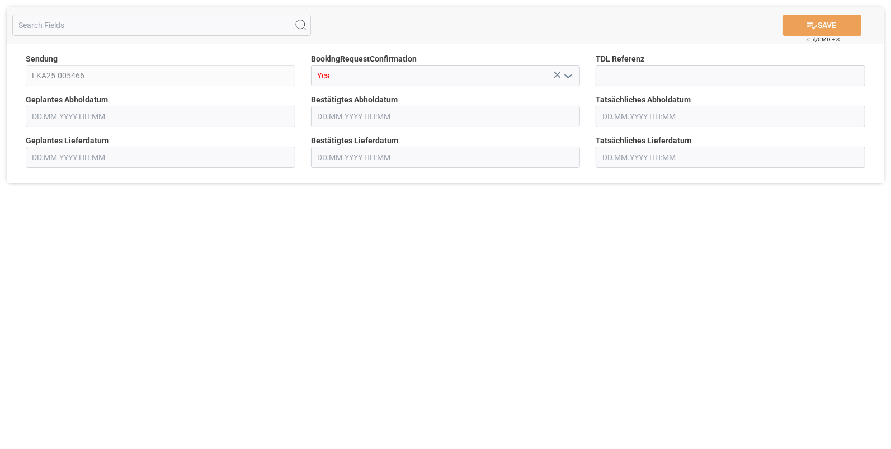
type input "[DATE] 00:00"
click at [605, 79] on input at bounding box center [731, 75] width 270 height 21
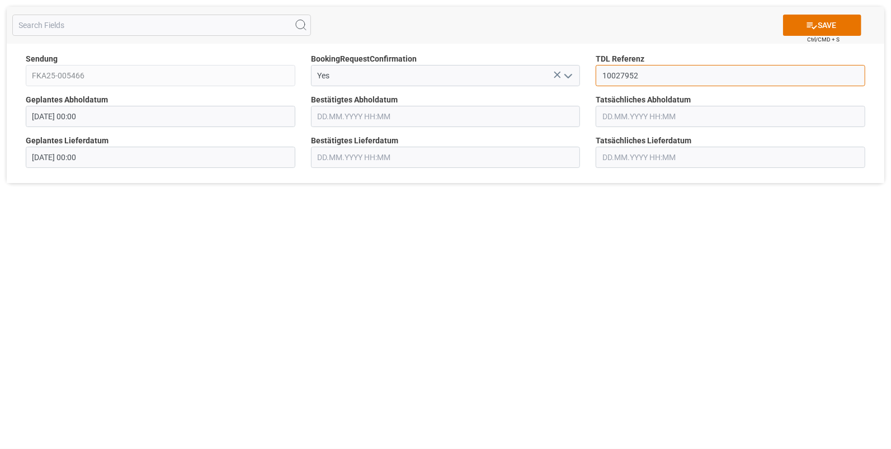
type input "10027952"
click at [358, 114] on input "text" at bounding box center [446, 116] width 270 height 21
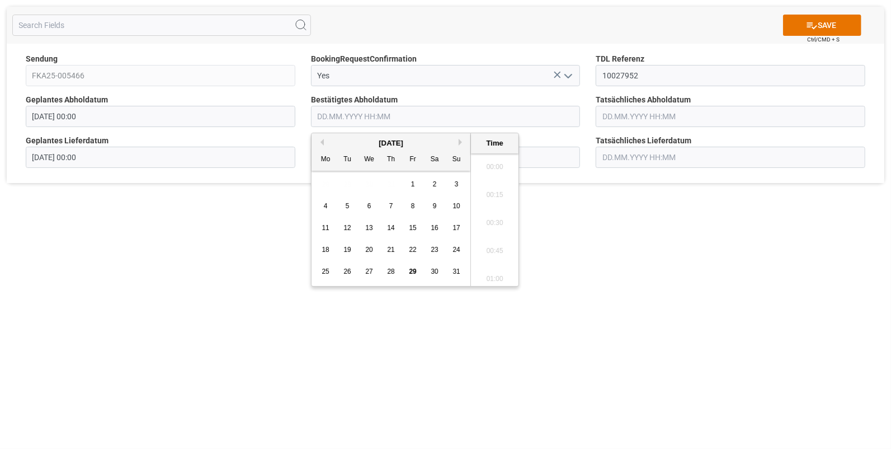
scroll to position [1318, 0]
click at [390, 269] on span "28" at bounding box center [390, 271] width 7 height 8
click at [496, 157] on li "11:45" at bounding box center [495, 164] width 48 height 28
type input "[DATE] 11:45"
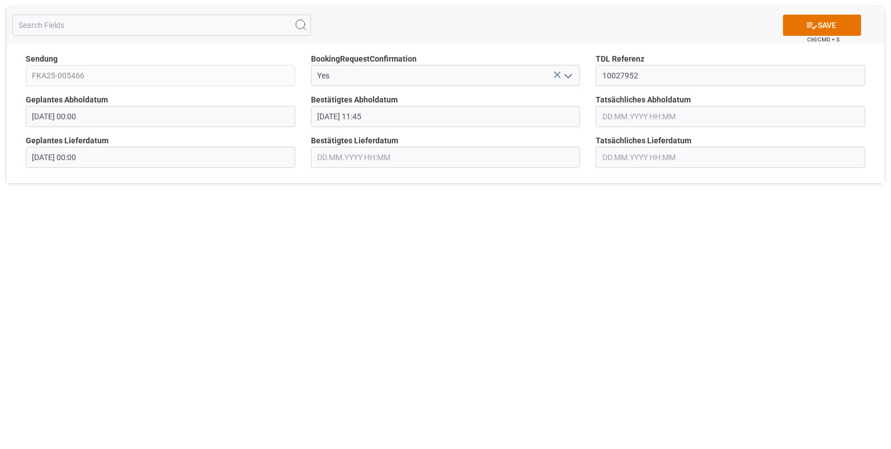
click at [608, 114] on input "text" at bounding box center [731, 116] width 270 height 21
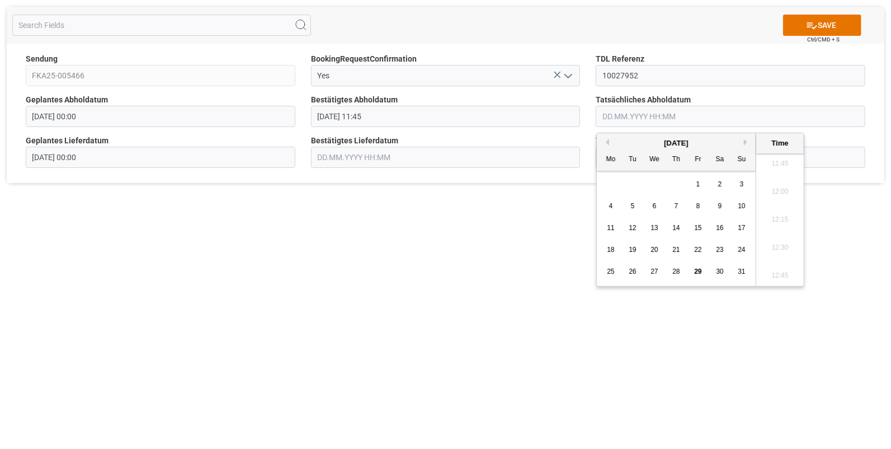
click at [681, 270] on div "28" at bounding box center [677, 271] width 14 height 13
drag, startPoint x: 773, startPoint y: 160, endPoint x: 686, endPoint y: 149, distance: 88.5
click at [773, 160] on li "11:45" at bounding box center [781, 164] width 48 height 28
type input "[DATE] 11:45"
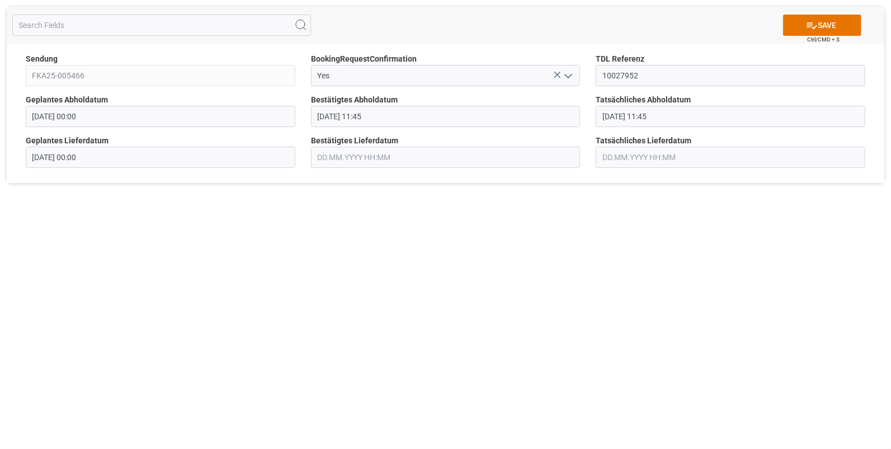
click at [355, 157] on input "text" at bounding box center [446, 157] width 270 height 21
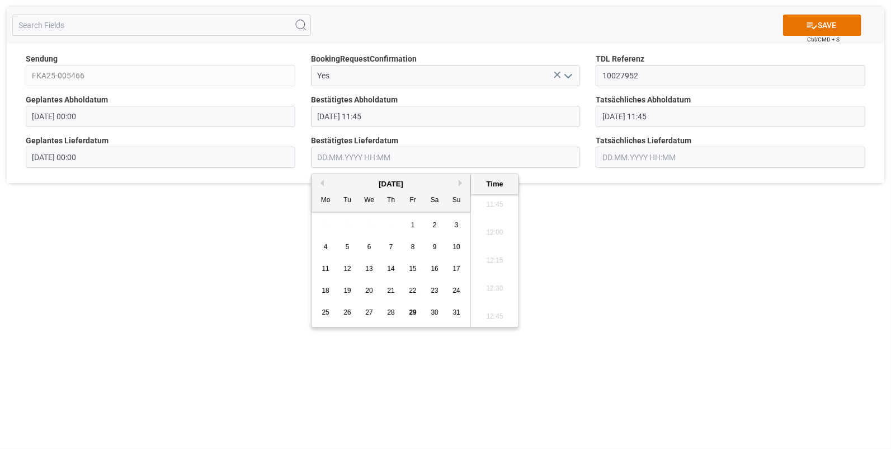
click at [409, 312] on span "29" at bounding box center [412, 312] width 7 height 8
click at [484, 214] on li "09:45" at bounding box center [495, 214] width 48 height 28
type input "[DATE] 09:45"
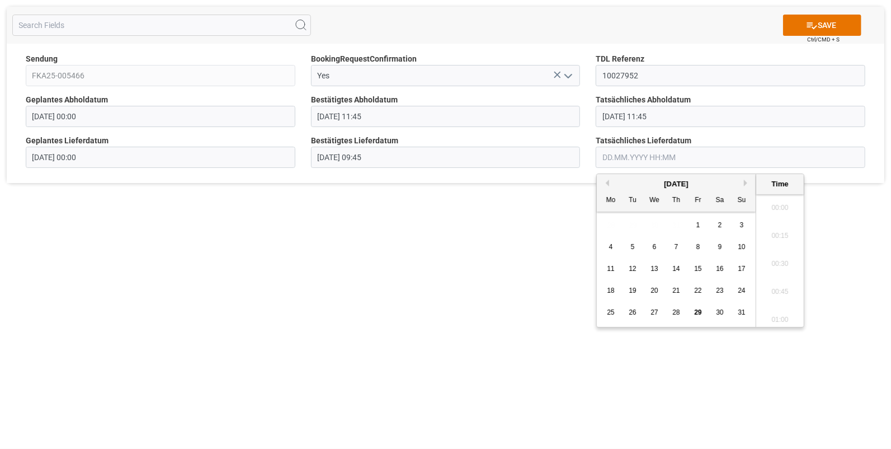
click at [621, 155] on input "text" at bounding box center [731, 157] width 270 height 21
click at [698, 311] on span "29" at bounding box center [697, 312] width 7 height 8
click at [776, 257] on li "09:45" at bounding box center [781, 261] width 48 height 28
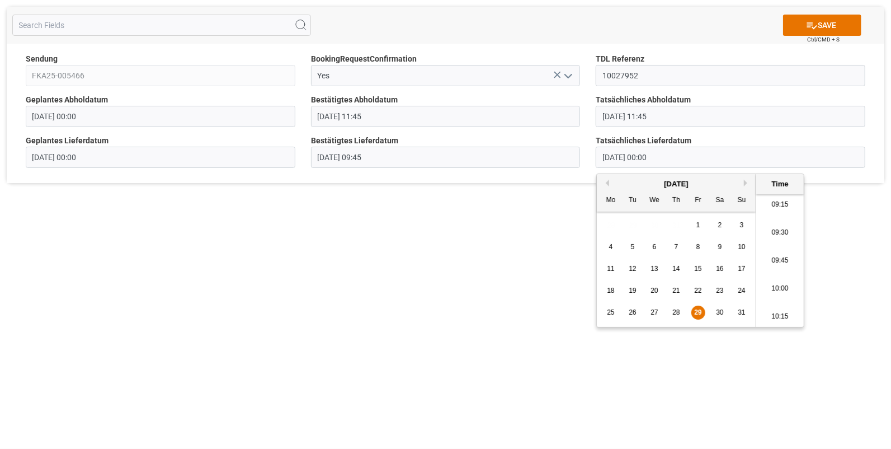
type input "[DATE] 09:45"
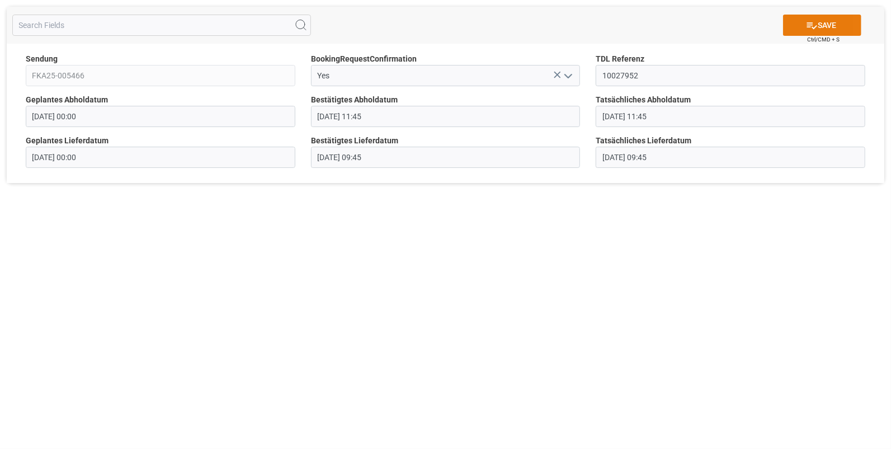
click at [810, 22] on icon at bounding box center [812, 26] width 12 height 12
